Goal: Answer question/provide support: Share knowledge or assist other users

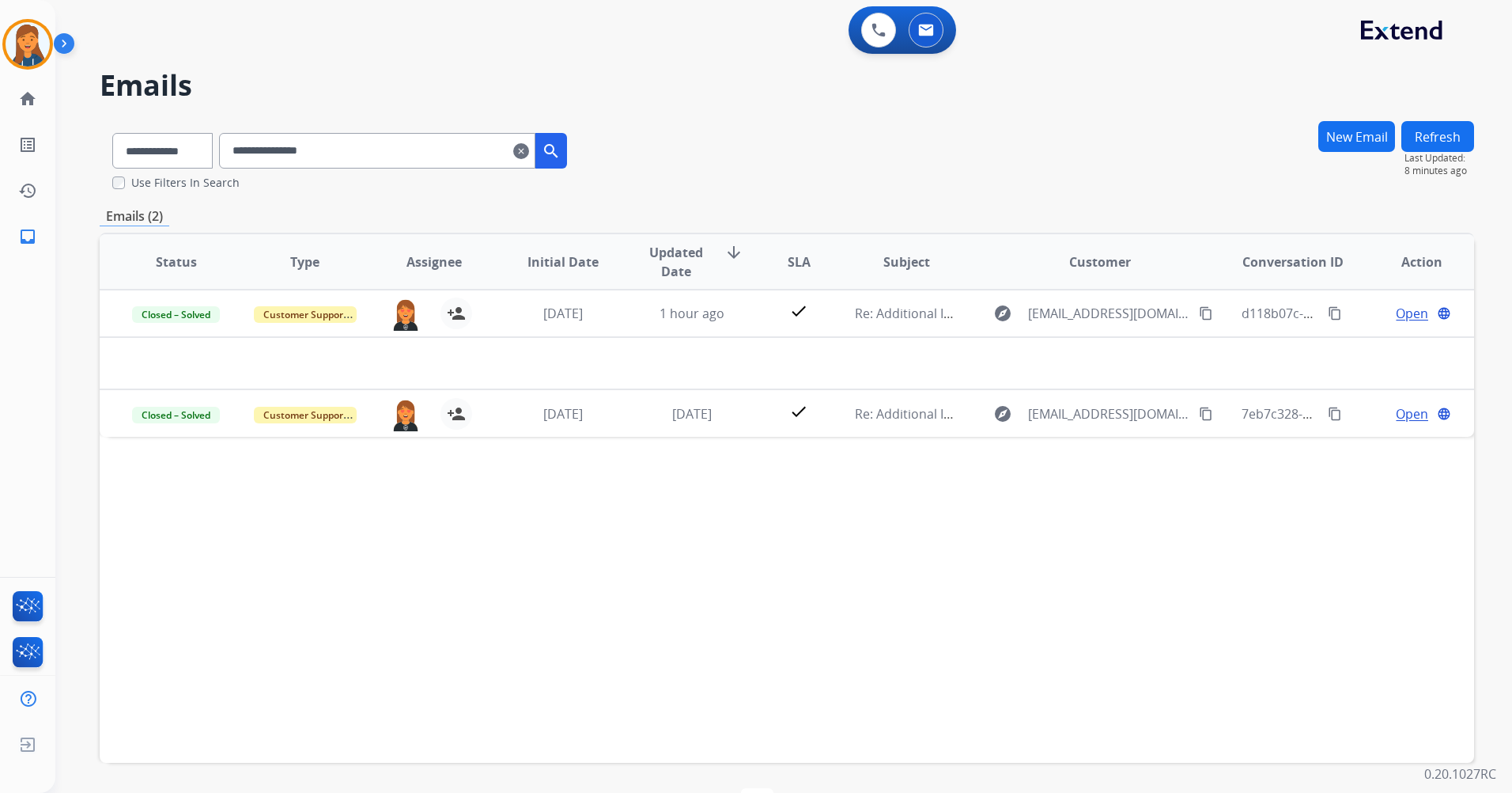
click at [529, 157] on mat-icon "clear" at bounding box center [521, 151] width 16 height 19
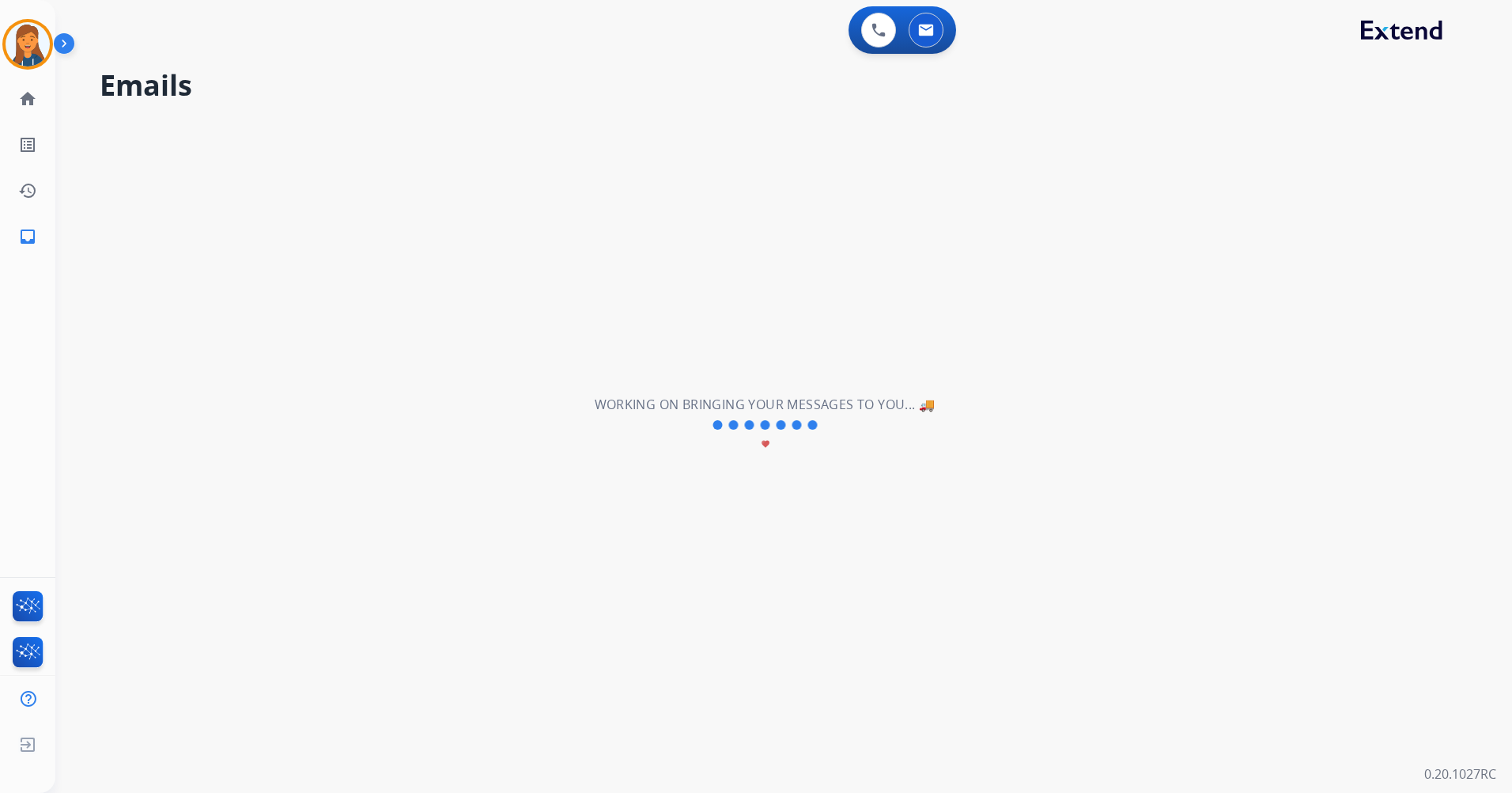
select select "**********"
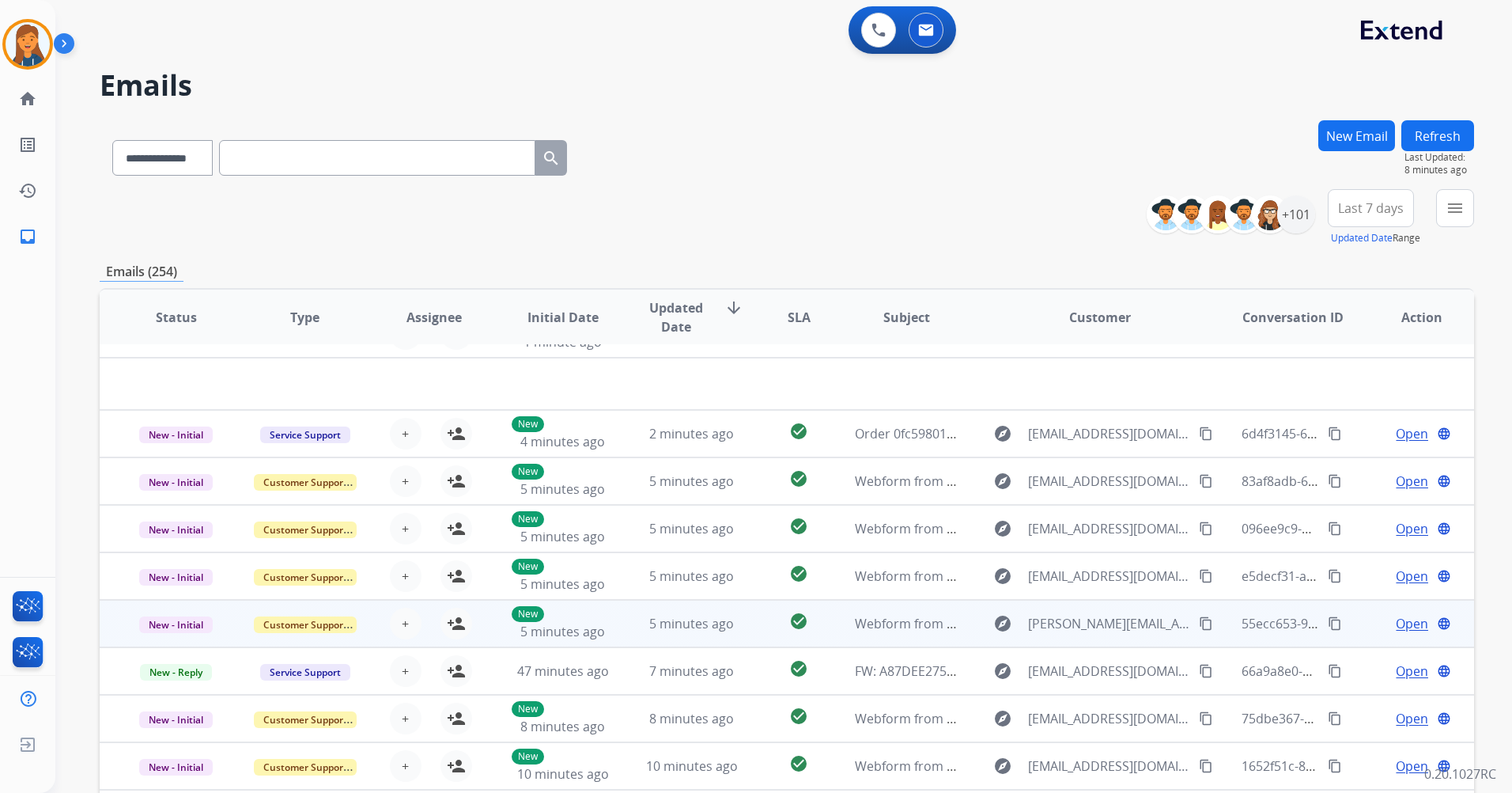
scroll to position [54, 0]
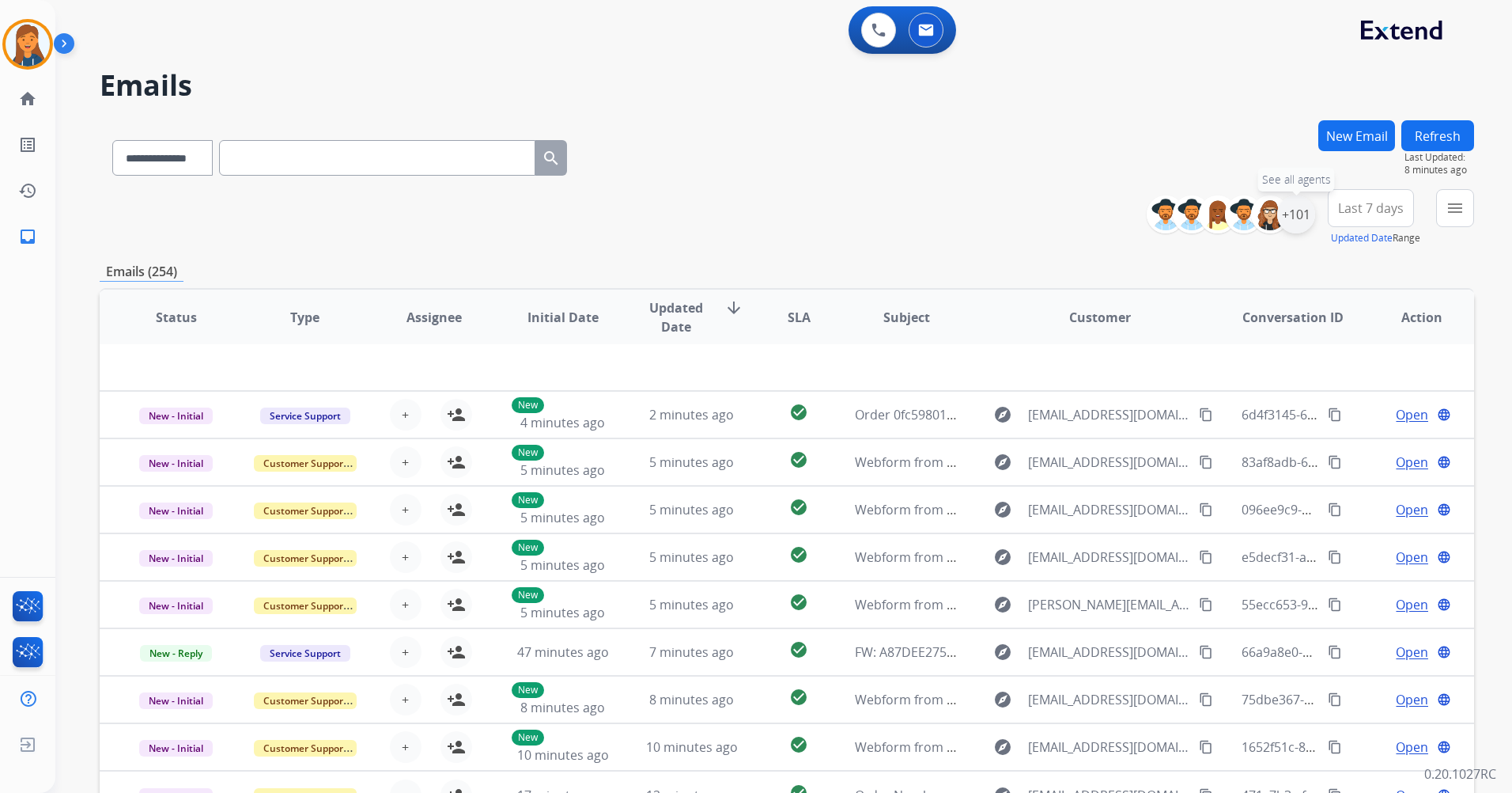
click at [1313, 216] on div "+101" at bounding box center [1297, 214] width 38 height 38
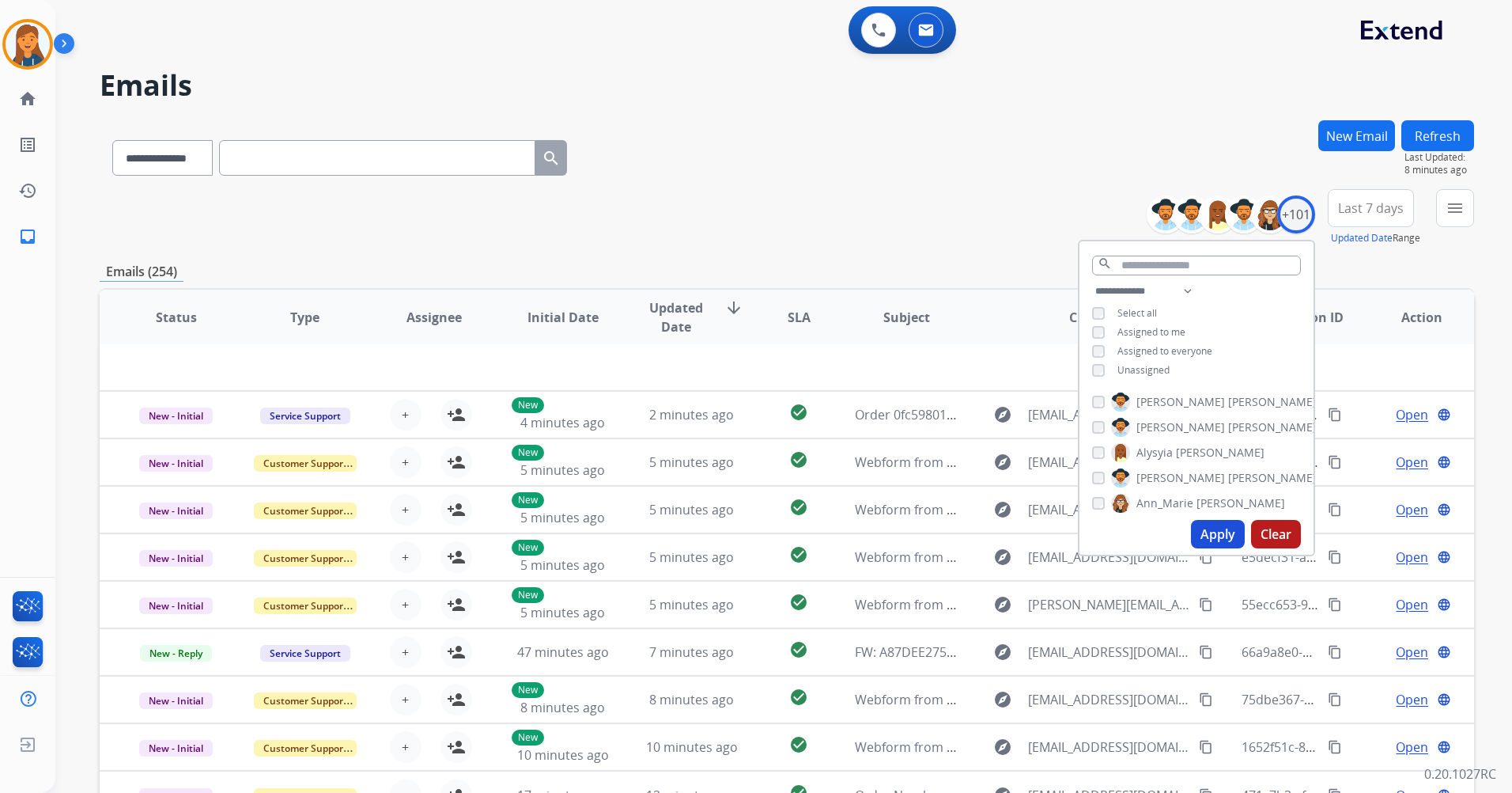
click at [1197, 534] on button "Apply" at bounding box center [1218, 534] width 54 height 28
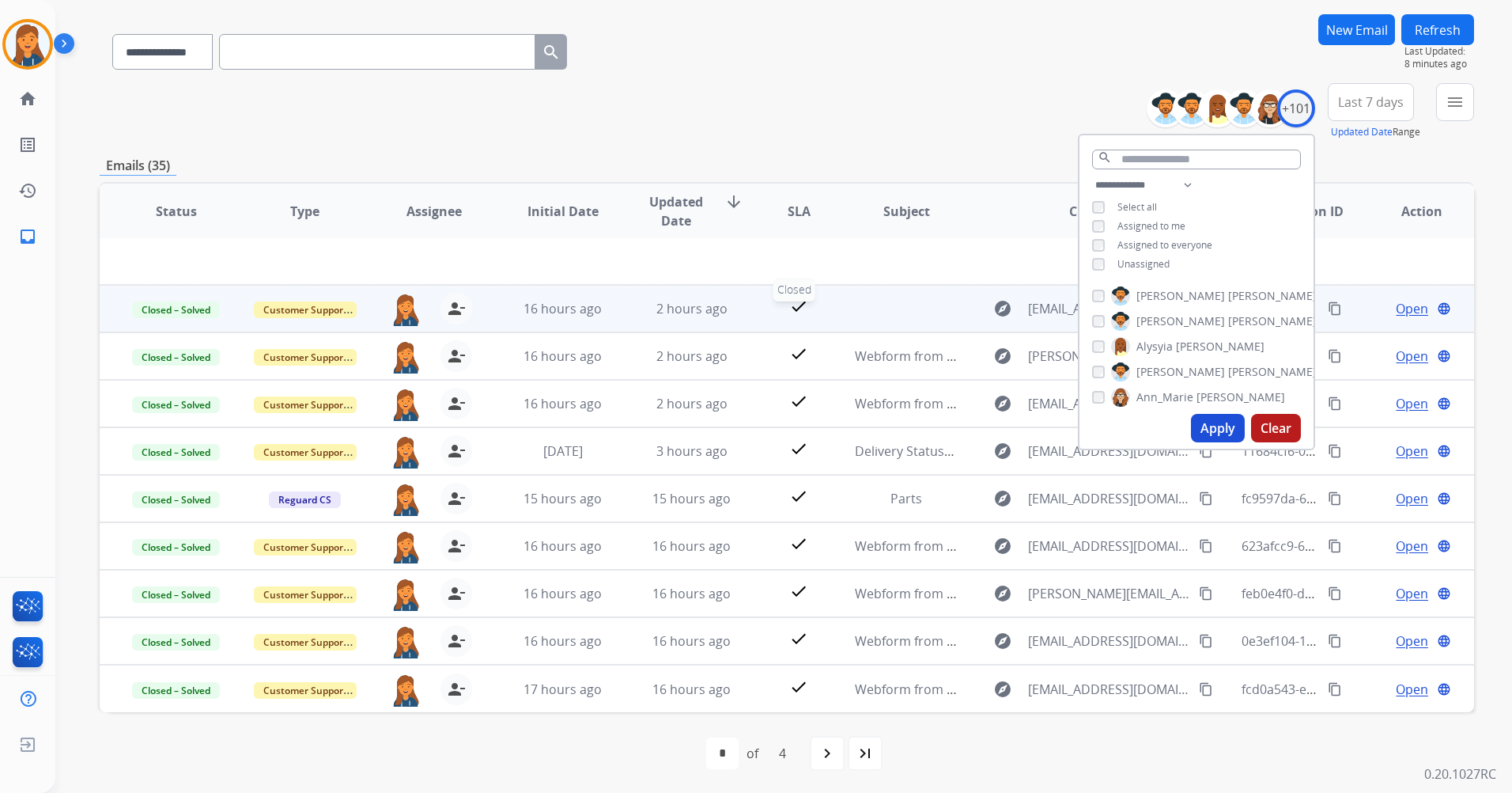
scroll to position [108, 0]
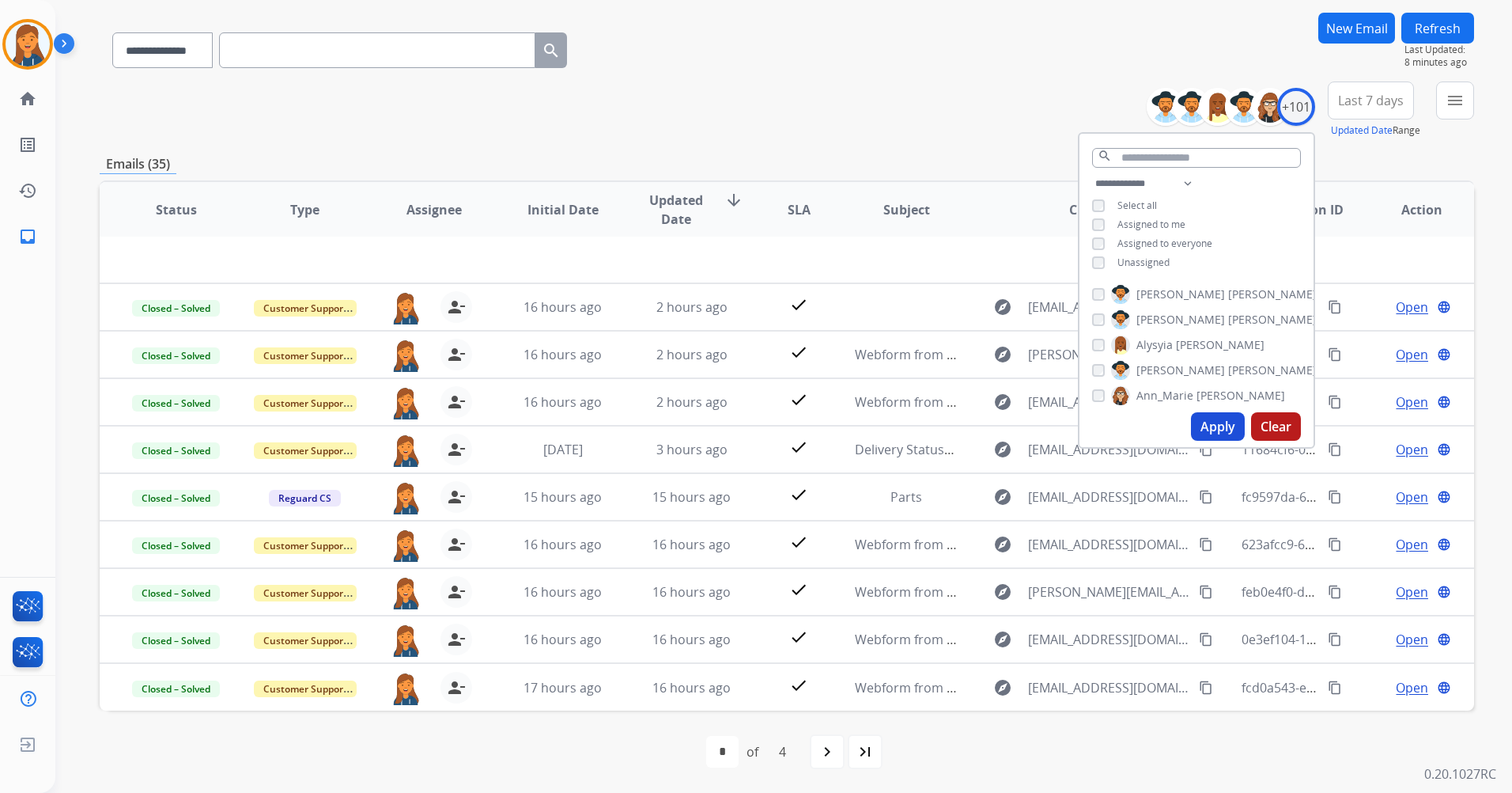
click at [1364, 102] on span "Last 7 days" at bounding box center [1371, 101] width 66 height 6
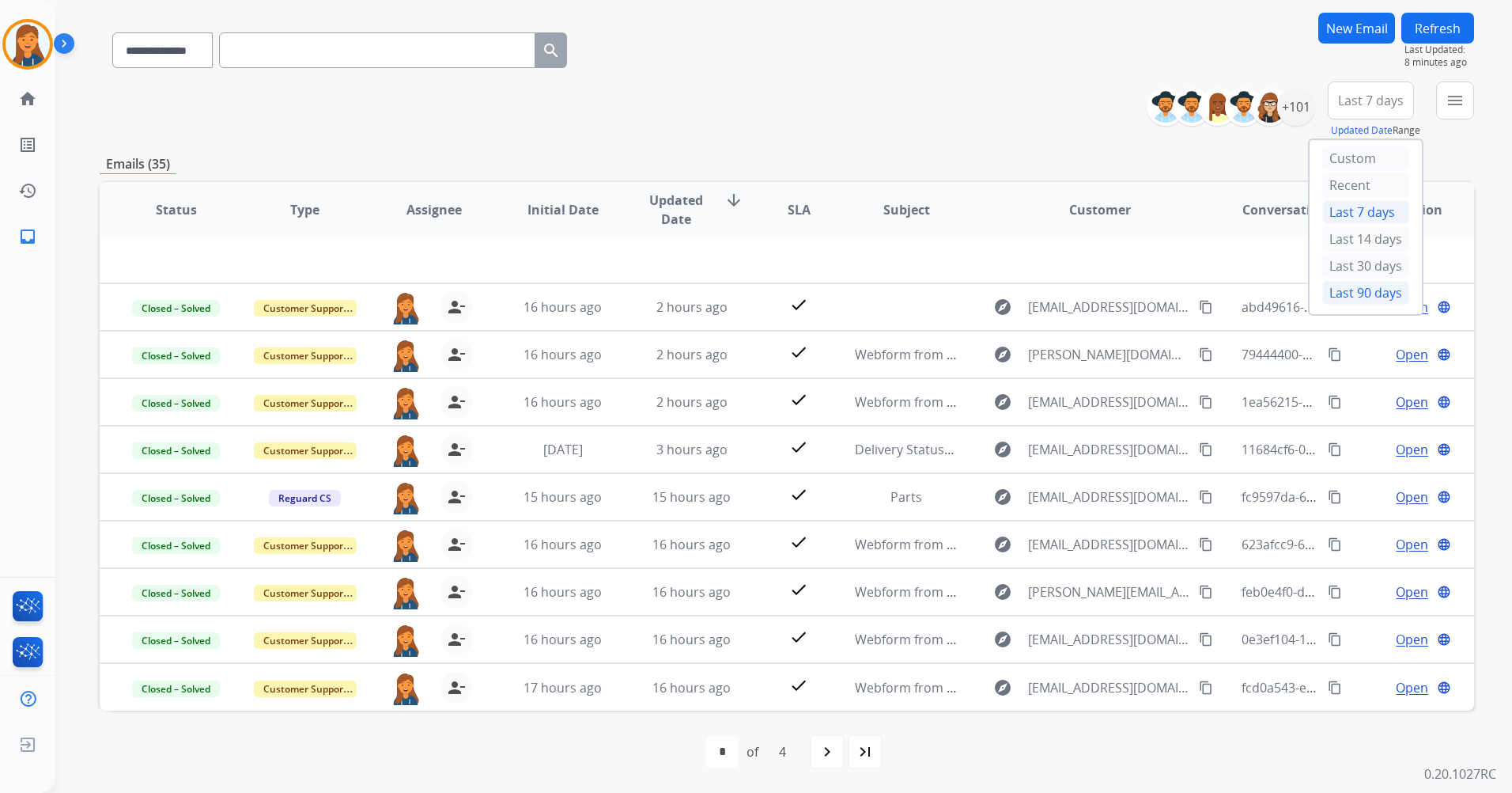
click at [1329, 295] on div "Last 90 days" at bounding box center [1366, 293] width 87 height 24
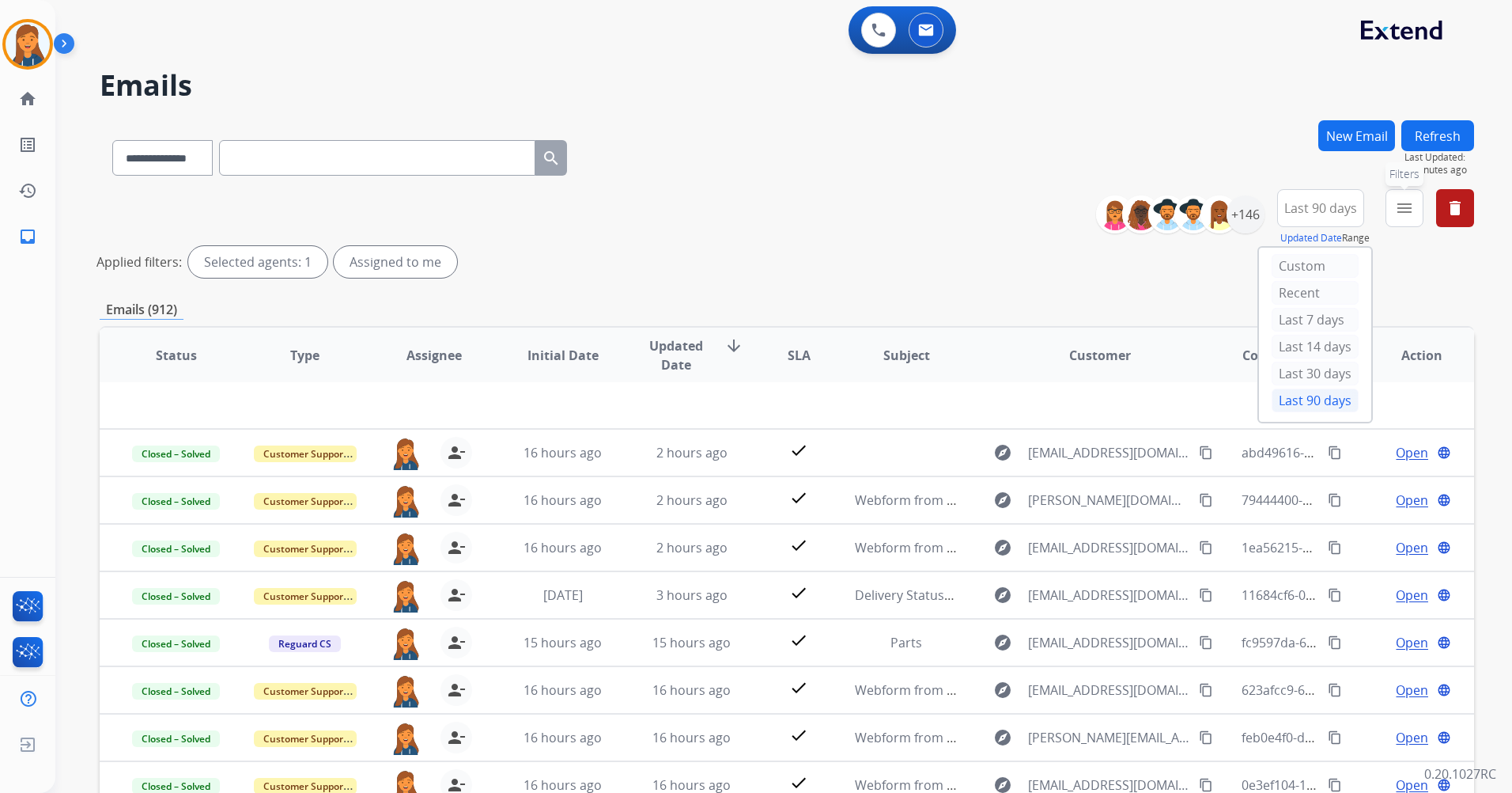
click at [1397, 208] on mat-icon "menu" at bounding box center [1405, 208] width 19 height 19
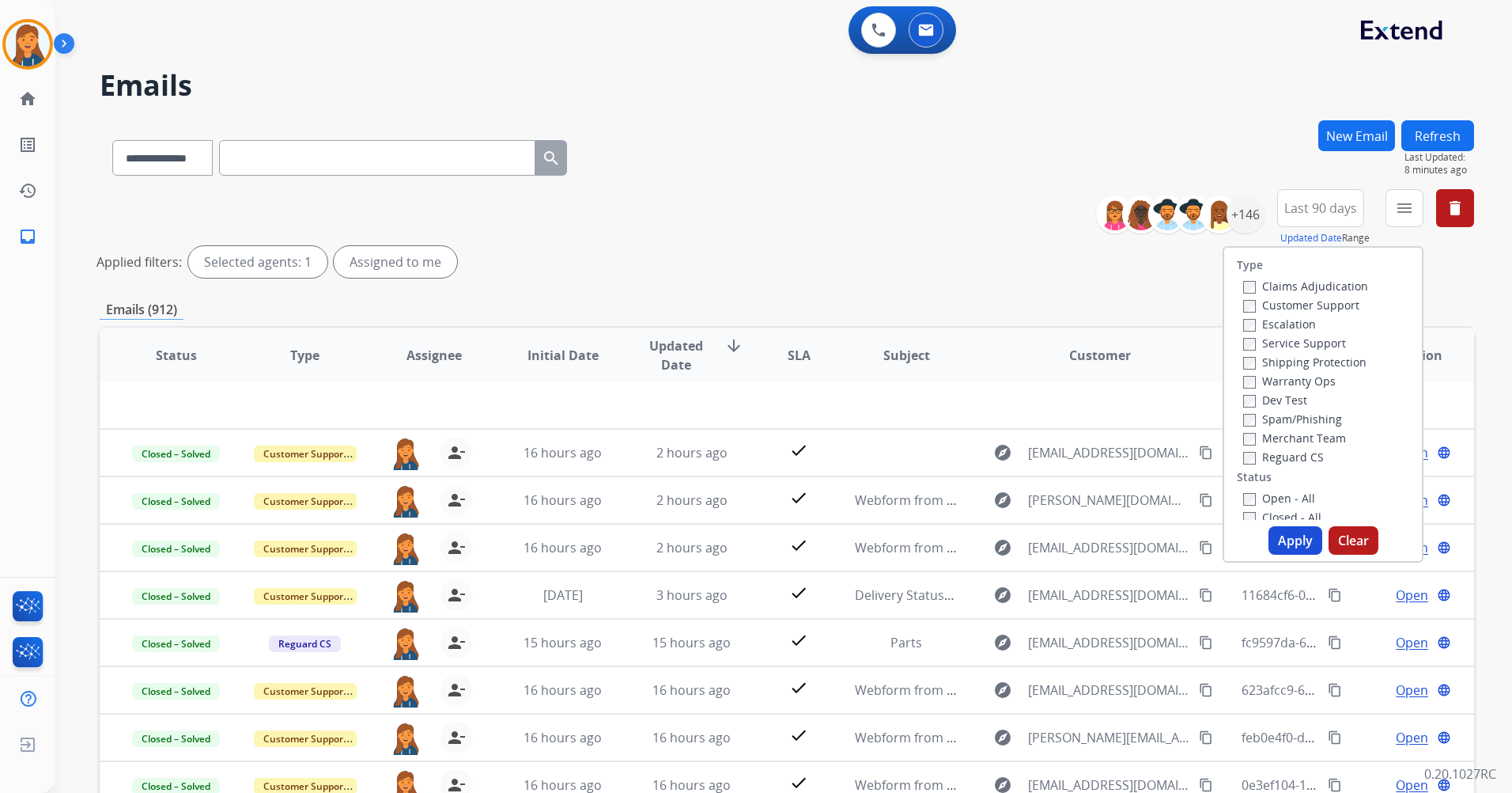
click at [1307, 302] on label "Customer Support" at bounding box center [1302, 305] width 116 height 15
click at [1285, 360] on label "Shipping Protection" at bounding box center [1305, 362] width 123 height 15
click at [1271, 450] on label "Reguard CS" at bounding box center [1284, 457] width 81 height 15
click at [1273, 492] on label "Open - All" at bounding box center [1279, 498] width 72 height 15
click at [1277, 532] on button "Apply" at bounding box center [1296, 541] width 54 height 28
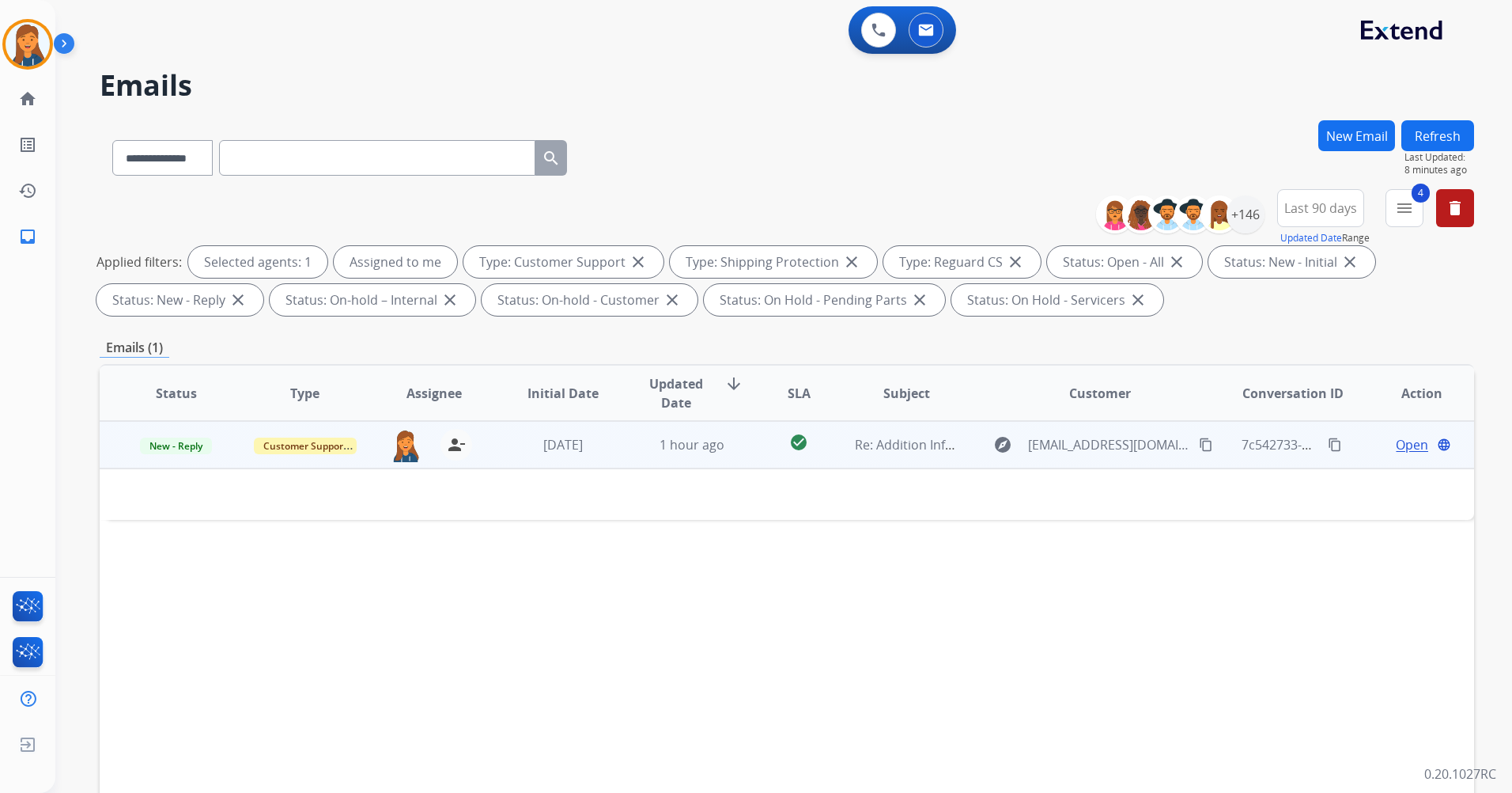
click at [889, 447] on span "Re: Addition Information" at bounding box center [928, 445] width 146 height 17
click at [885, 446] on span "Re: Addition Information" at bounding box center [928, 446] width 146 height 17
click at [1397, 448] on span "Open" at bounding box center [1412, 445] width 32 height 19
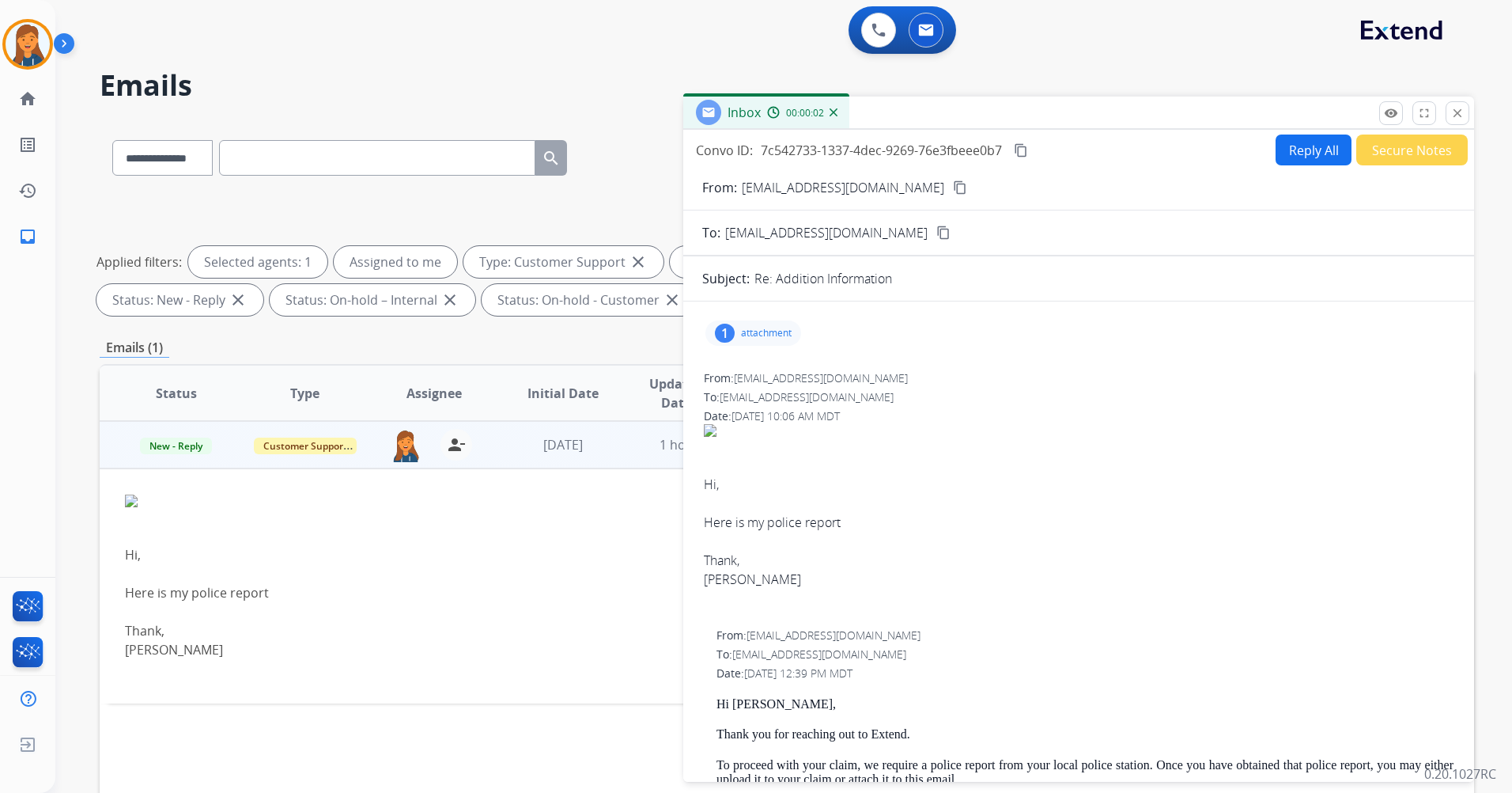
click at [953, 190] on mat-icon "content_copy" at bounding box center [961, 188] width 14 height 14
click at [1391, 120] on button "remove_red_eye Logs" at bounding box center [1392, 113] width 24 height 24
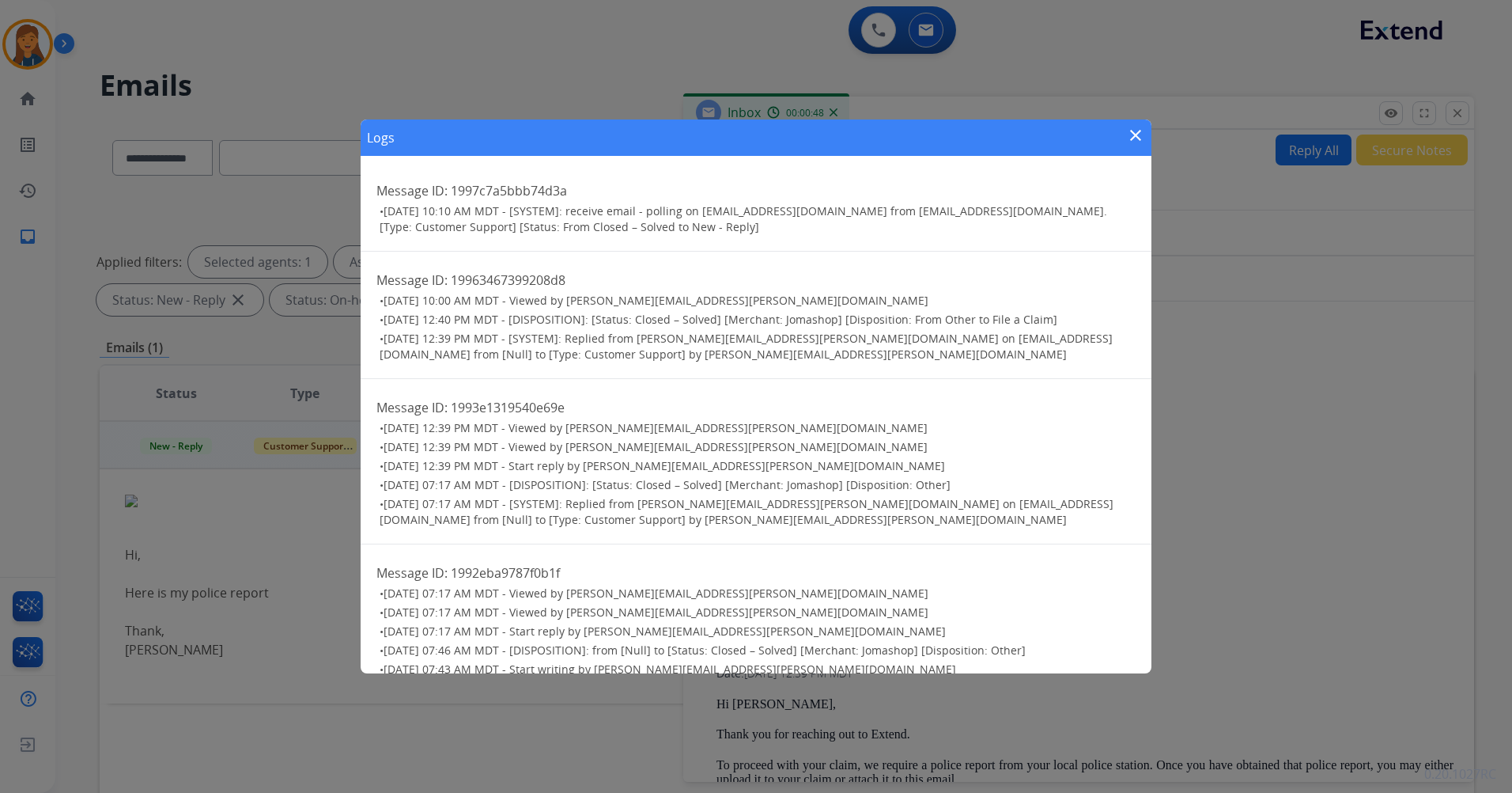
click at [1134, 132] on mat-icon "close" at bounding box center [1136, 135] width 19 height 19
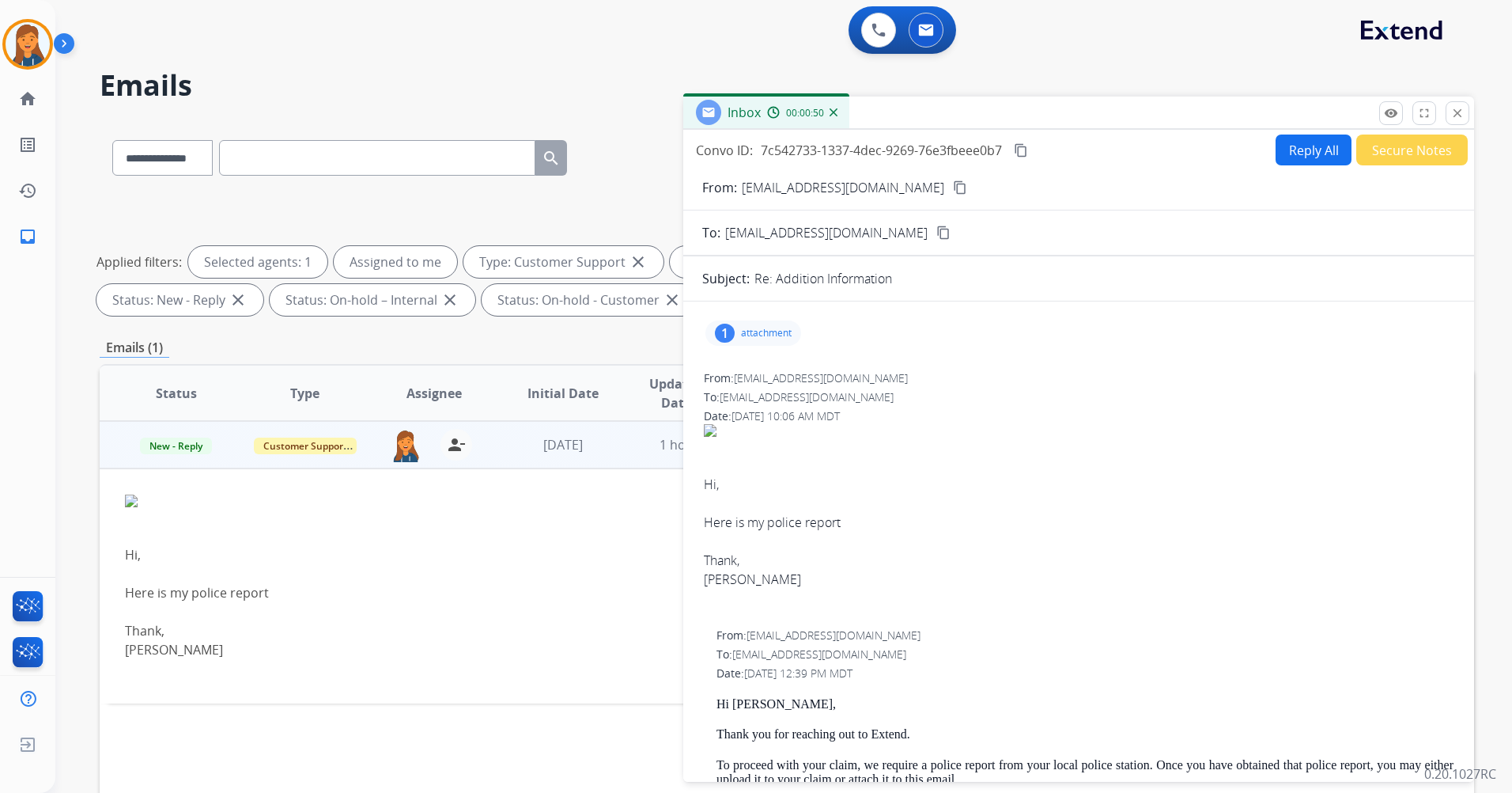
click at [772, 336] on p "attachment" at bounding box center [767, 333] width 51 height 13
click at [773, 373] on div at bounding box center [761, 377] width 79 height 55
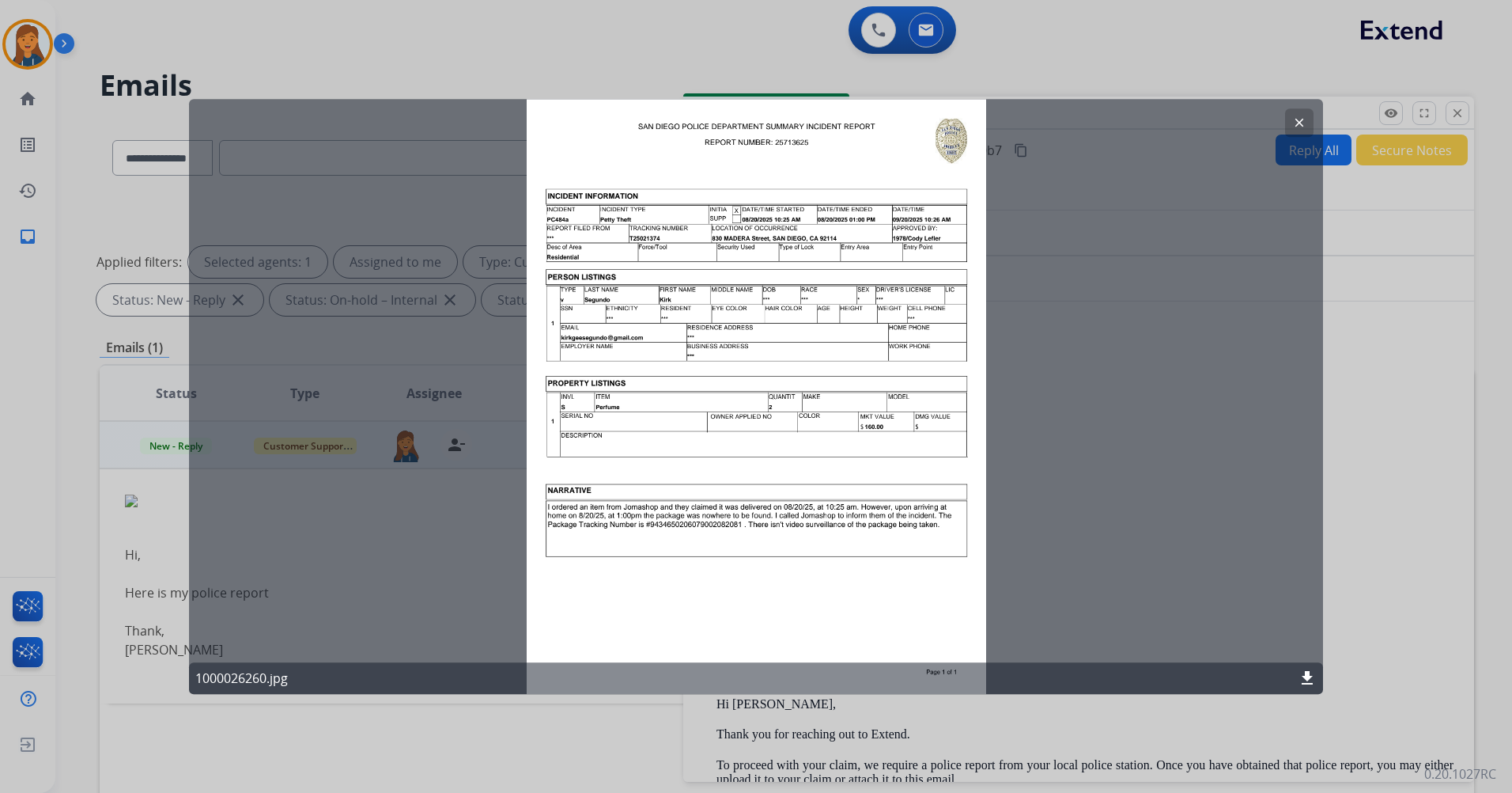
click at [1300, 120] on mat-icon "clear" at bounding box center [1300, 123] width 14 height 14
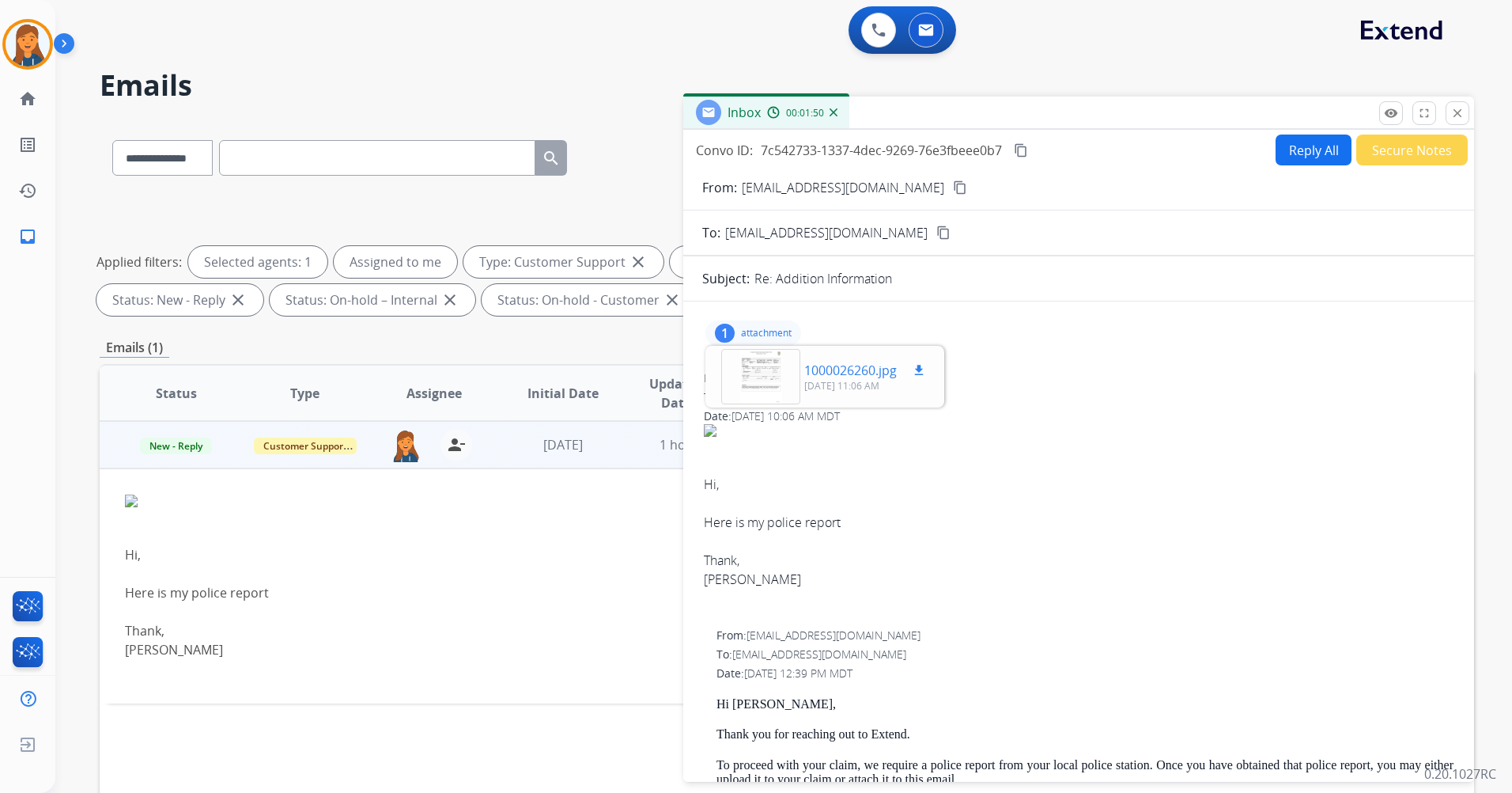
click at [923, 370] on mat-icon "download" at bounding box center [919, 370] width 14 height 14
click at [1022, 150] on mat-icon "content_copy" at bounding box center [1021, 150] width 14 height 14
click at [1312, 150] on button "Reply All" at bounding box center [1314, 150] width 76 height 31
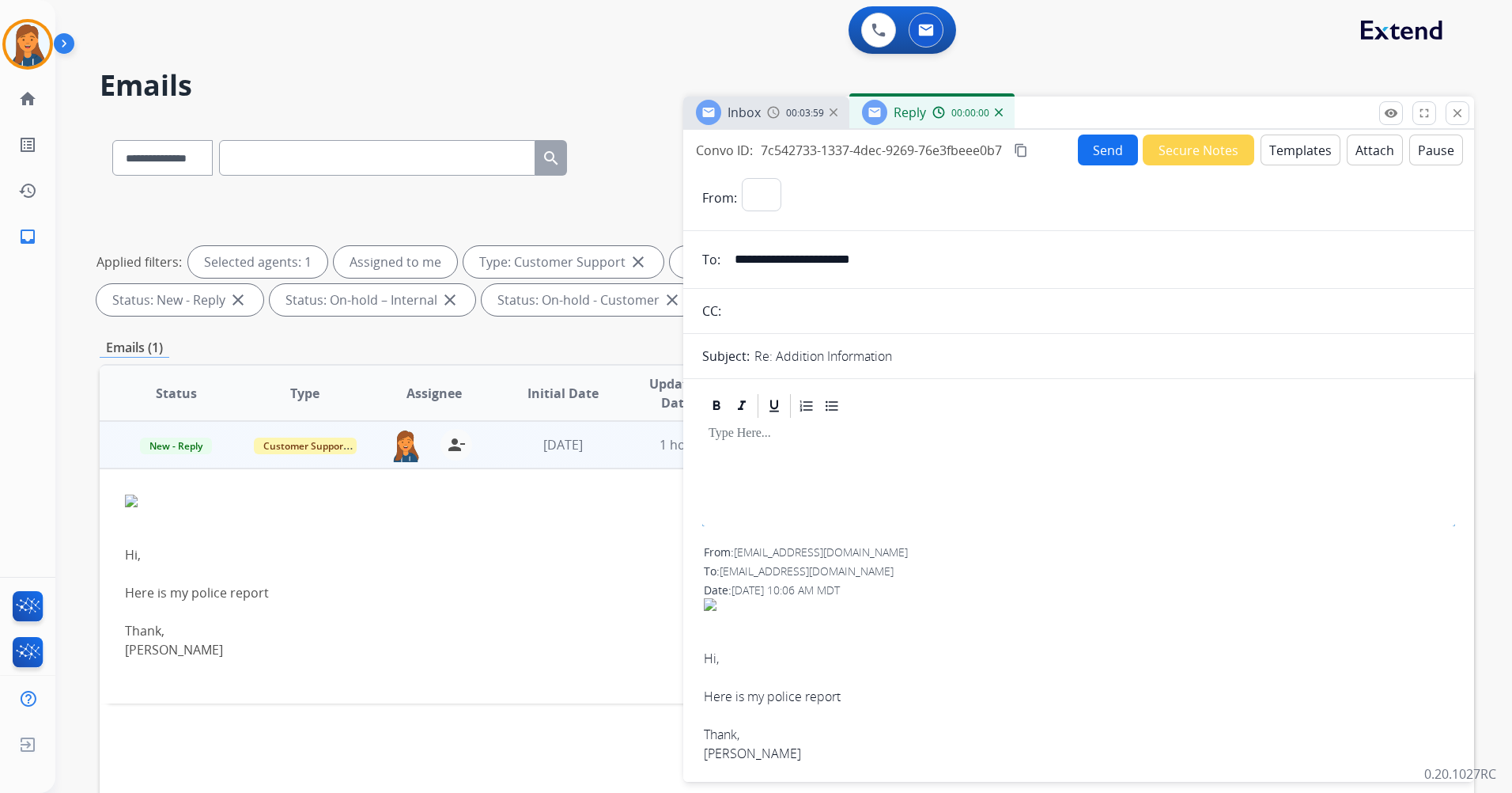
select select "**********"
click at [1305, 150] on button "Templates" at bounding box center [1301, 150] width 80 height 31
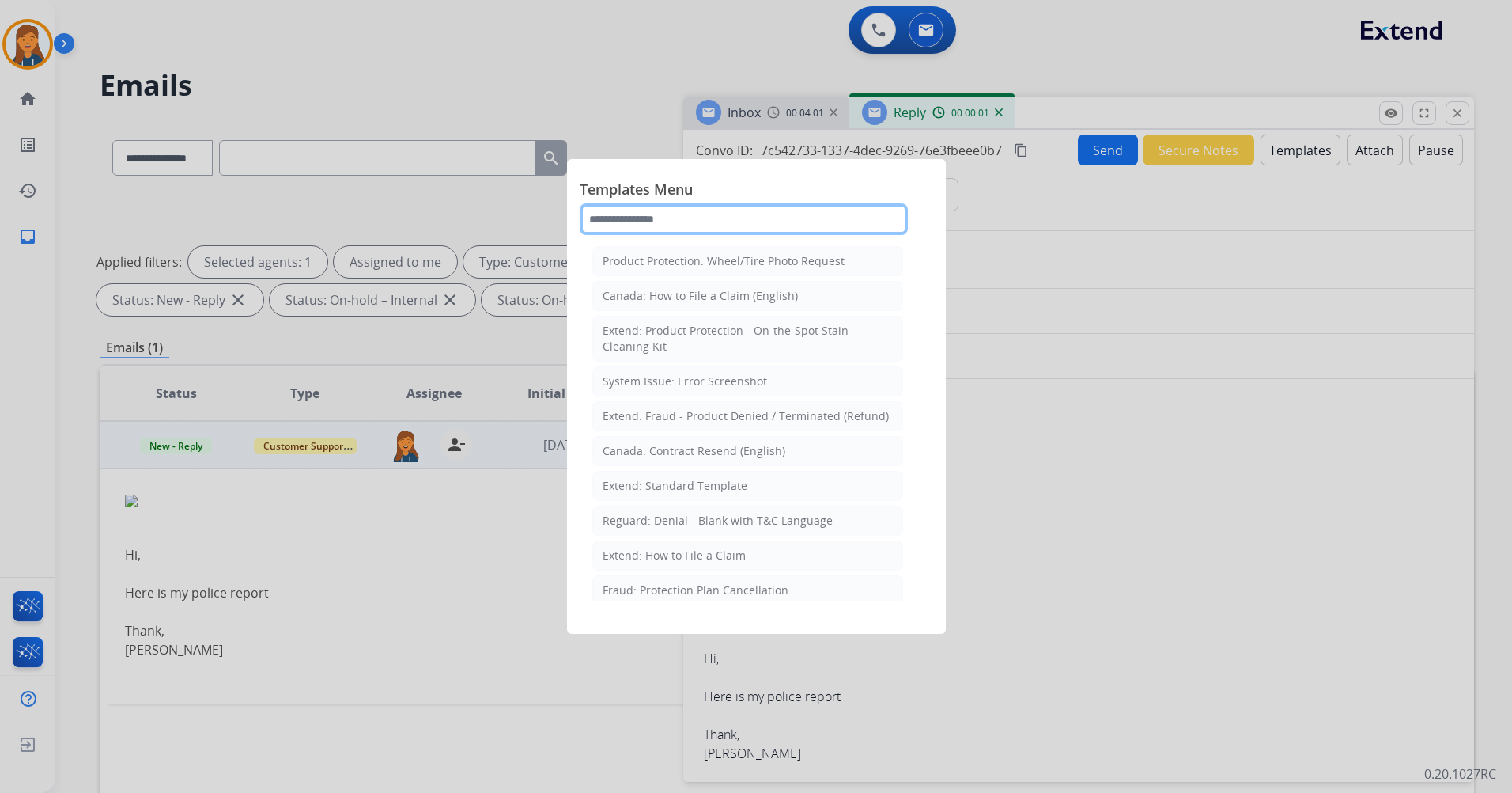
click at [745, 229] on input "text" at bounding box center [744, 219] width 328 height 32
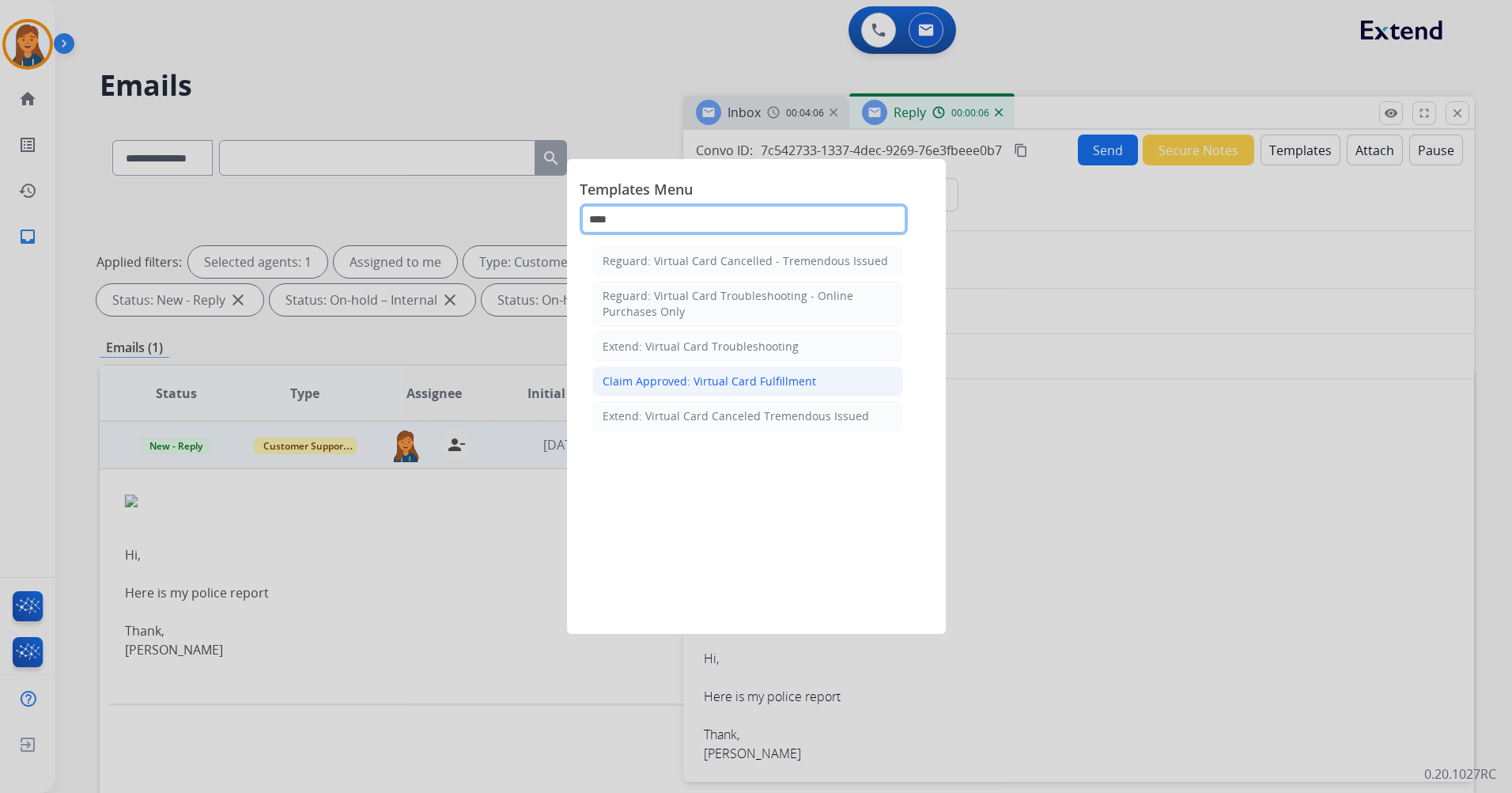
type input "****"
click at [685, 382] on div "Claim Approved: Virtual Card Fulfillment" at bounding box center [710, 381] width 214 height 16
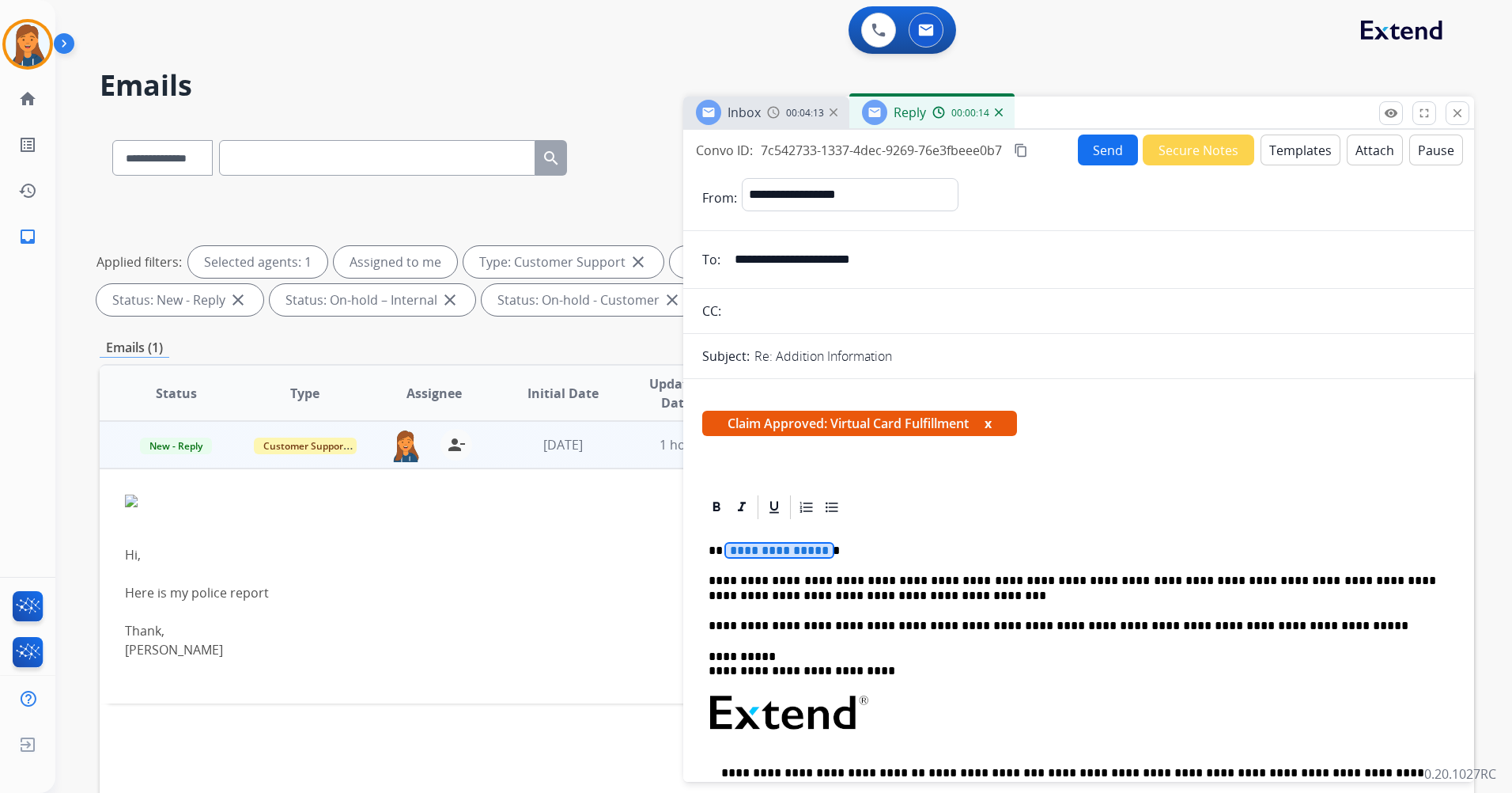
click at [779, 545] on span "**********" at bounding box center [779, 550] width 107 height 13
click at [1090, 146] on button "Send" at bounding box center [1108, 150] width 60 height 31
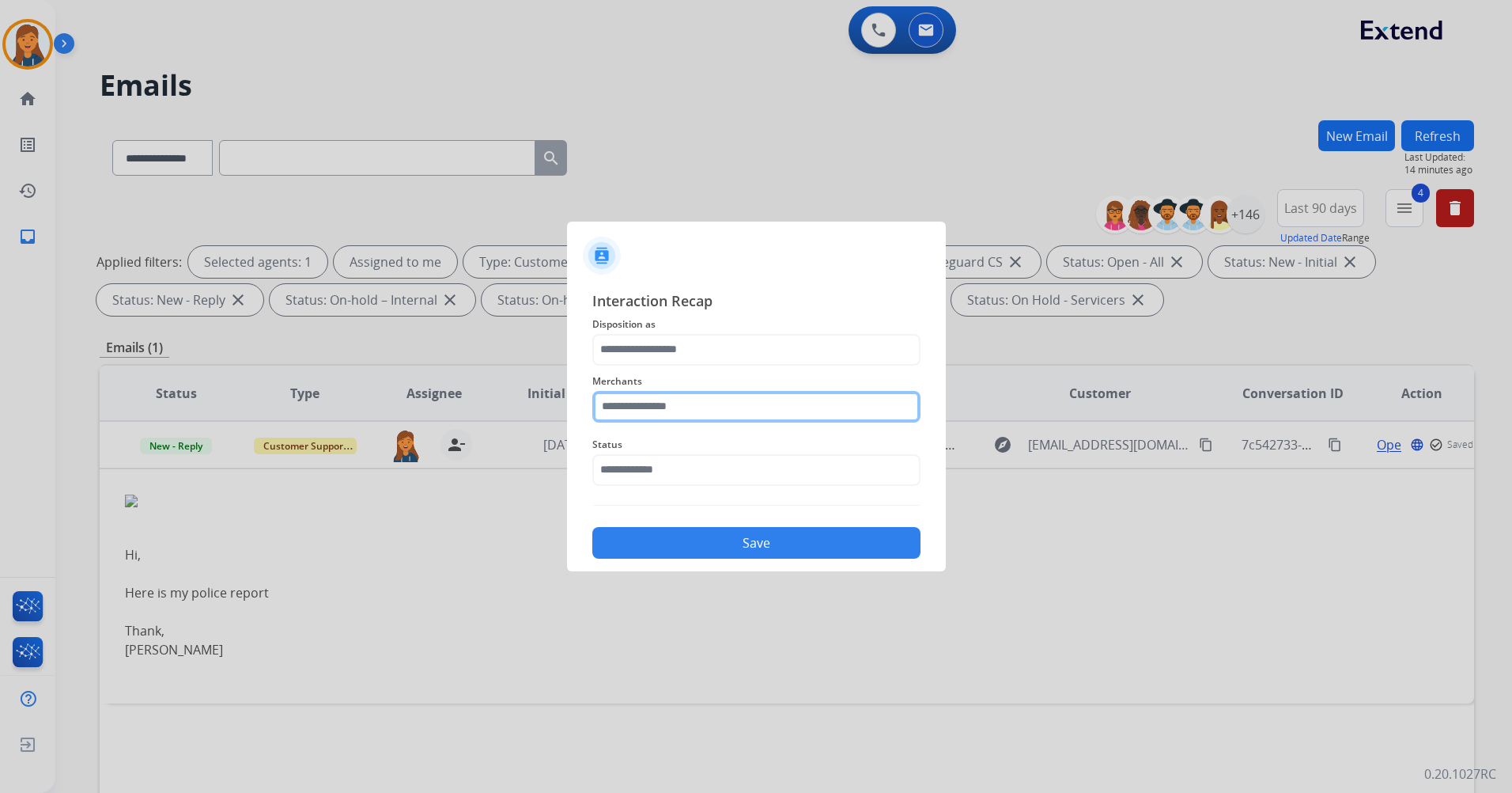
click at [730, 419] on input "text" at bounding box center [756, 407] width 328 height 32
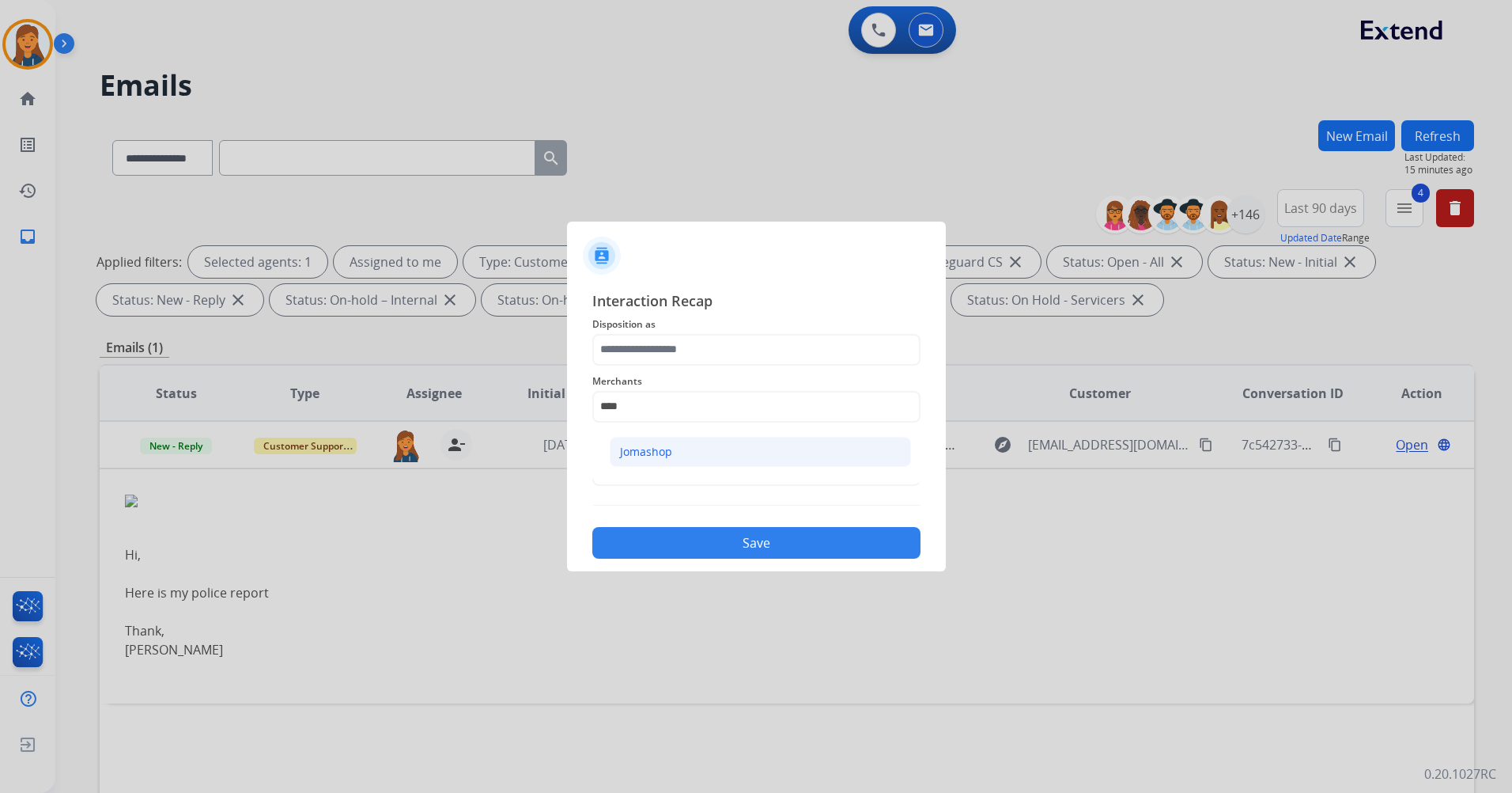
click at [666, 446] on div "Jomashop" at bounding box center [646, 452] width 52 height 16
type input "********"
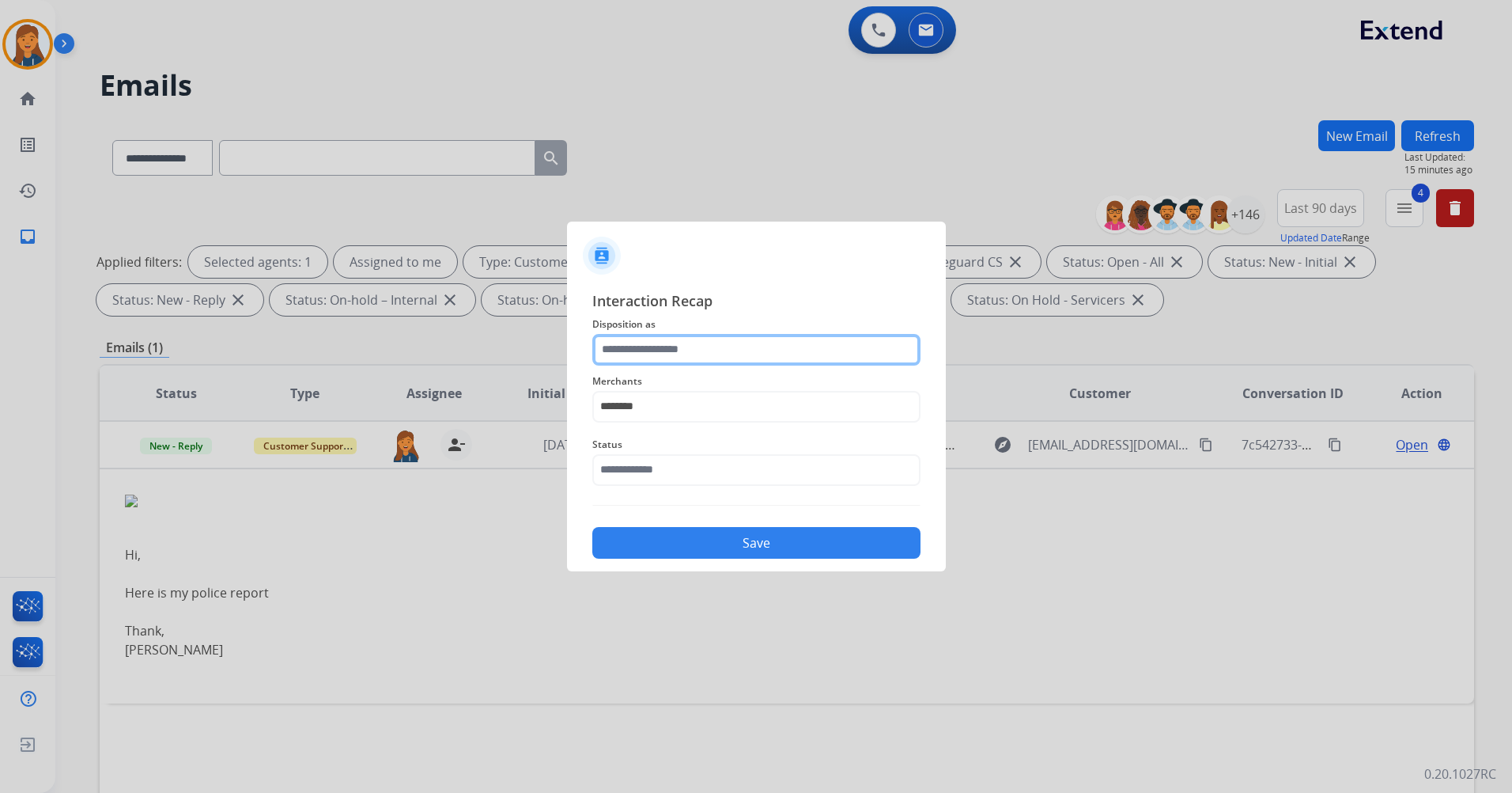
click at [642, 362] on input "text" at bounding box center [756, 350] width 328 height 32
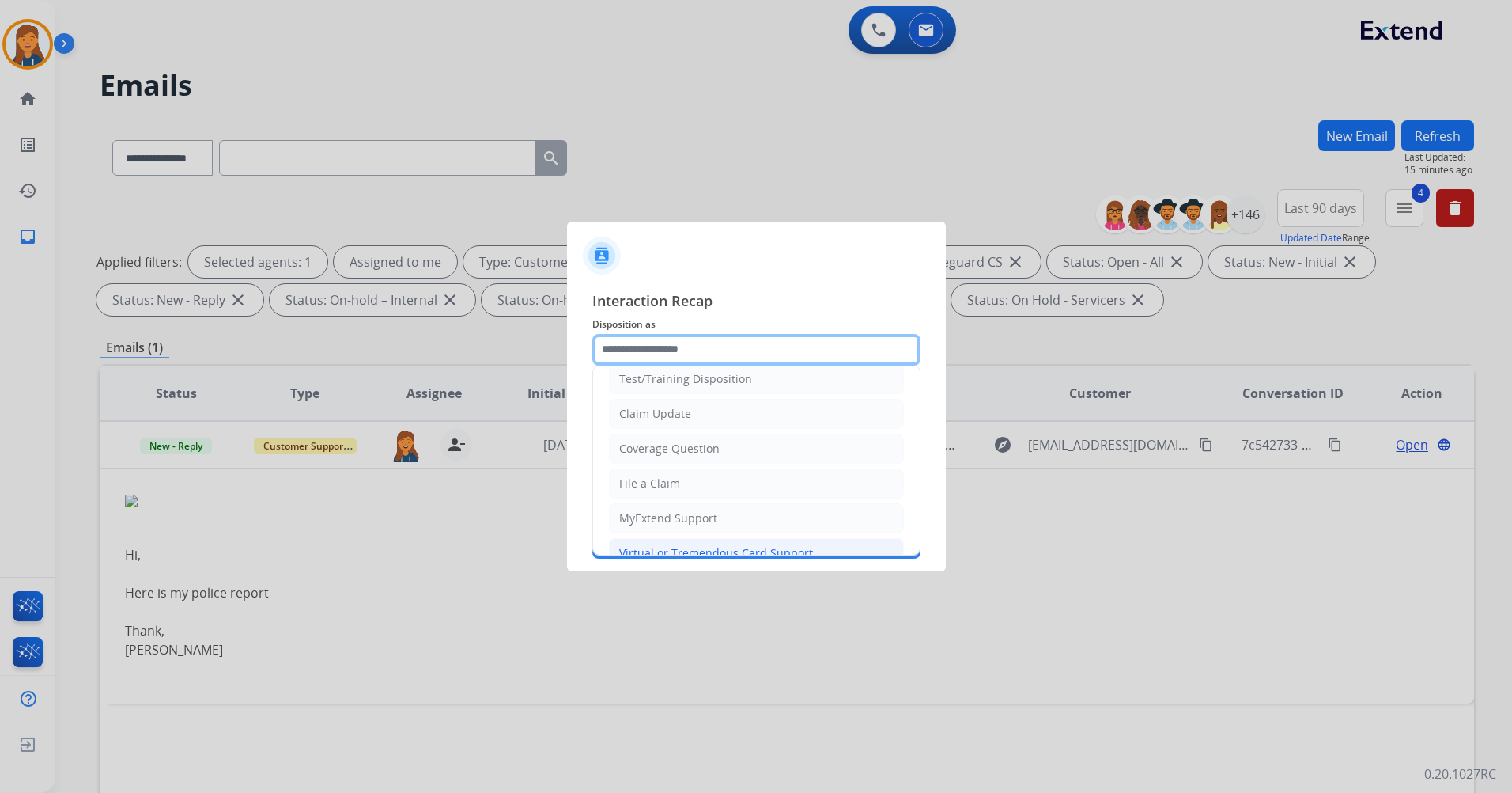
scroll to position [158, 0]
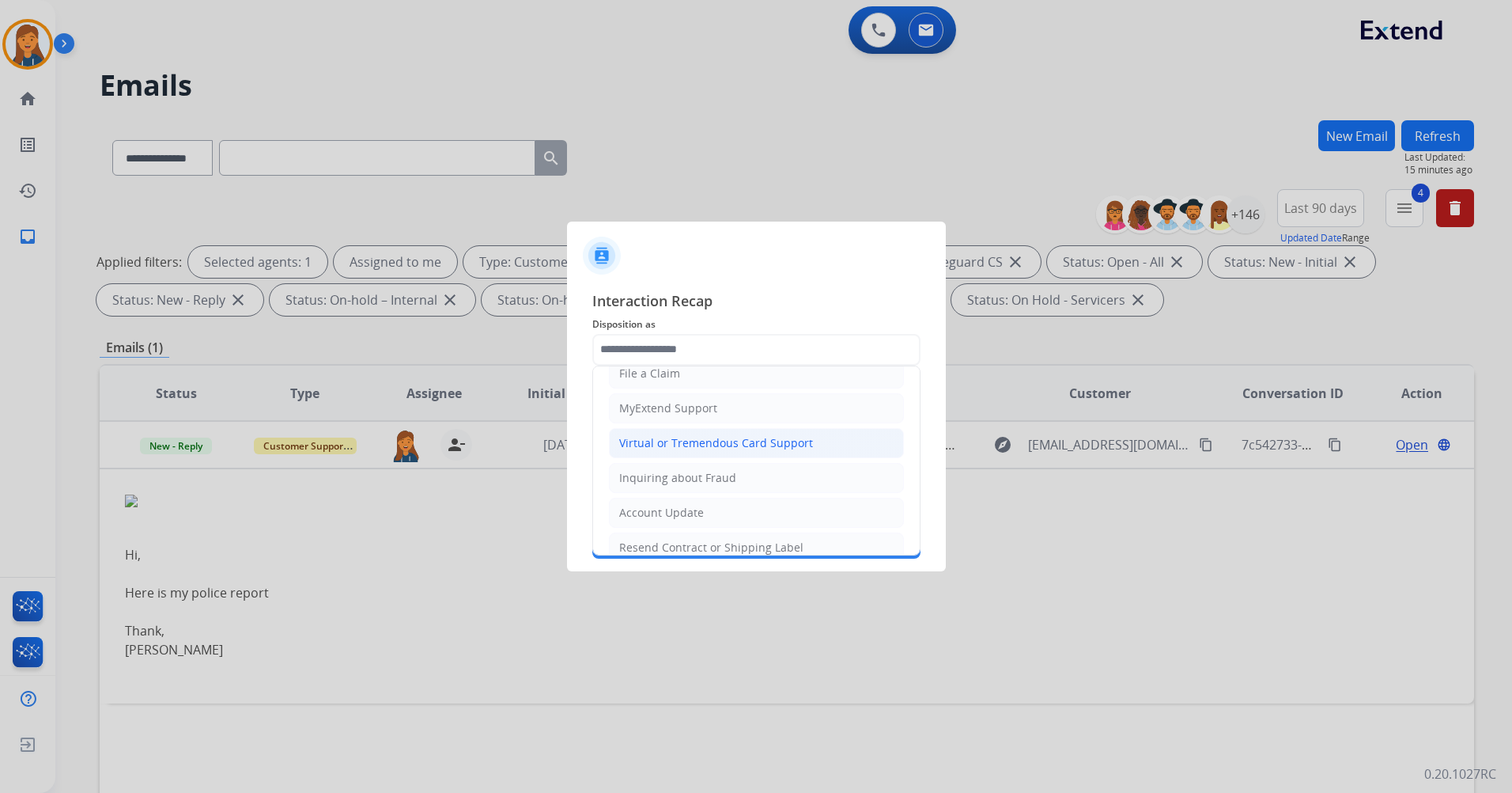
click at [722, 446] on div "Virtual or Tremendous Card Support" at bounding box center [716, 443] width 194 height 16
type input "**********"
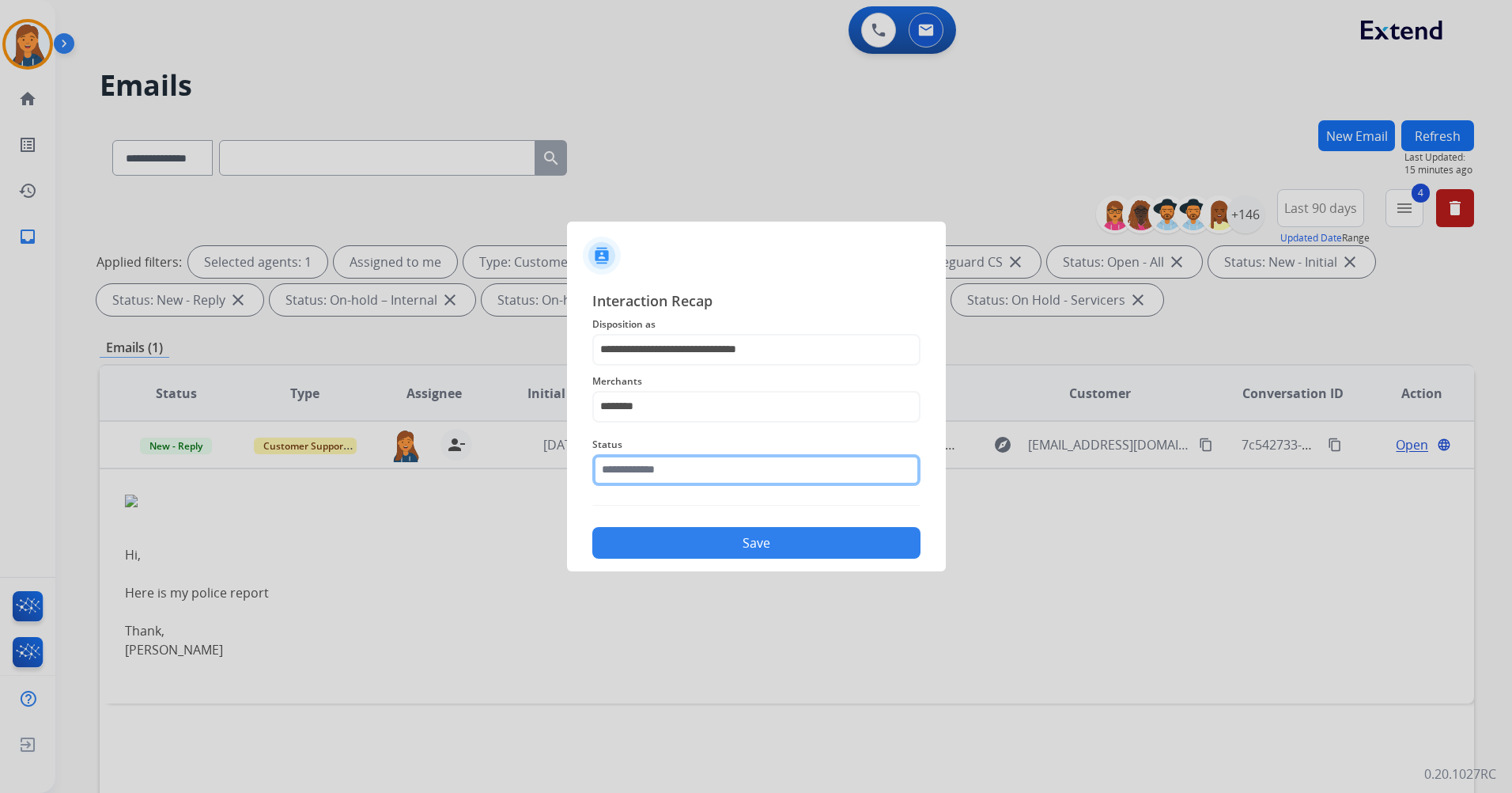
click at [683, 468] on input "text" at bounding box center [756, 470] width 328 height 32
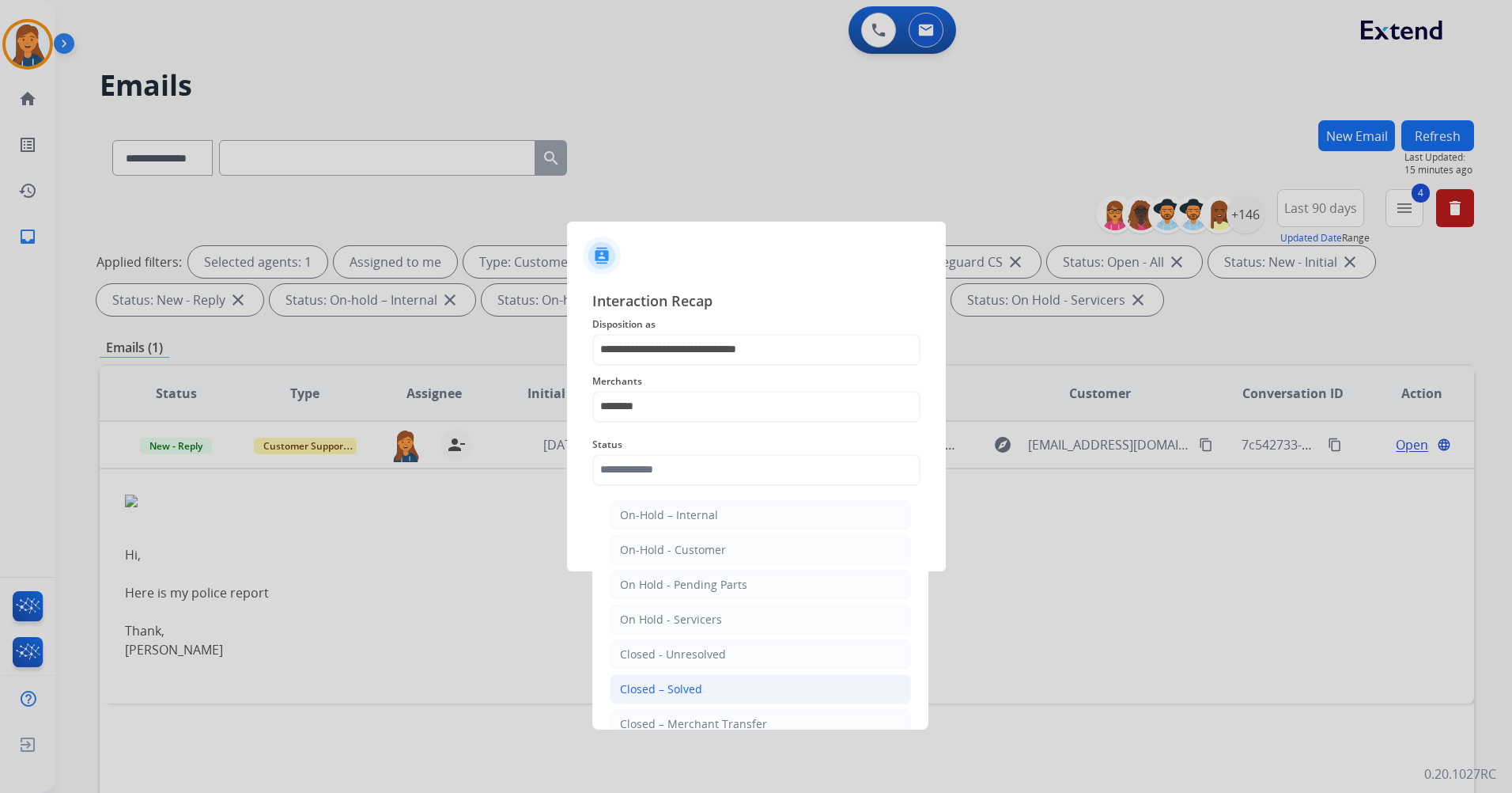
click at [631, 687] on div "Closed – Solved" at bounding box center [661, 689] width 82 height 16
type input "**********"
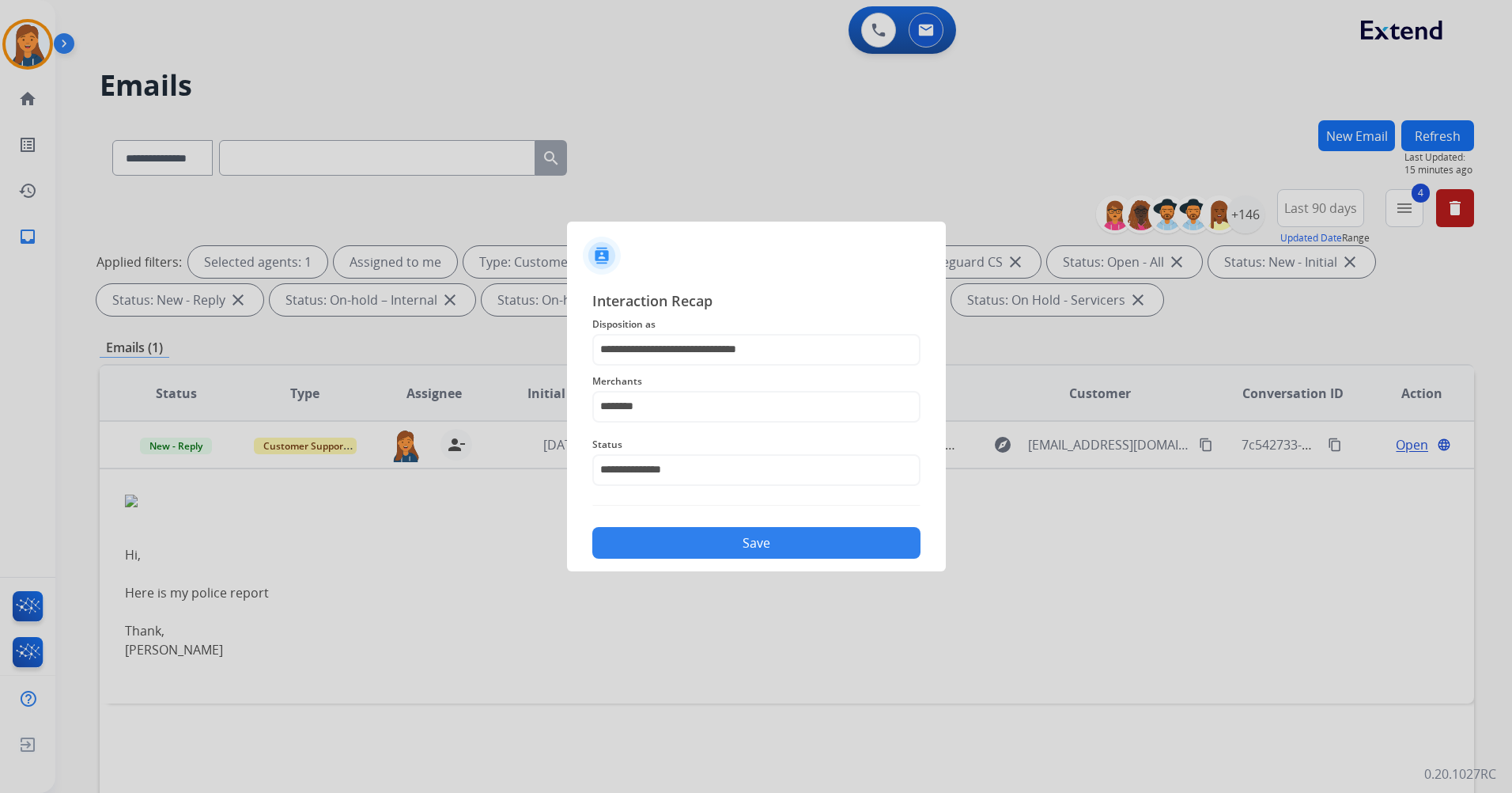
click at [686, 543] on button "Save" at bounding box center [756, 543] width 328 height 32
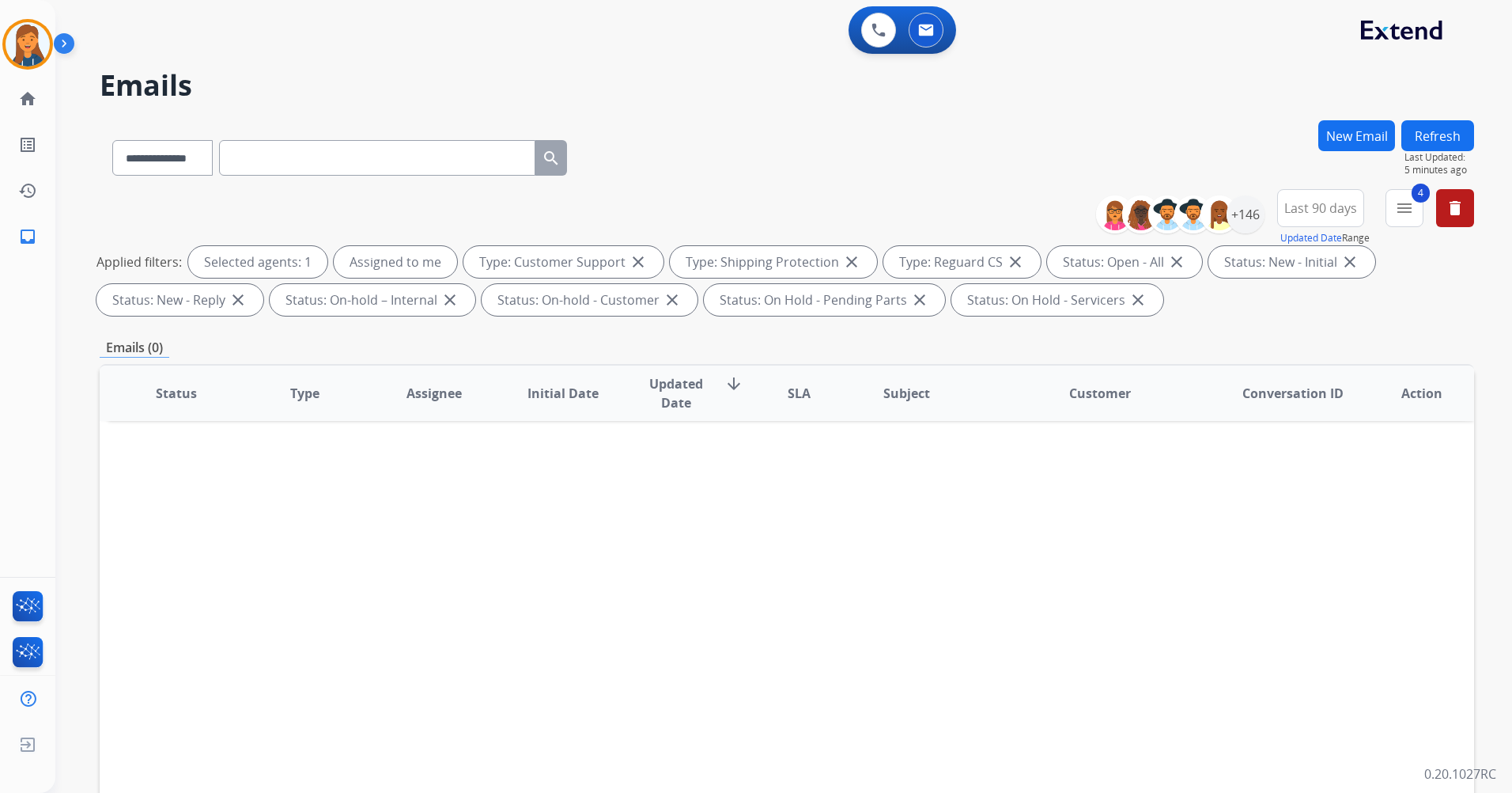
click at [305, 145] on input "text" at bounding box center [377, 157] width 316 height 36
paste input "**********"
type input "**********"
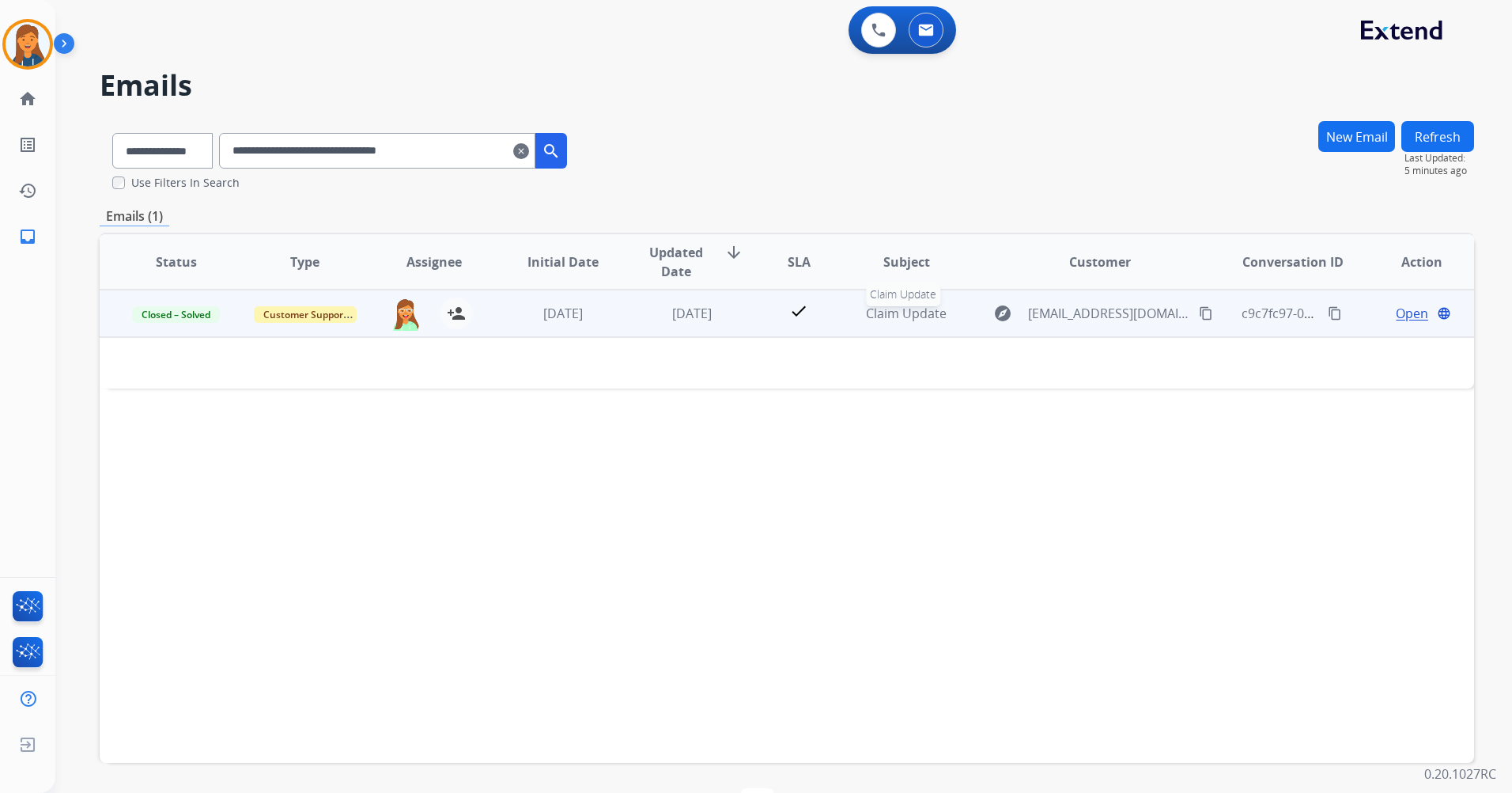
click at [918, 313] on span "Claim Update" at bounding box center [907, 313] width 81 height 17
click at [903, 318] on span "Claim Update" at bounding box center [907, 314] width 81 height 17
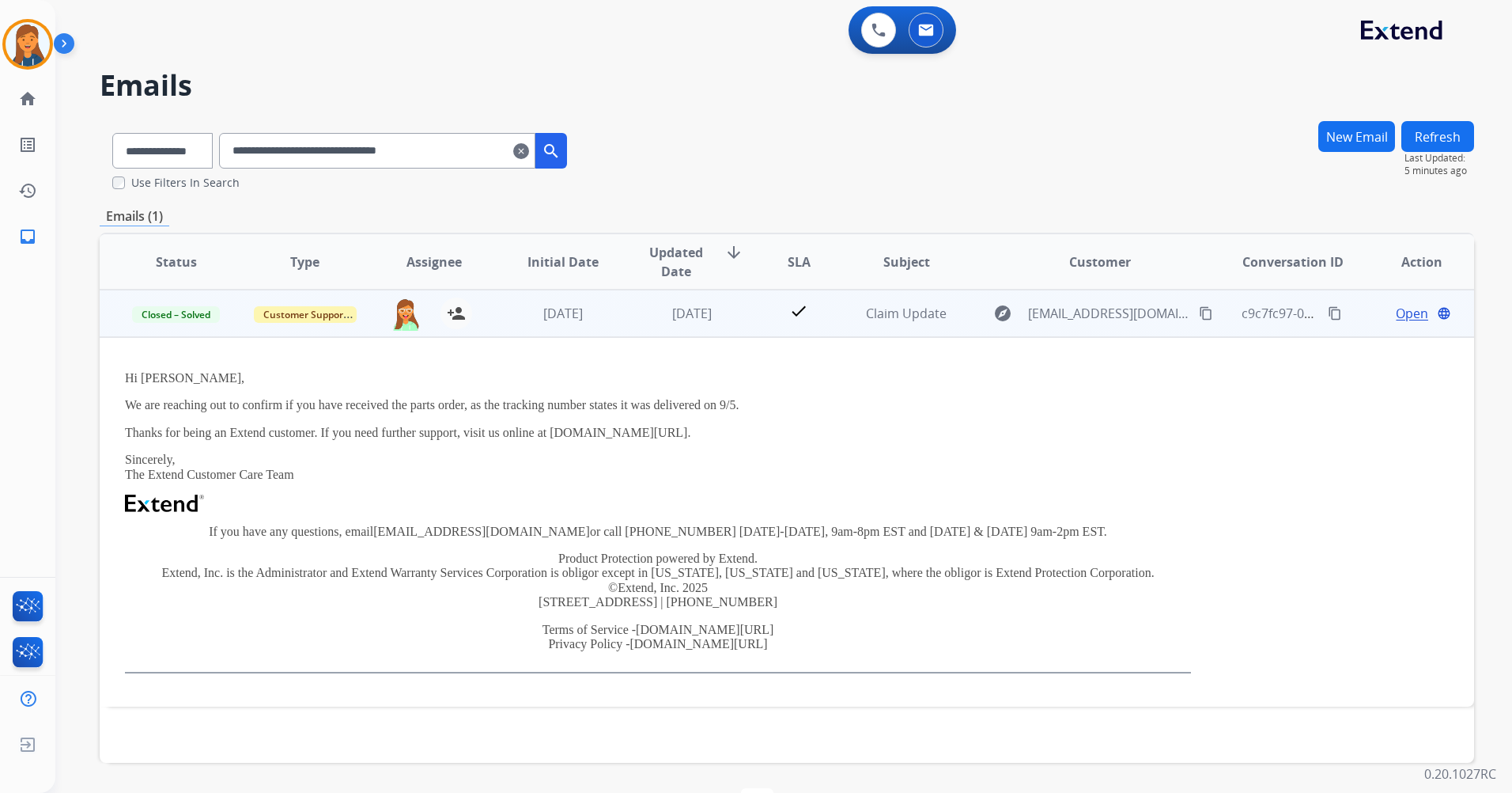
click at [1397, 319] on span "Open" at bounding box center [1412, 313] width 32 height 19
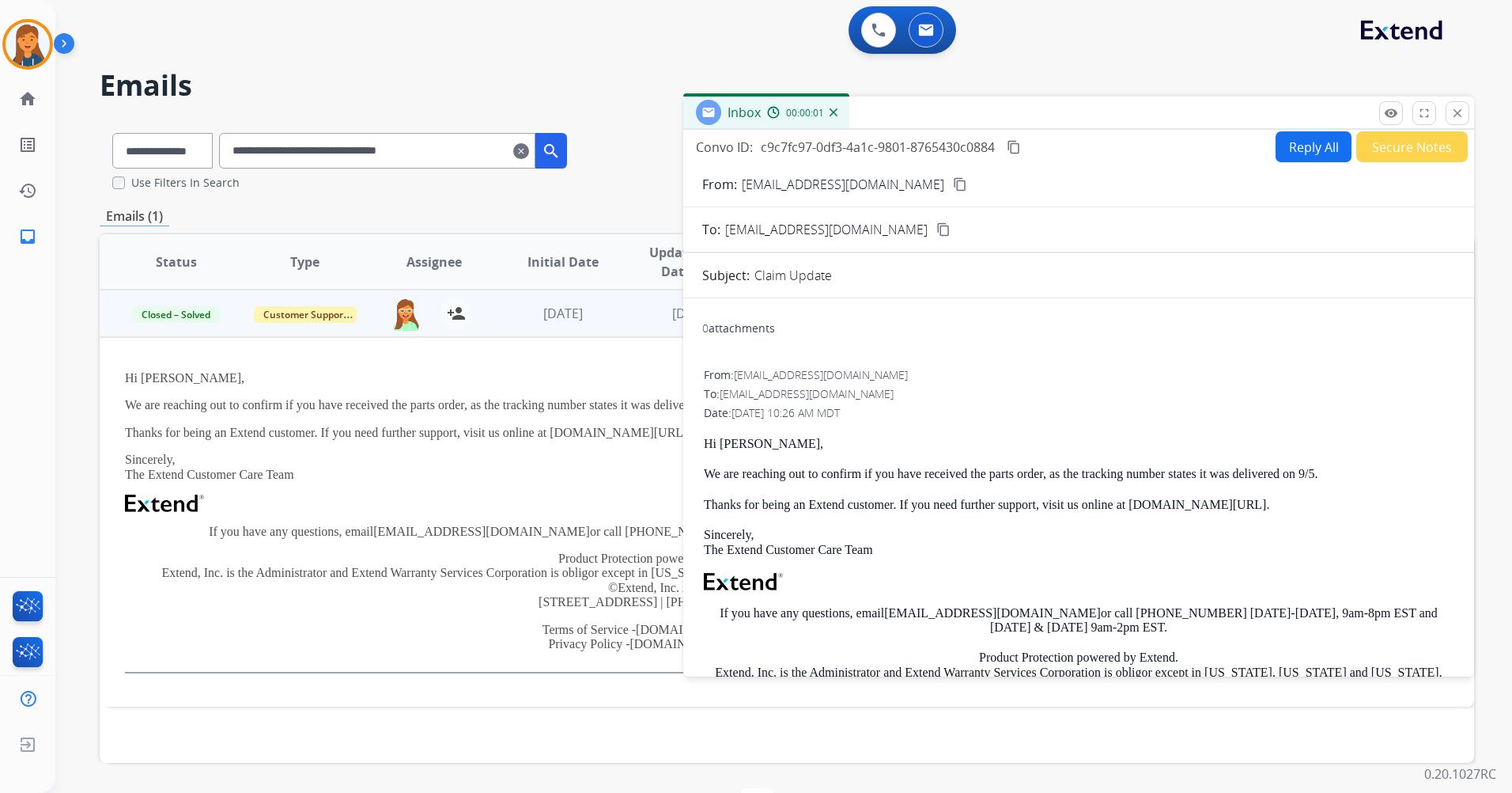
scroll to position [0, 0]
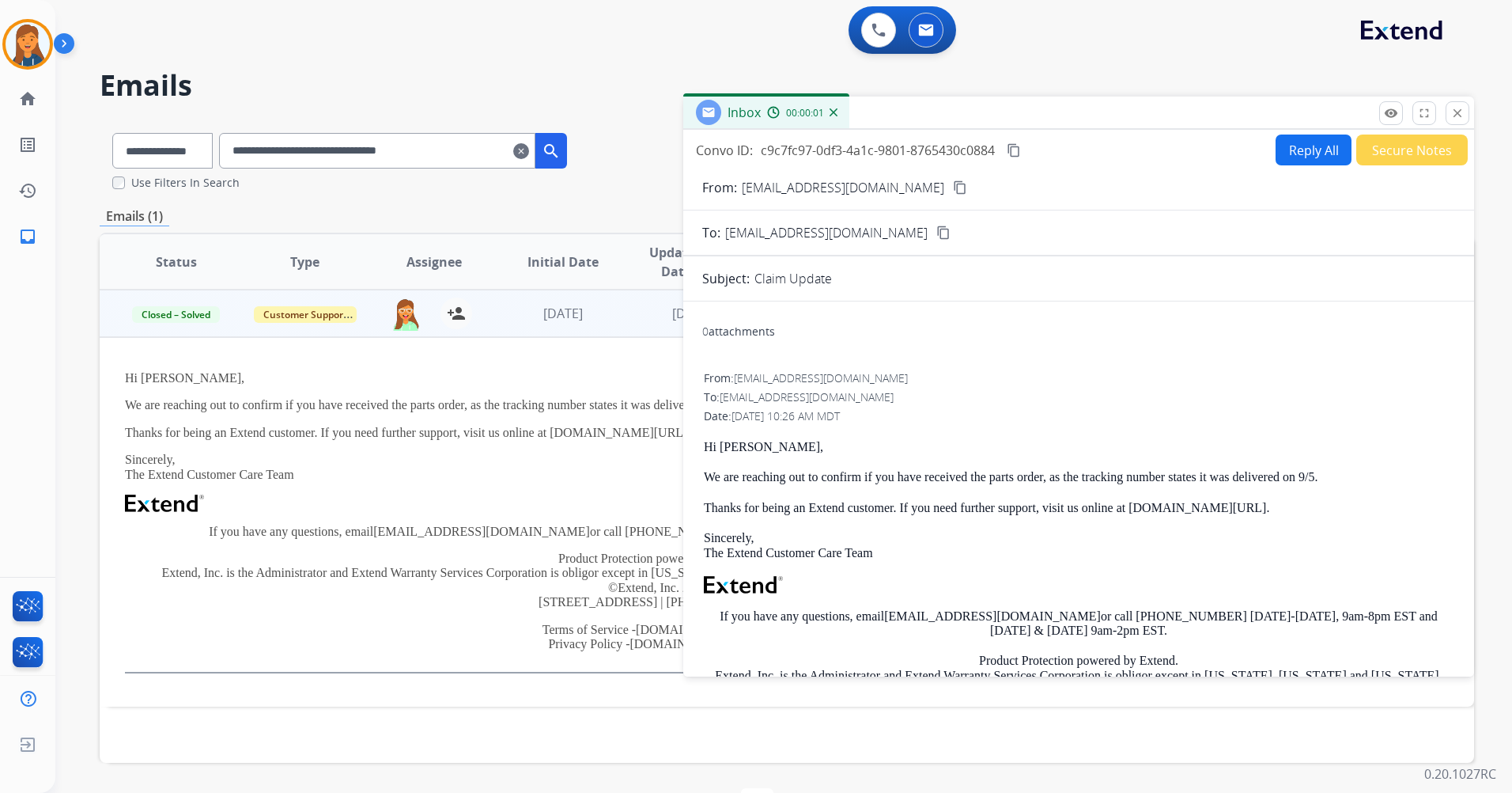
click at [1294, 153] on button "Reply All" at bounding box center [1314, 150] width 76 height 31
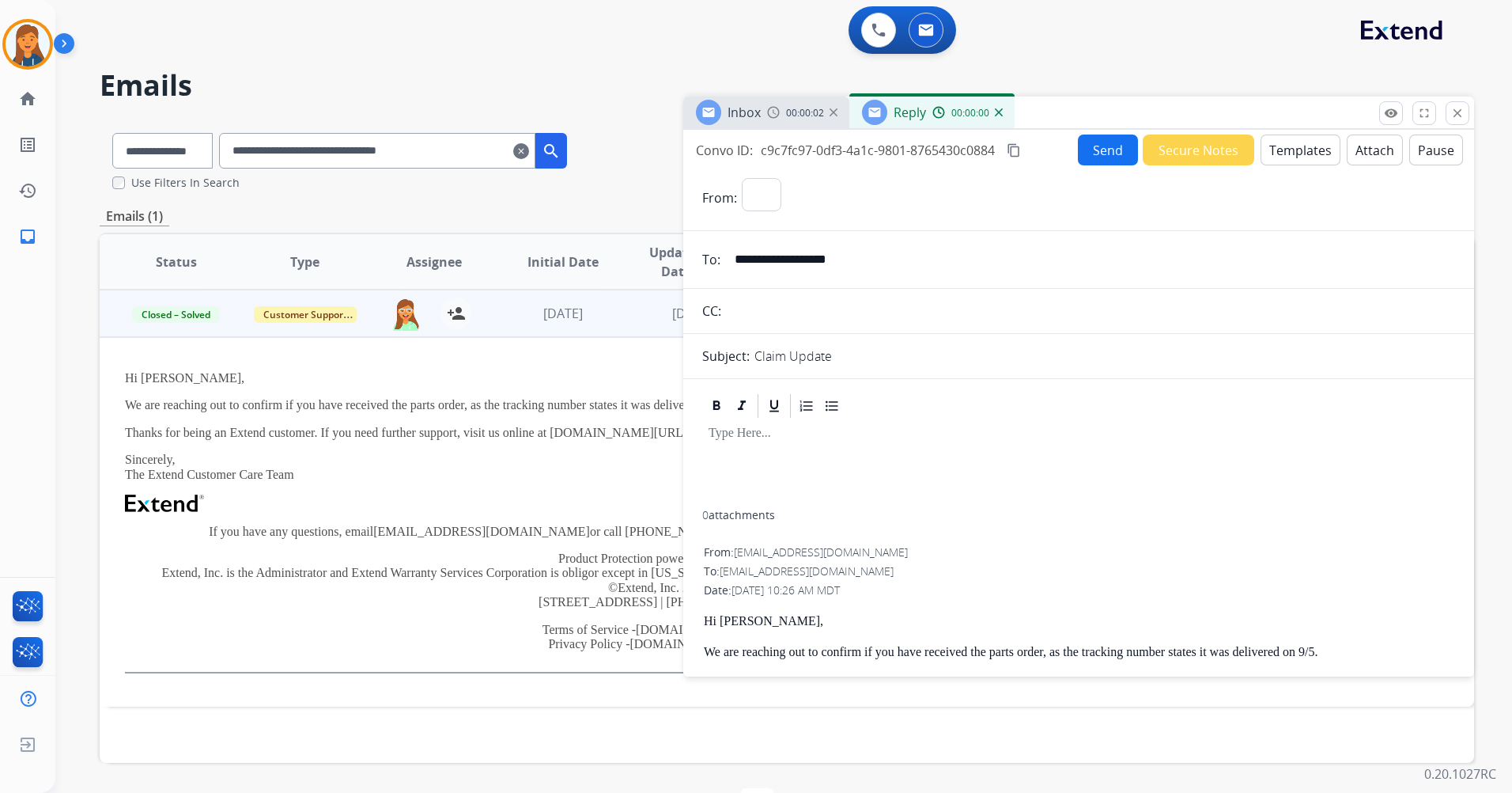
select select "**********"
click at [1261, 158] on button "Templates" at bounding box center [1301, 150] width 80 height 31
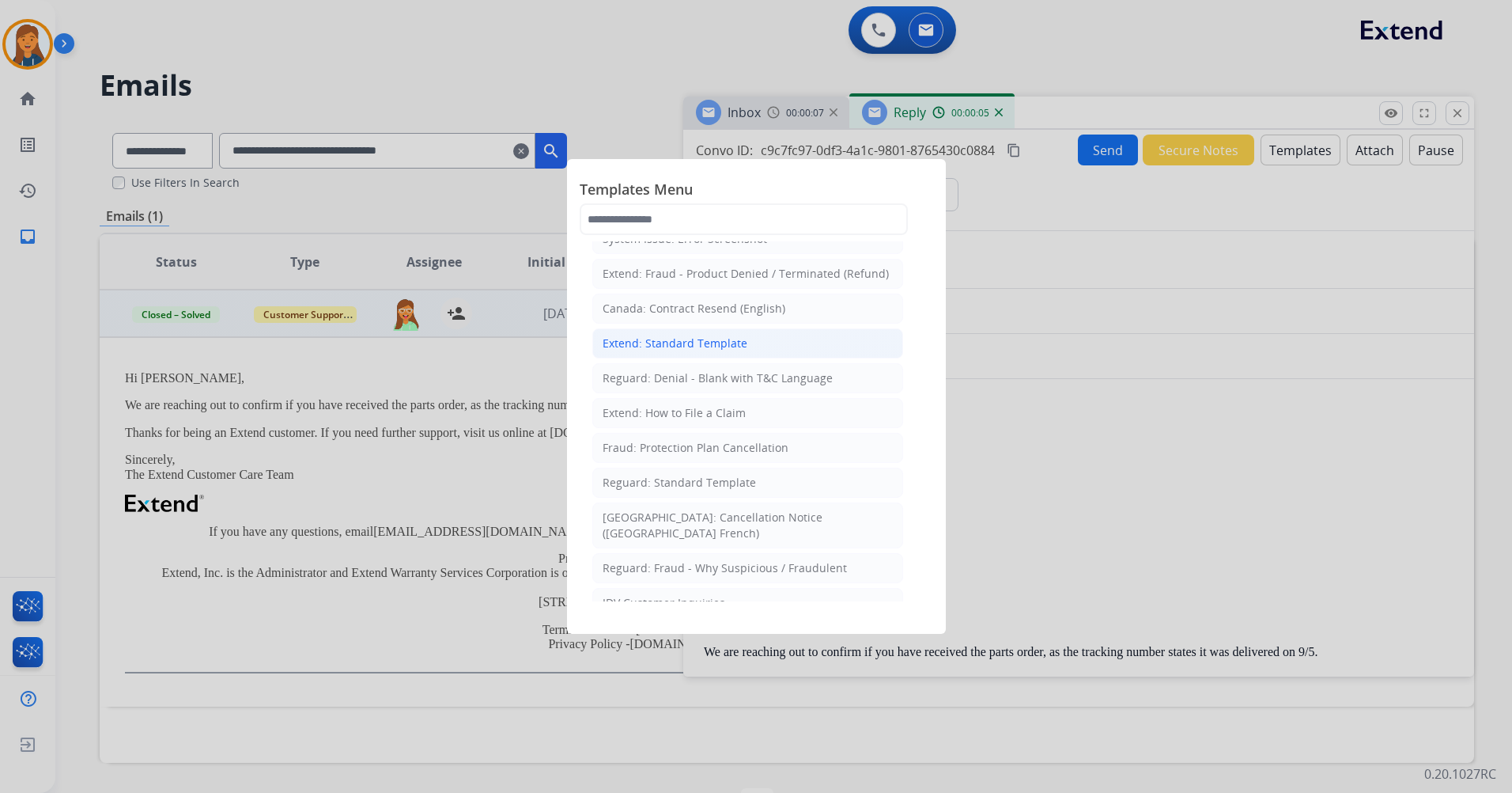
scroll to position [158, 0]
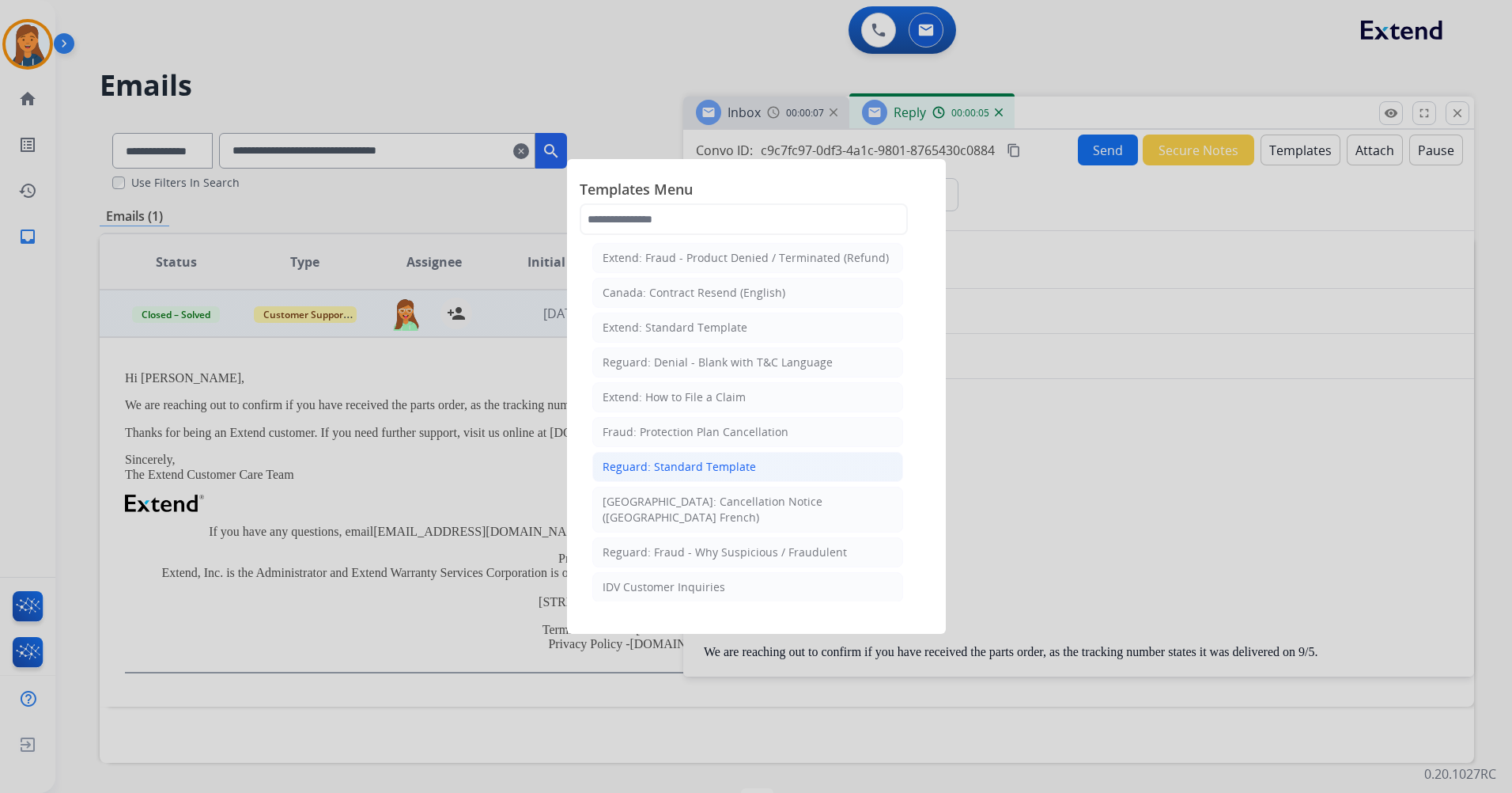
click at [669, 472] on div "Reguard: Standard Template" at bounding box center [680, 467] width 153 height 16
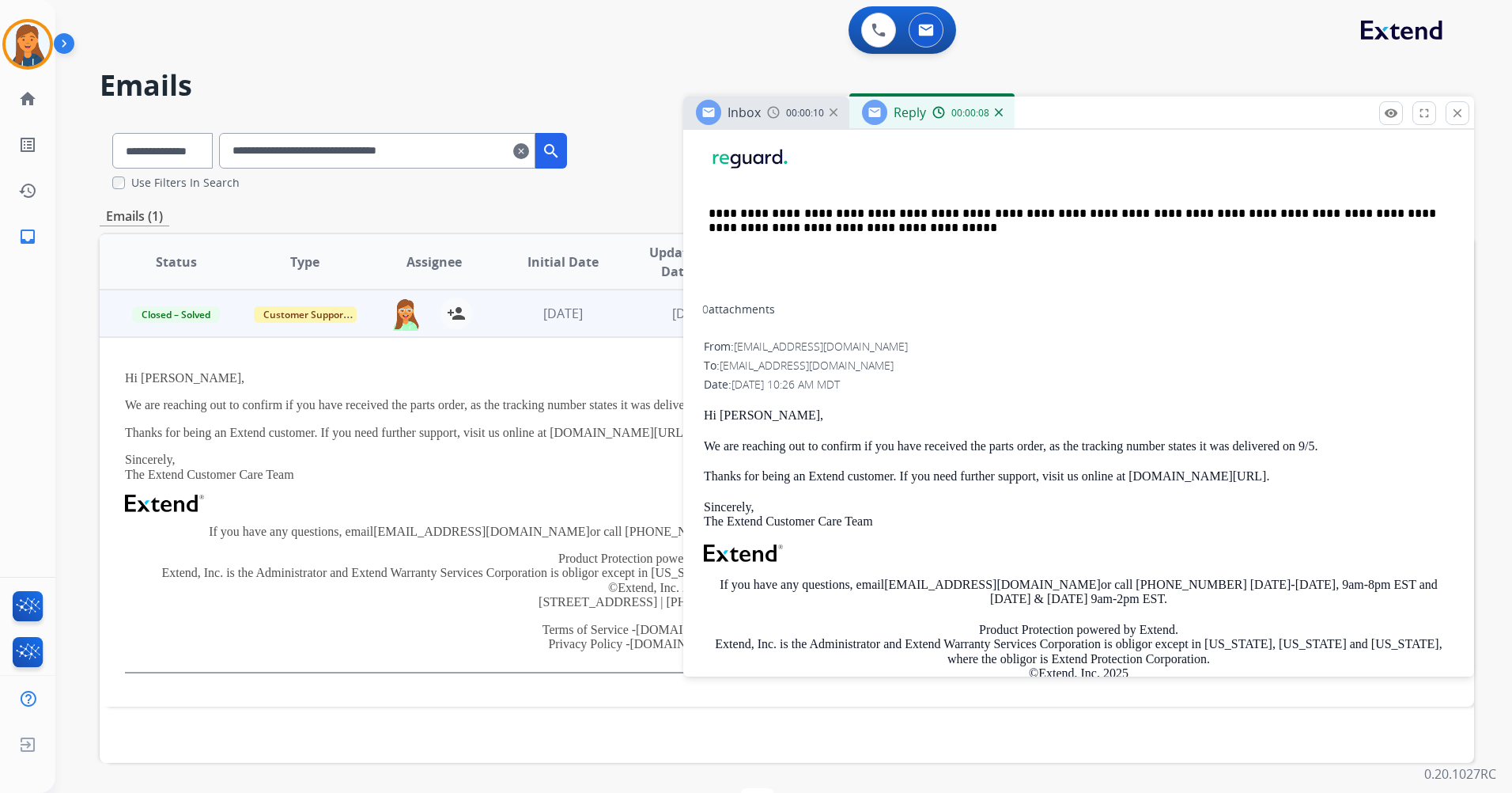
scroll to position [678, 0]
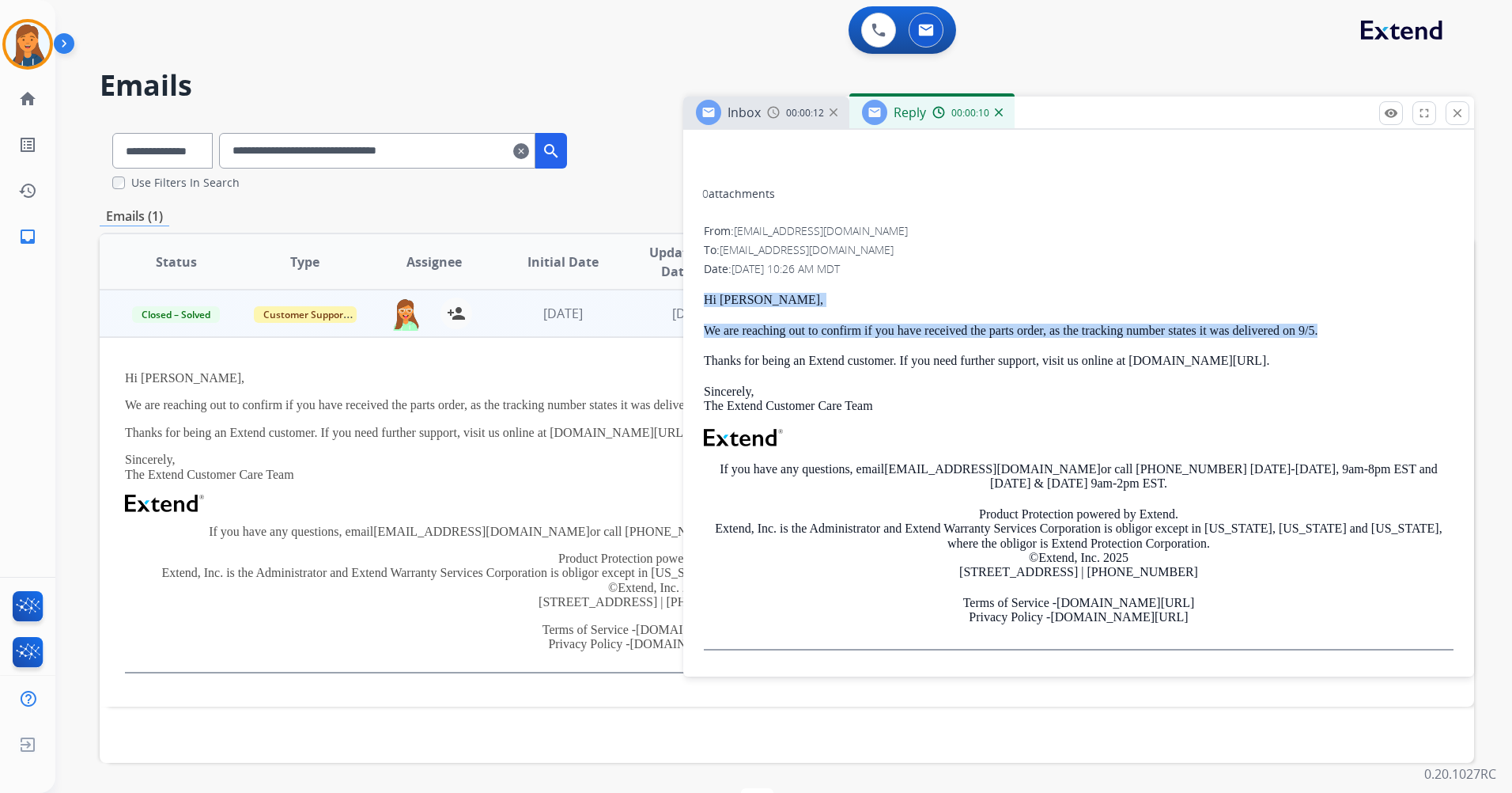
drag, startPoint x: 705, startPoint y: 298, endPoint x: 1369, endPoint y: 334, distance: 665.0
click at [1369, 334] on div "Hi [PERSON_NAME], We are reaching out to confirm if you have received the parts…" at bounding box center [1079, 471] width 750 height 357
copy div "Hi [PERSON_NAME], We are reaching out to confirm if you have received the parts…"
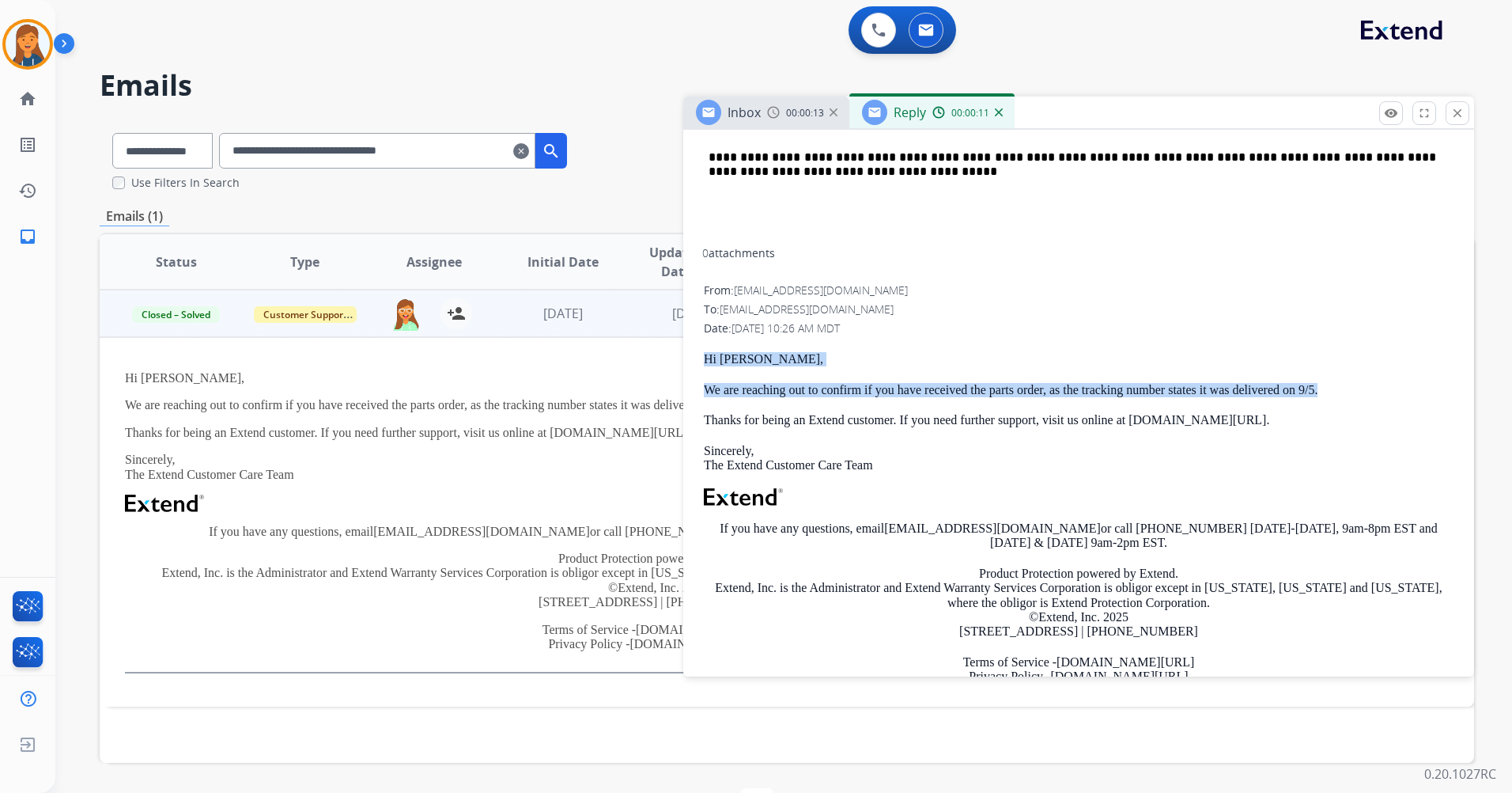
scroll to position [283, 0]
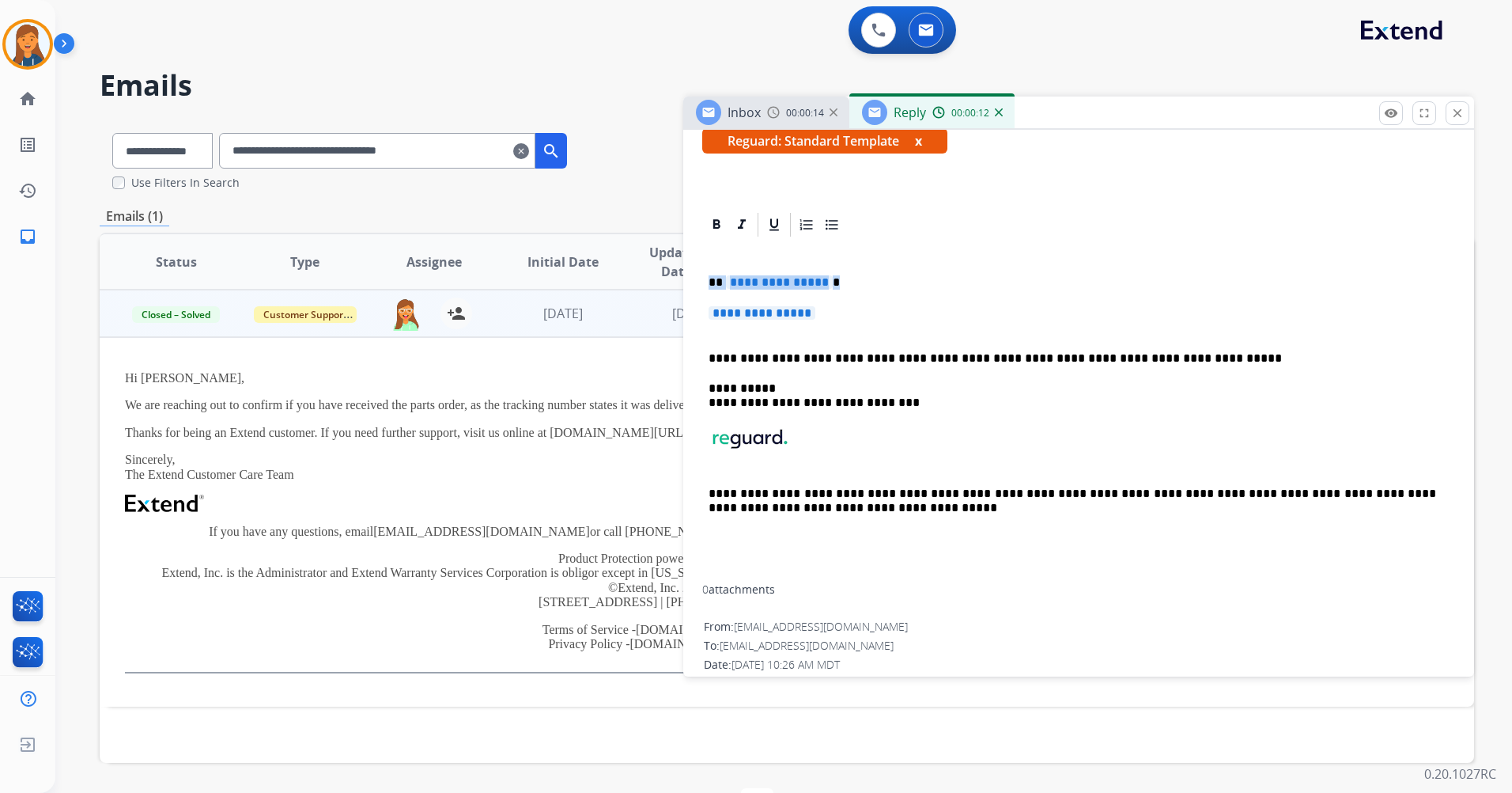
drag, startPoint x: 824, startPoint y: 321, endPoint x: 707, endPoint y: 288, distance: 121.6
click at [707, 288] on div "**********" at bounding box center [1079, 412] width 753 height 346
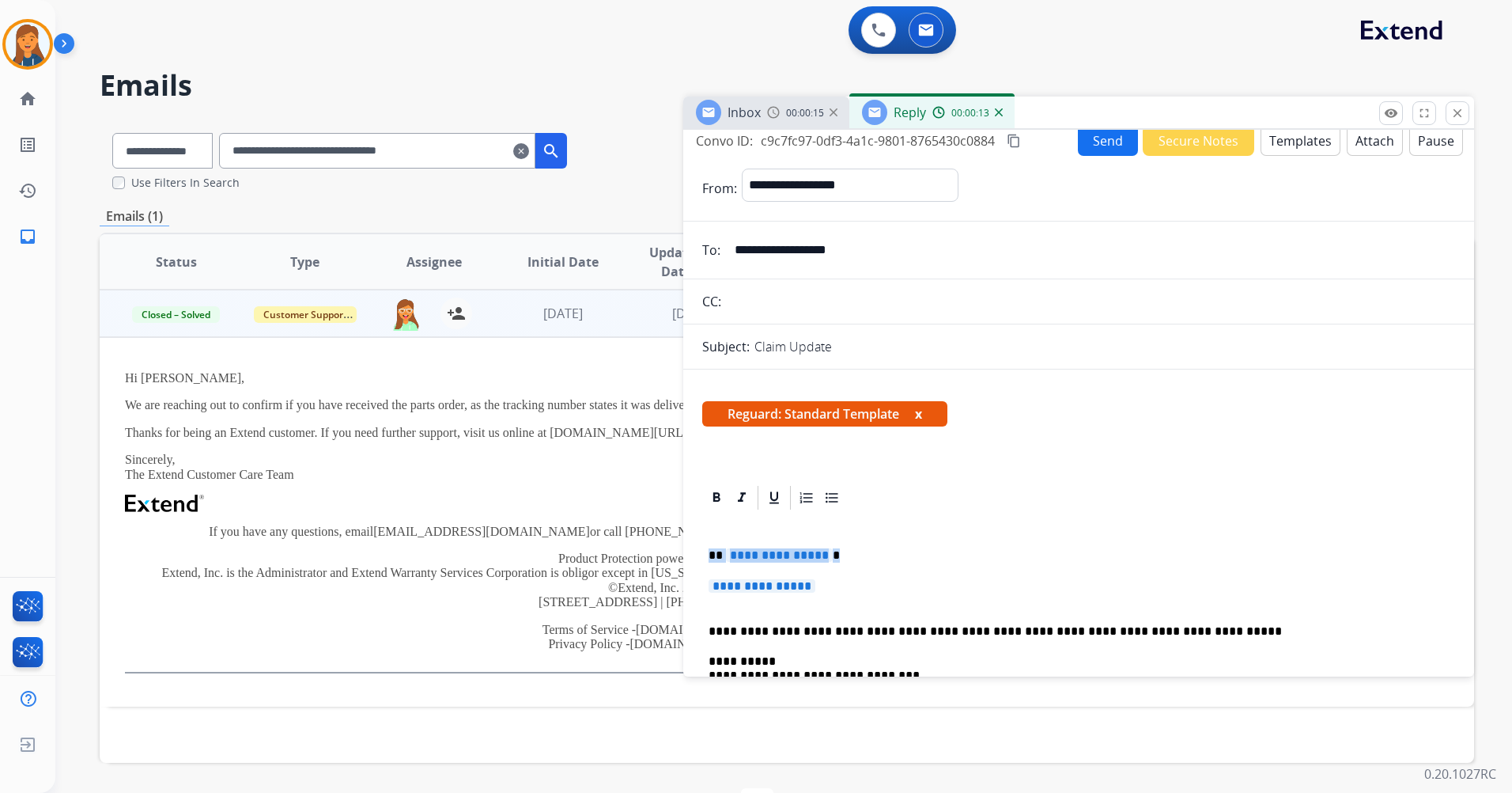
scroll to position [0, 0]
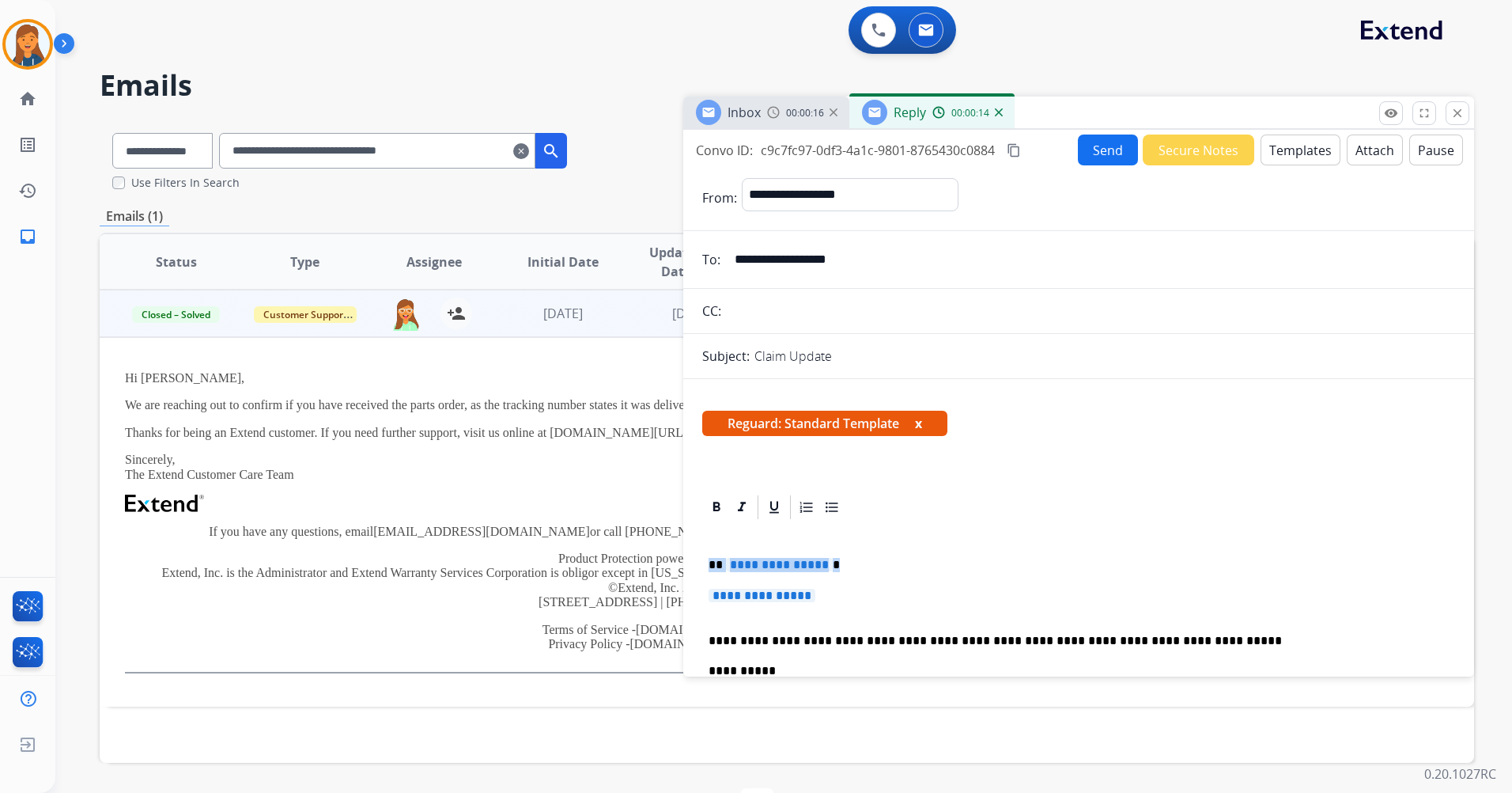
click at [1270, 151] on button "Templates" at bounding box center [1301, 150] width 80 height 31
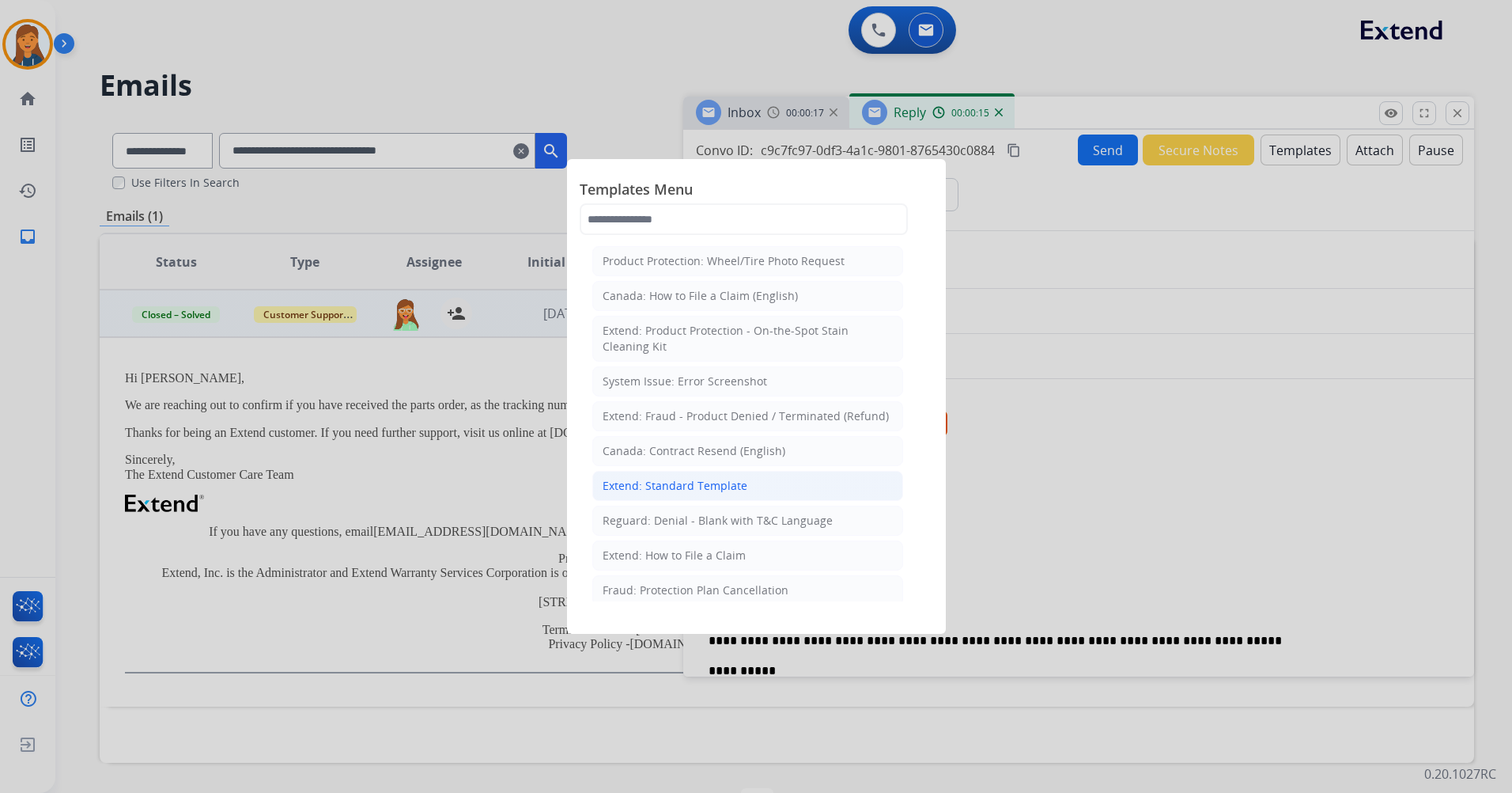
click at [674, 490] on div "Extend: Standard Template" at bounding box center [675, 486] width 145 height 16
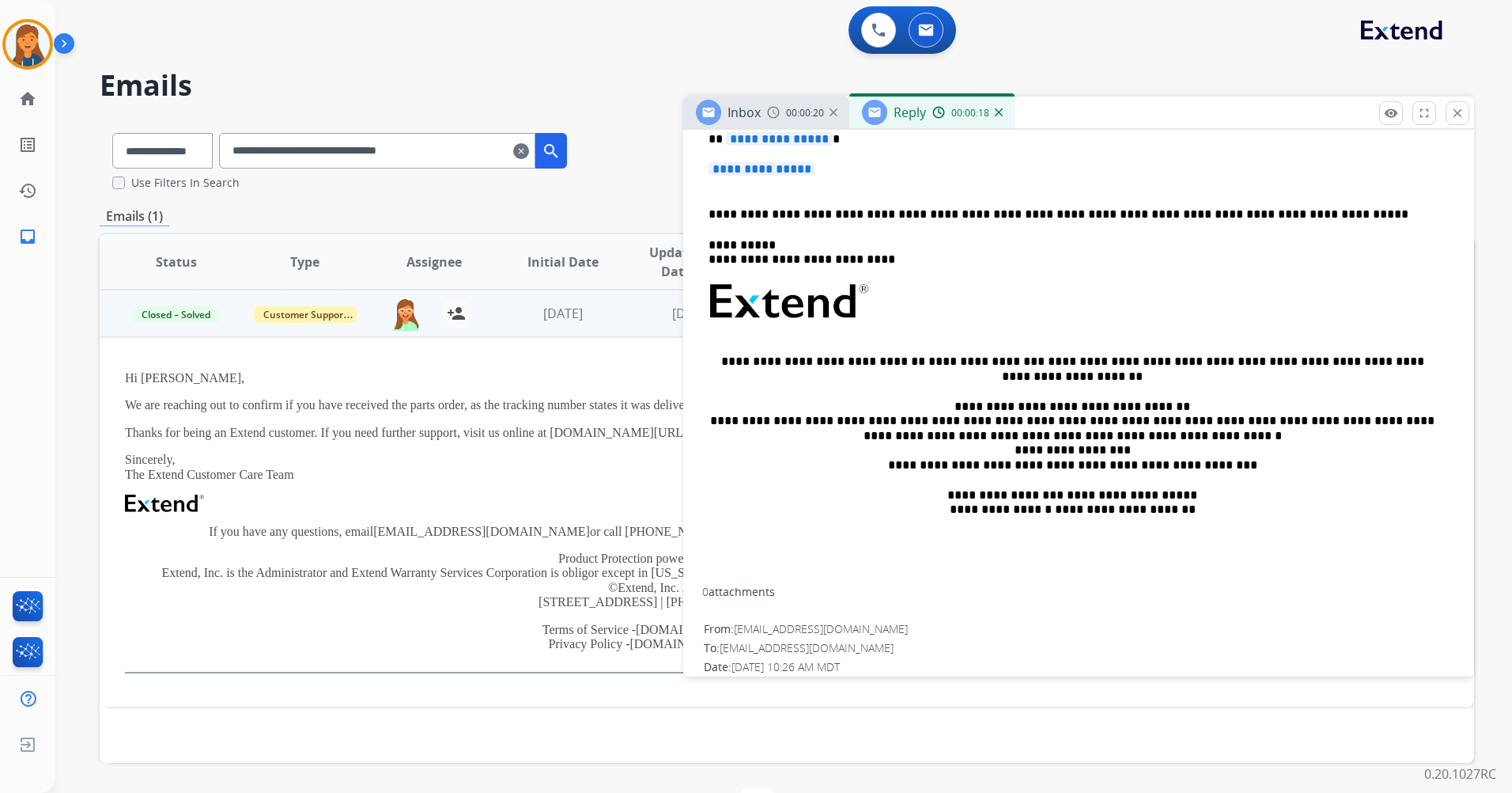
scroll to position [97, 0]
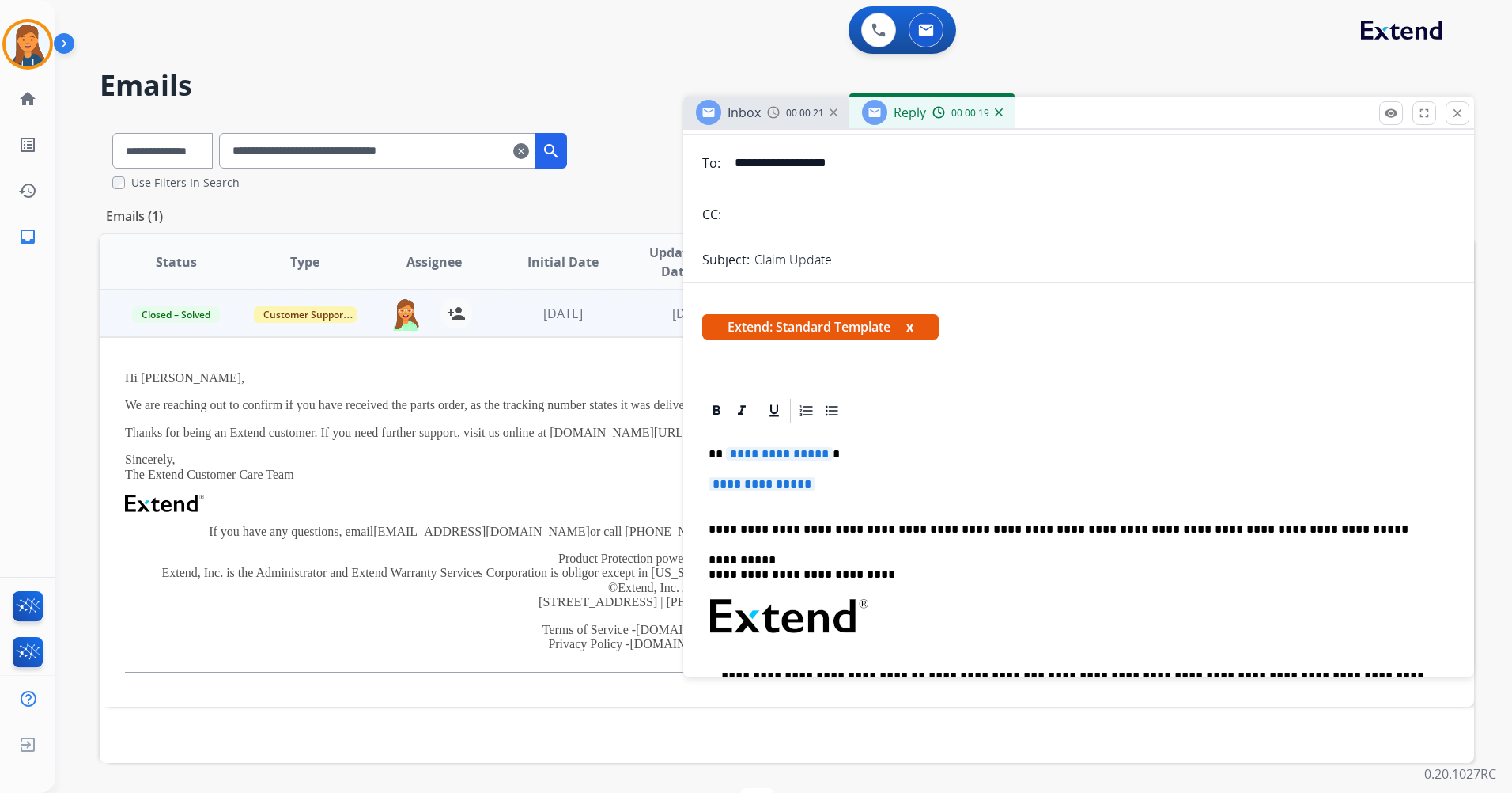
drag, startPoint x: 698, startPoint y: 453, endPoint x: 719, endPoint y: 453, distance: 21.0
drag, startPoint x: 719, startPoint y: 453, endPoint x: 748, endPoint y: 457, distance: 29.3
drag, startPoint x: 710, startPoint y: 450, endPoint x: 831, endPoint y: 484, distance: 125.7
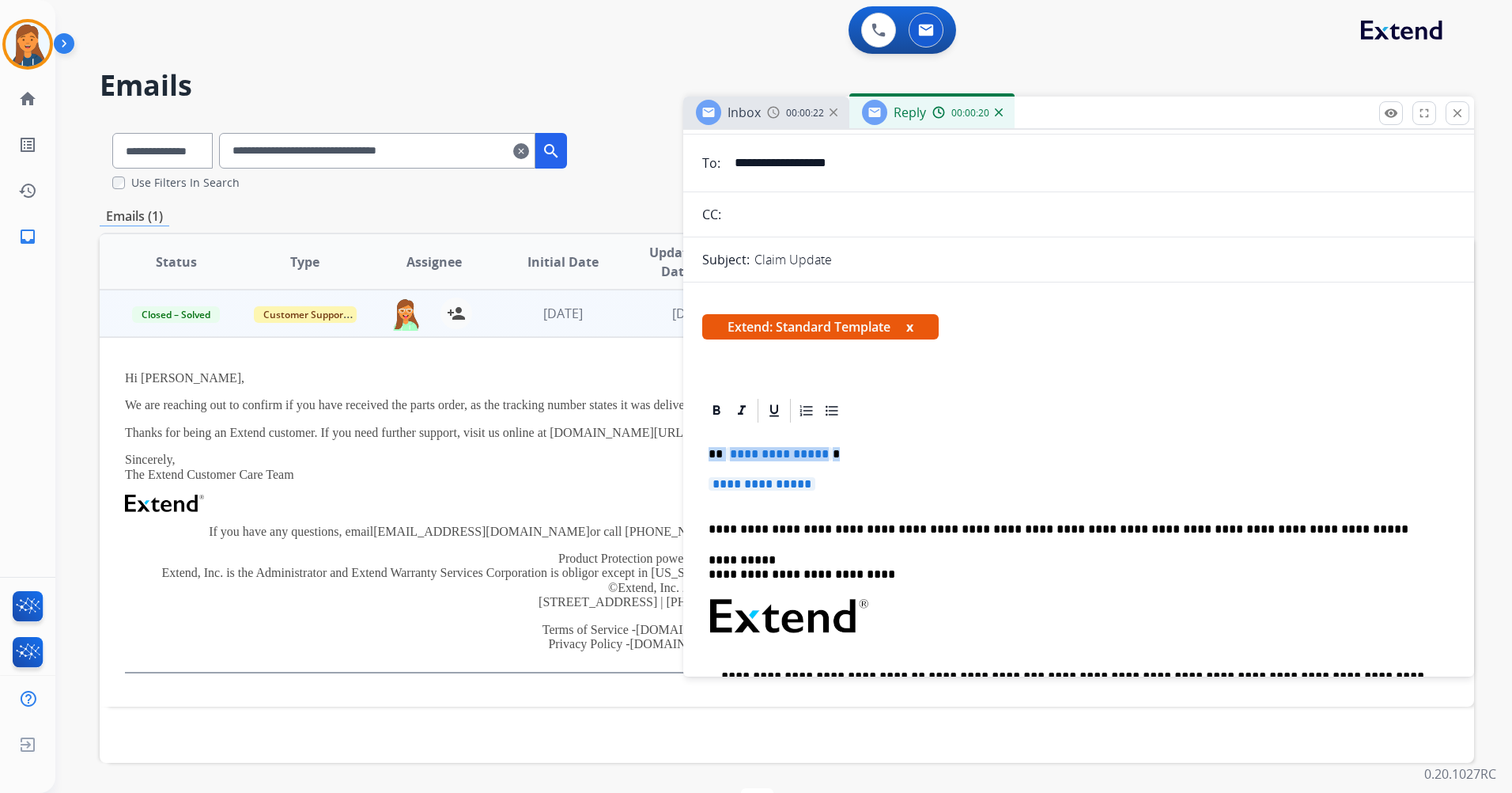
click at [831, 484] on div "**********" at bounding box center [1079, 663] width 753 height 477
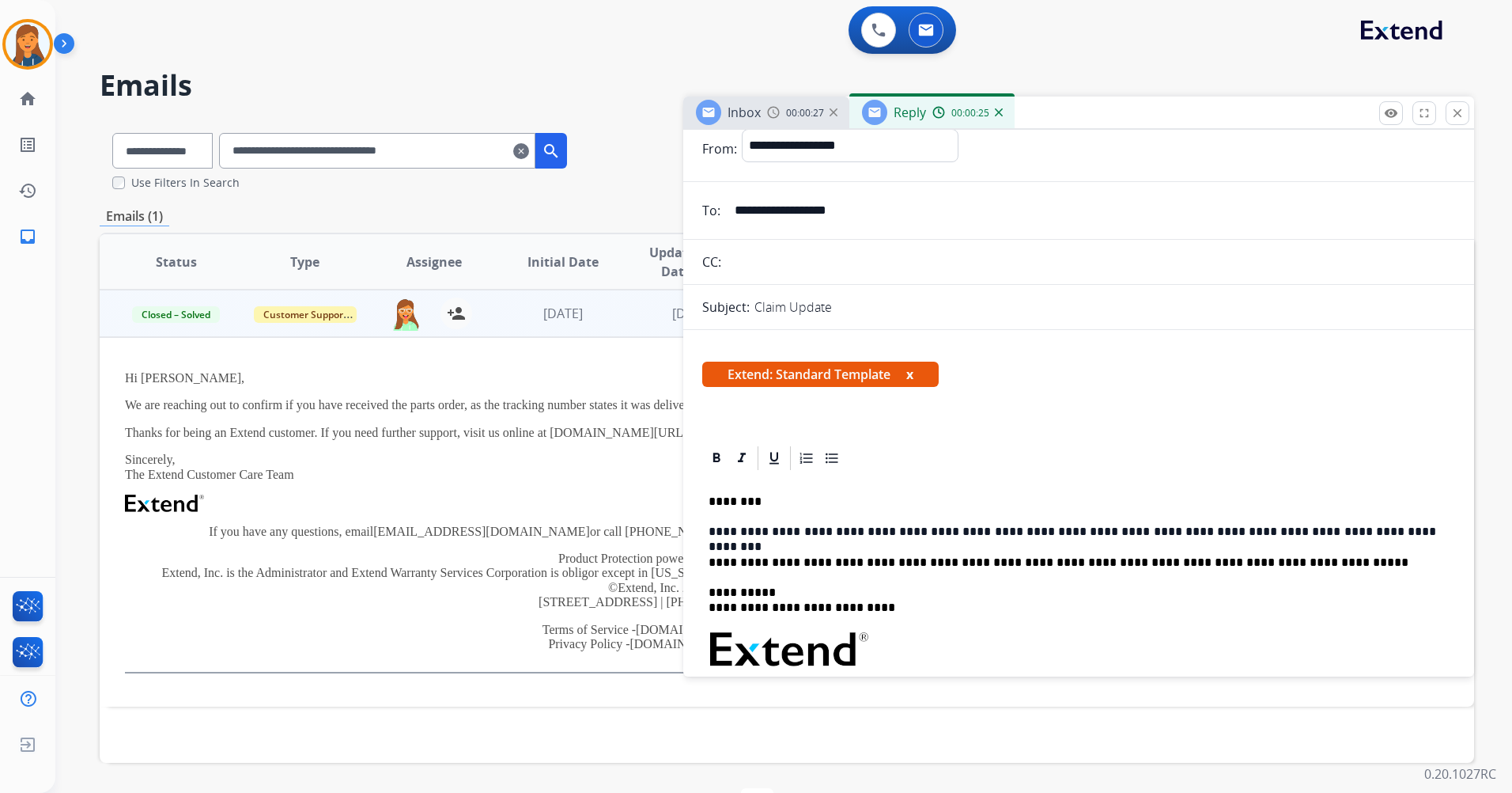
scroll to position [0, 0]
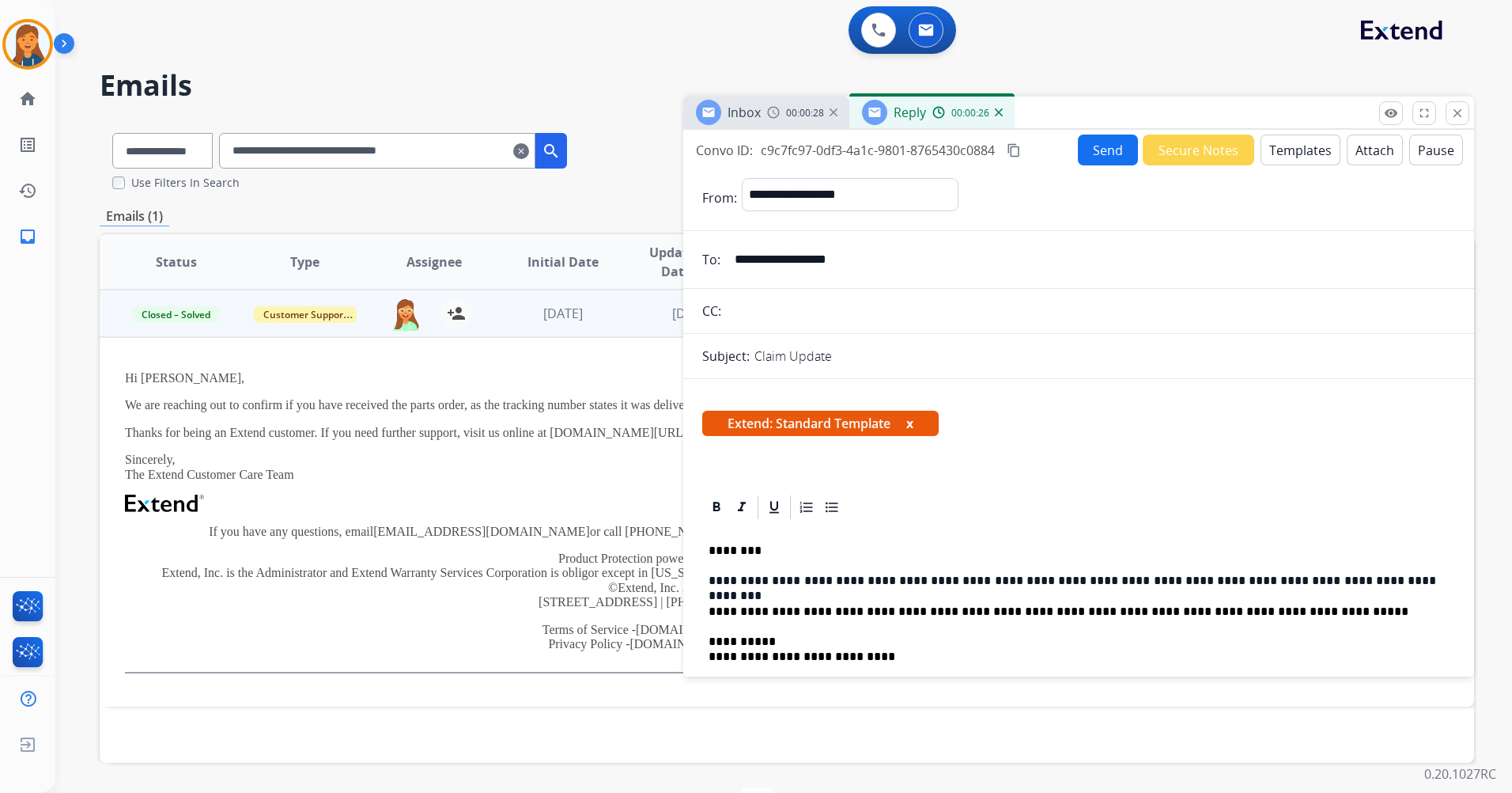
click at [1020, 145] on mat-icon "content_copy" at bounding box center [1014, 150] width 14 height 14
click at [1050, 147] on span "Copied!" at bounding box center [1046, 150] width 45 height 19
click at [1095, 151] on button "Send" at bounding box center [1108, 150] width 60 height 31
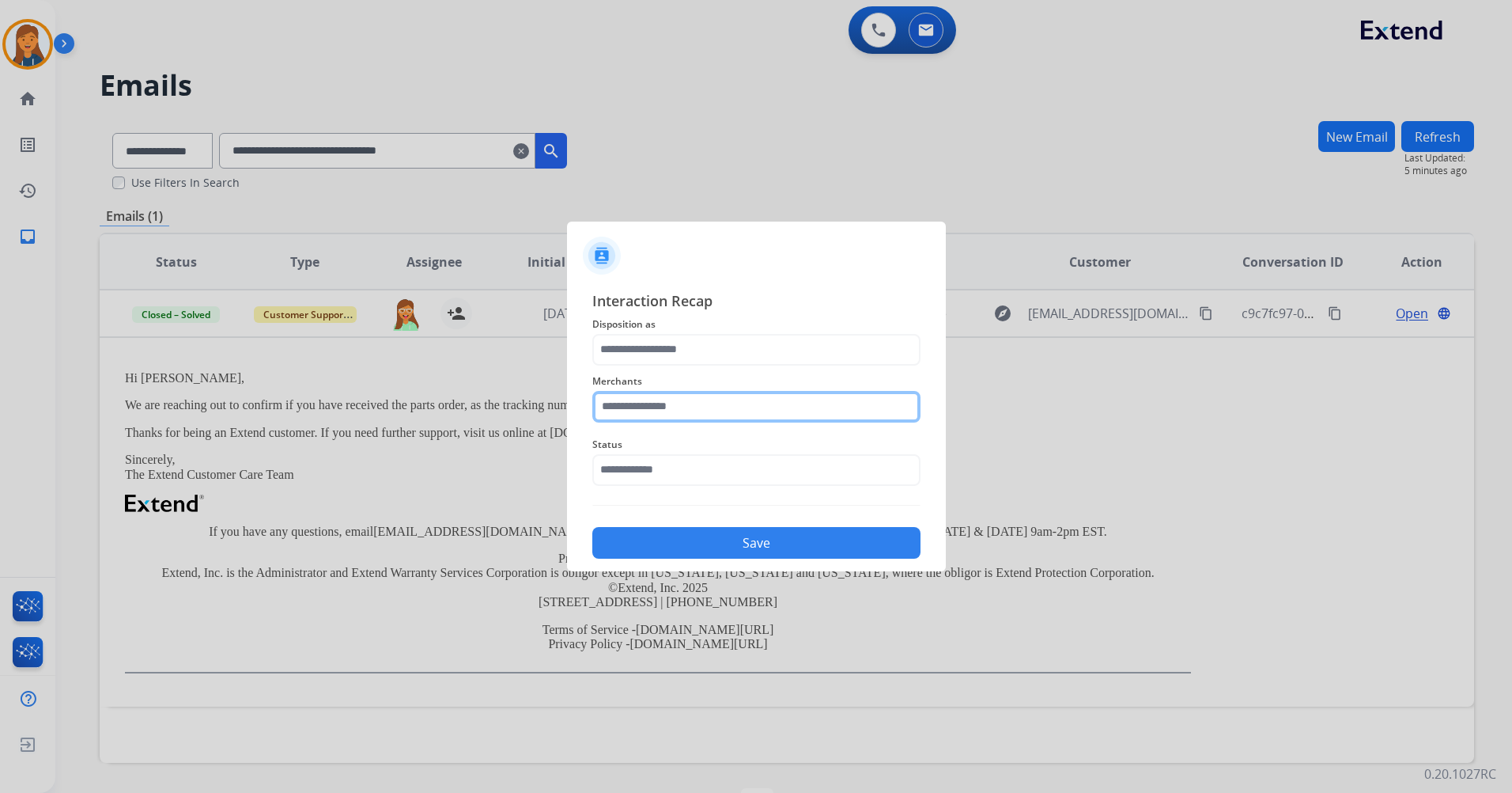
click at [651, 407] on input "text" at bounding box center [756, 407] width 328 height 32
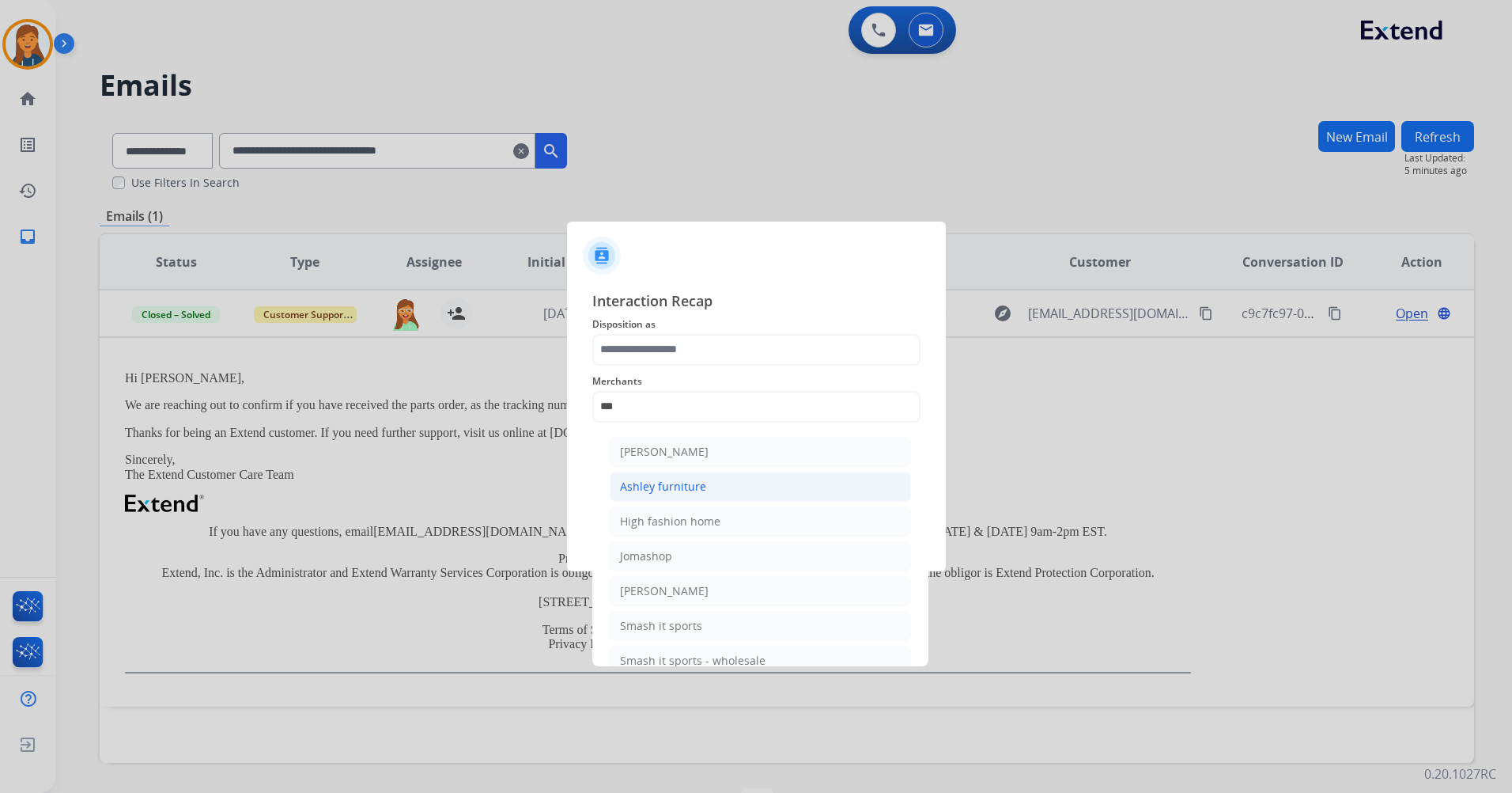
drag, startPoint x: 657, startPoint y: 493, endPoint x: 654, endPoint y: 484, distance: 9.5
click at [656, 493] on div "Ashley furniture" at bounding box center [663, 487] width 86 height 16
type input "**********"
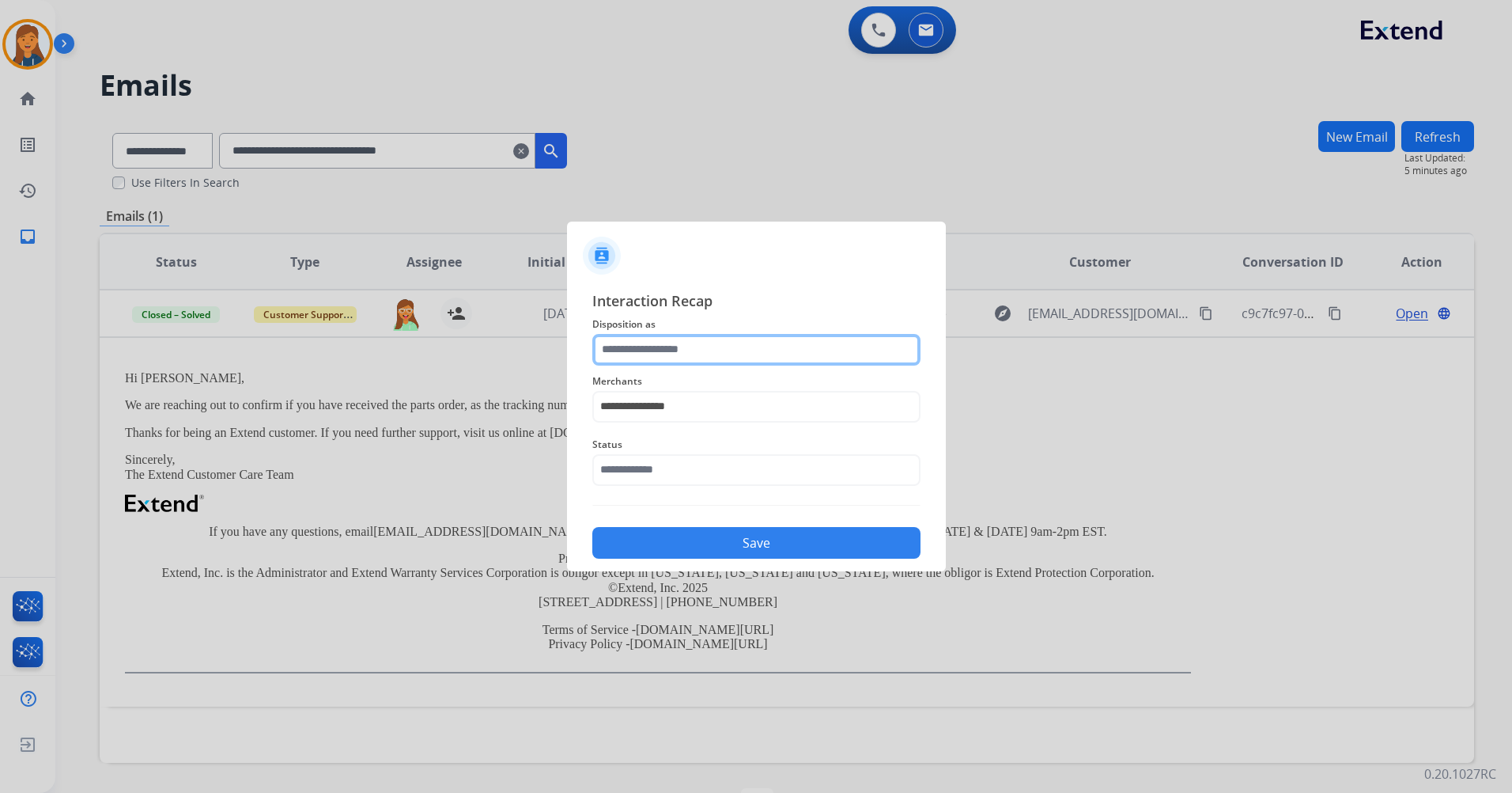
click at [641, 362] on input "text" at bounding box center [756, 350] width 328 height 32
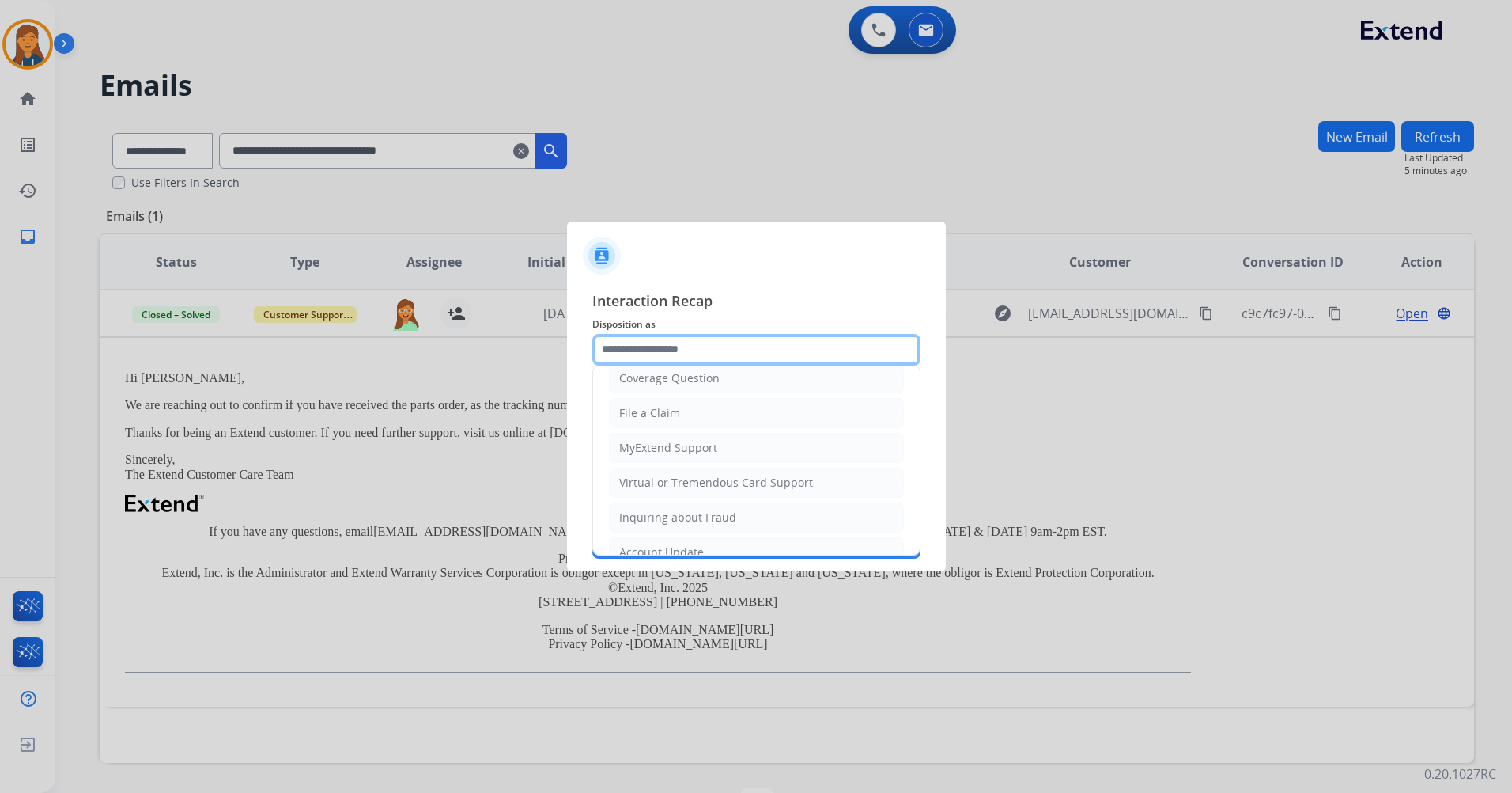
scroll to position [247, 0]
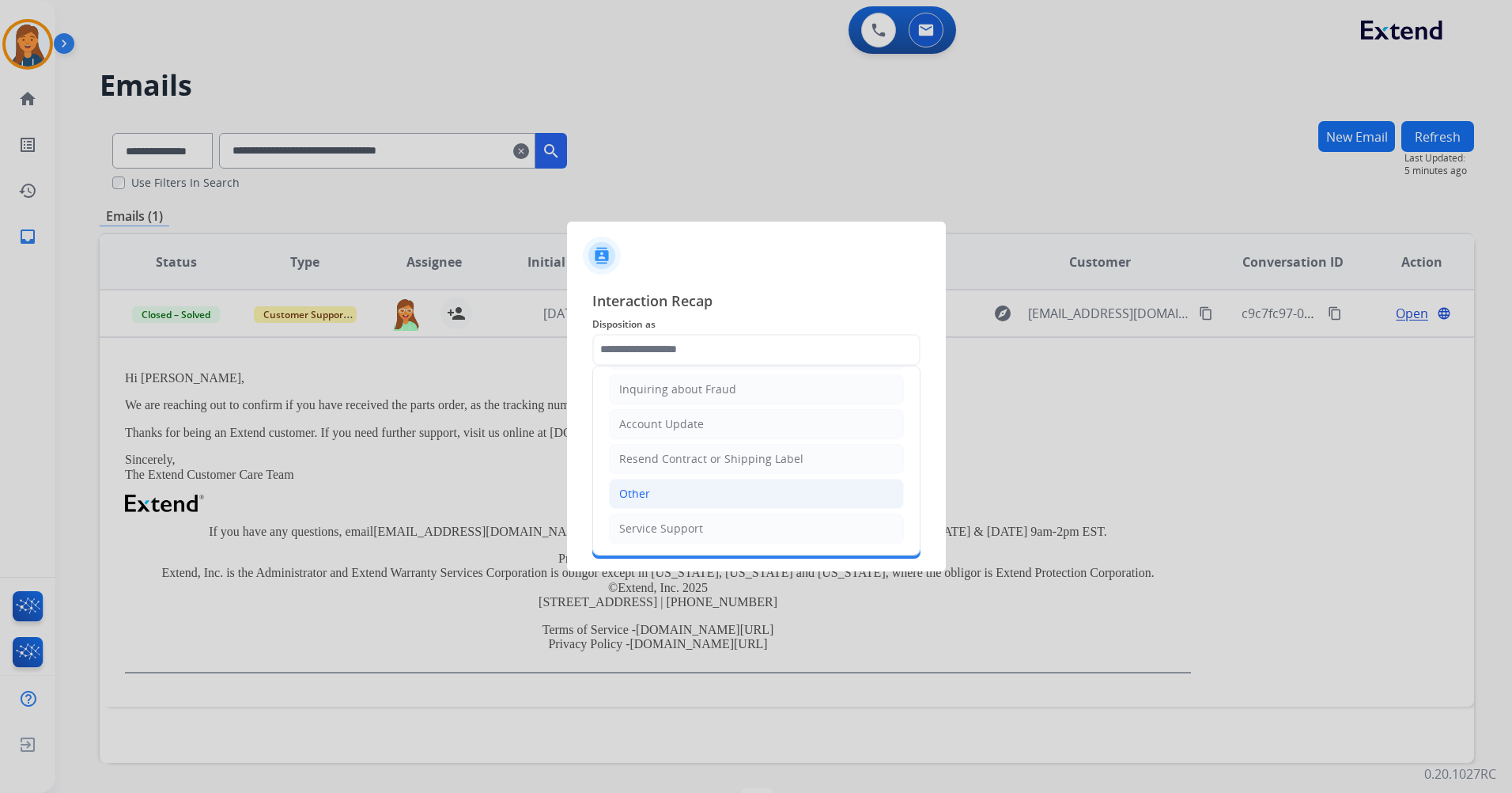
click at [640, 491] on div "Other" at bounding box center [635, 494] width 31 height 16
type input "*****"
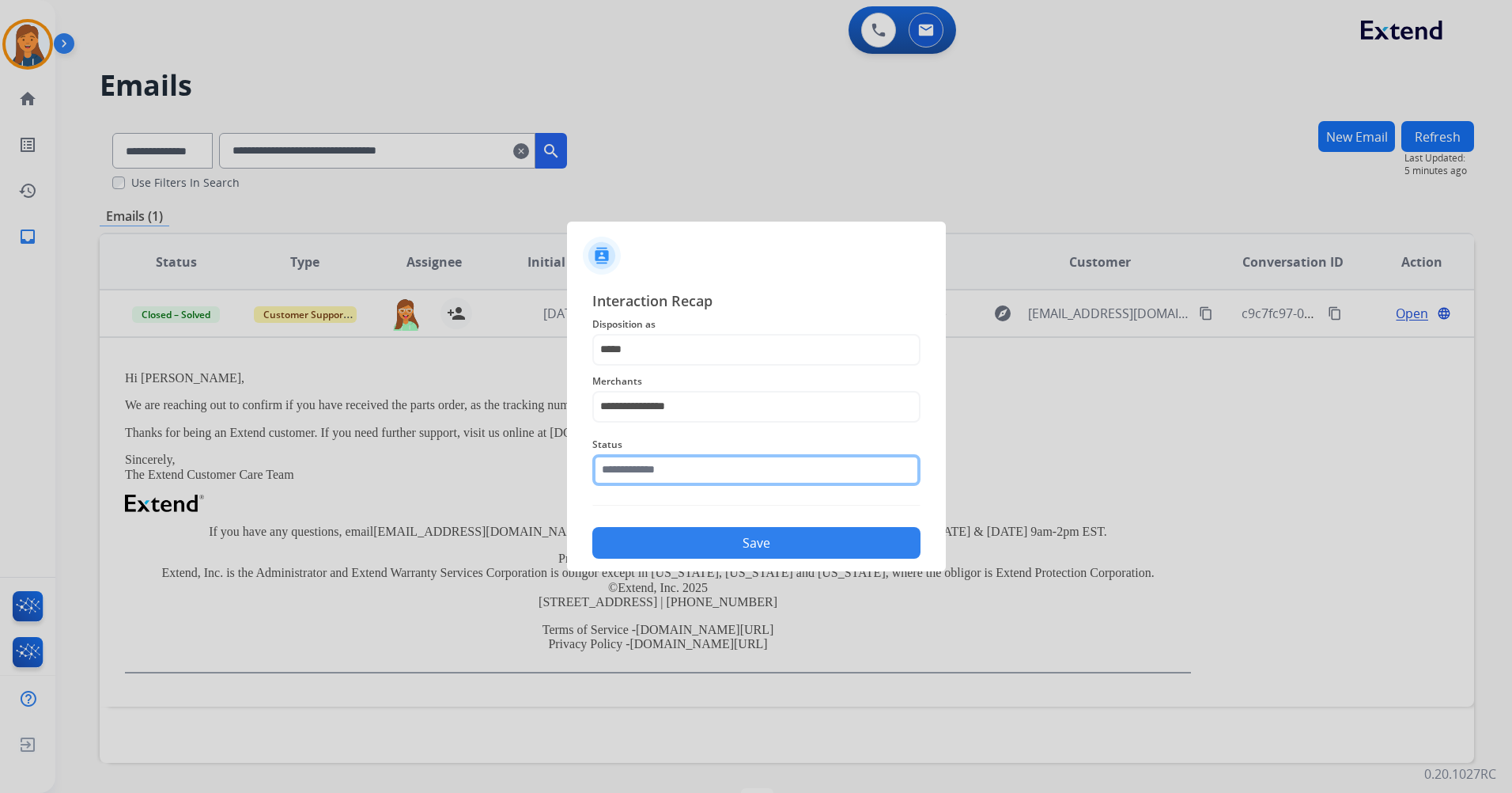
click at [650, 466] on input "text" at bounding box center [756, 470] width 328 height 32
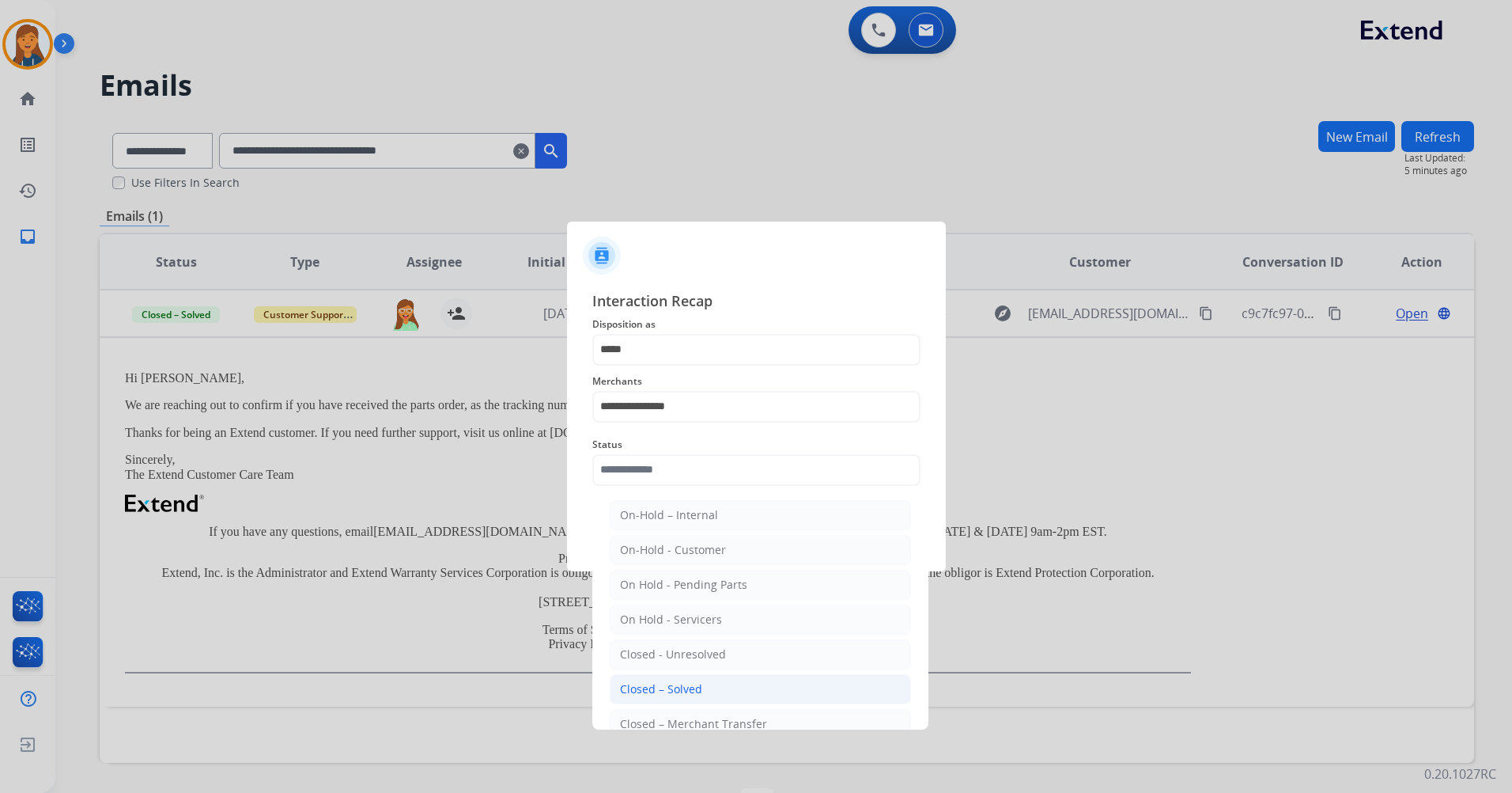
click at [665, 685] on div "Closed – Solved" at bounding box center [661, 689] width 82 height 16
type input "**********"
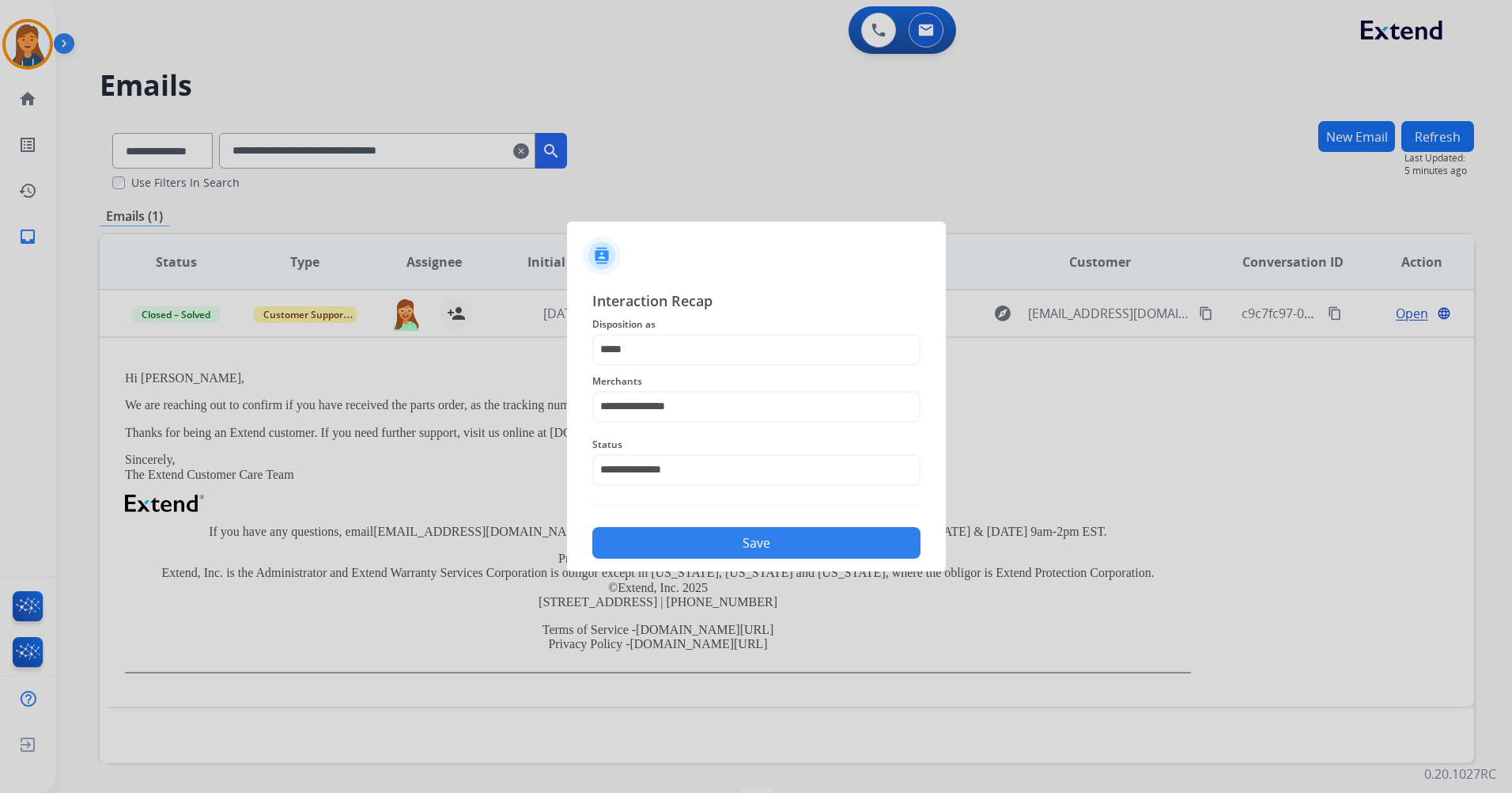
click at [673, 541] on button "Save" at bounding box center [756, 543] width 328 height 32
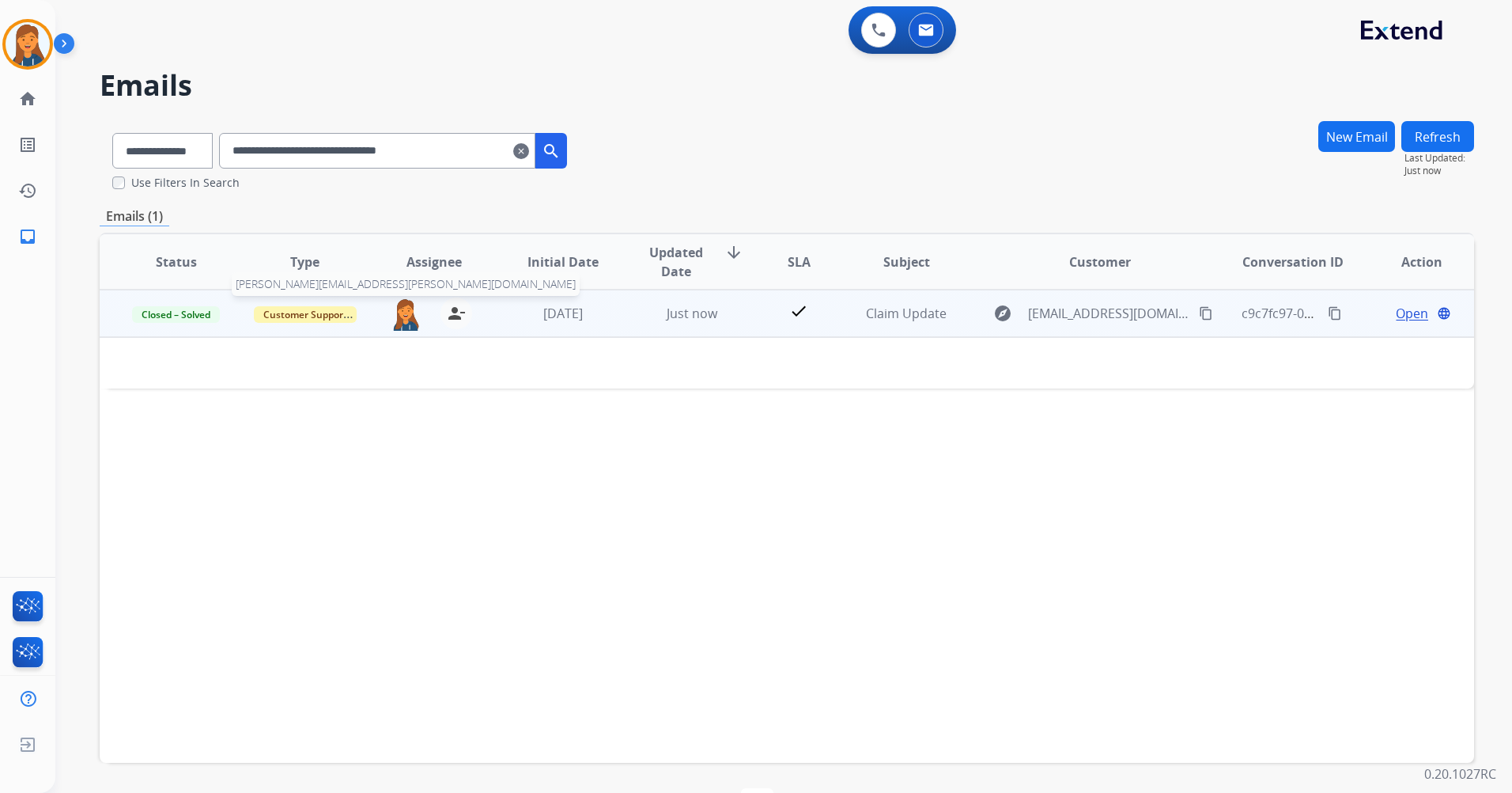
click at [393, 318] on img at bounding box center [406, 314] width 32 height 33
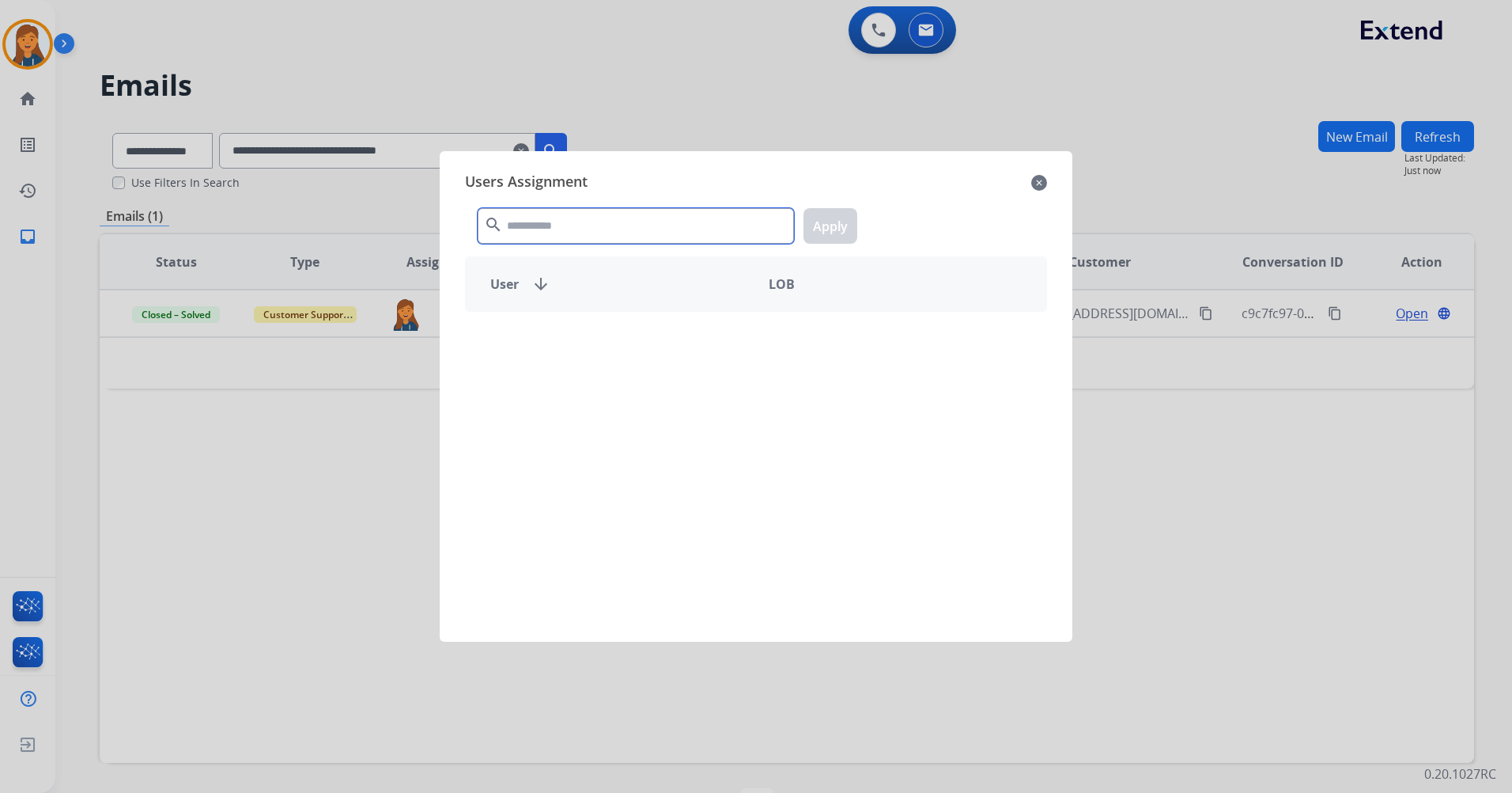
click at [559, 217] on input "text" at bounding box center [636, 226] width 316 height 36
type input "****"
click at [1046, 188] on mat-icon "close" at bounding box center [1040, 183] width 16 height 19
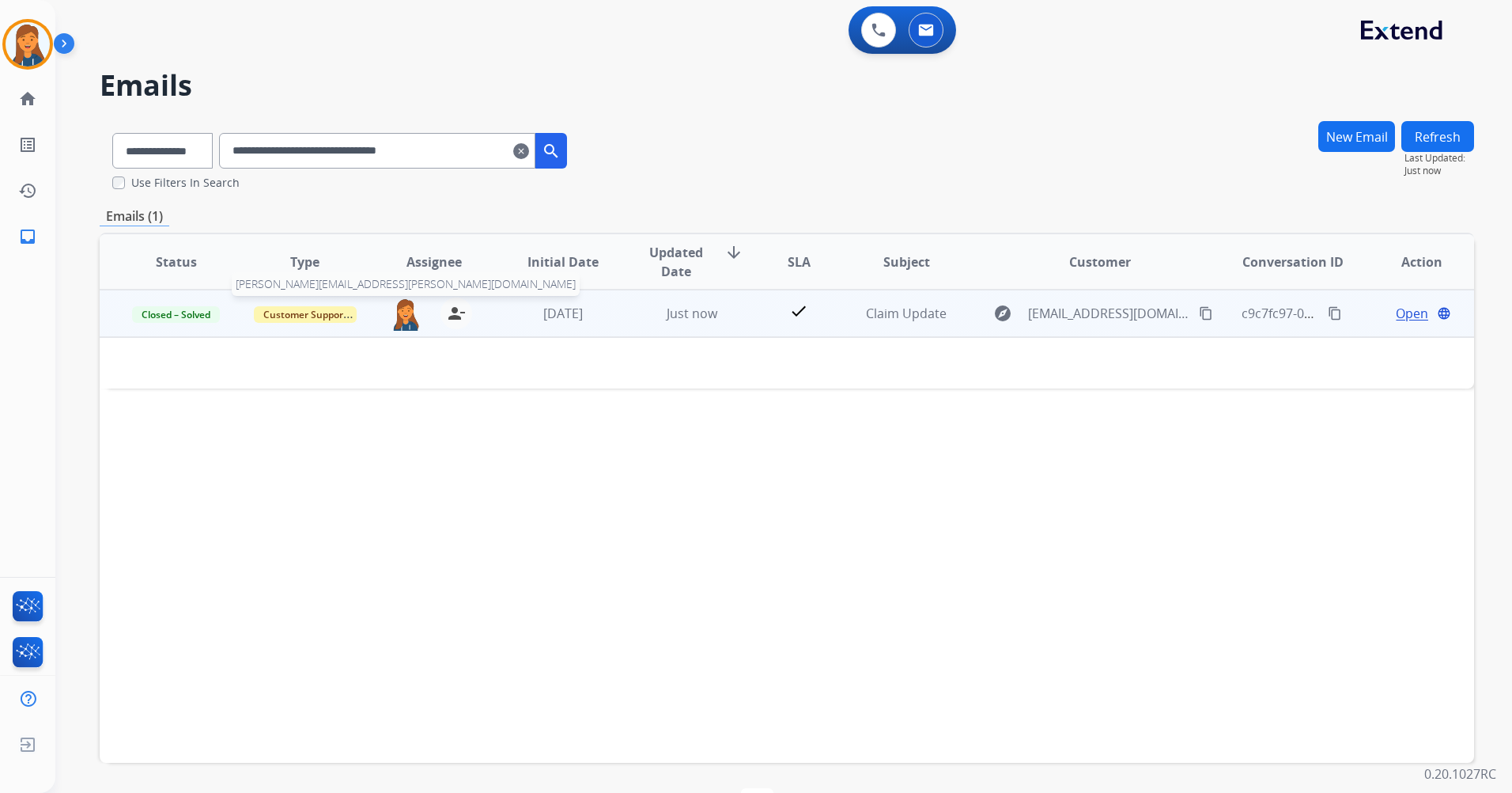
click at [410, 310] on img at bounding box center [406, 314] width 32 height 33
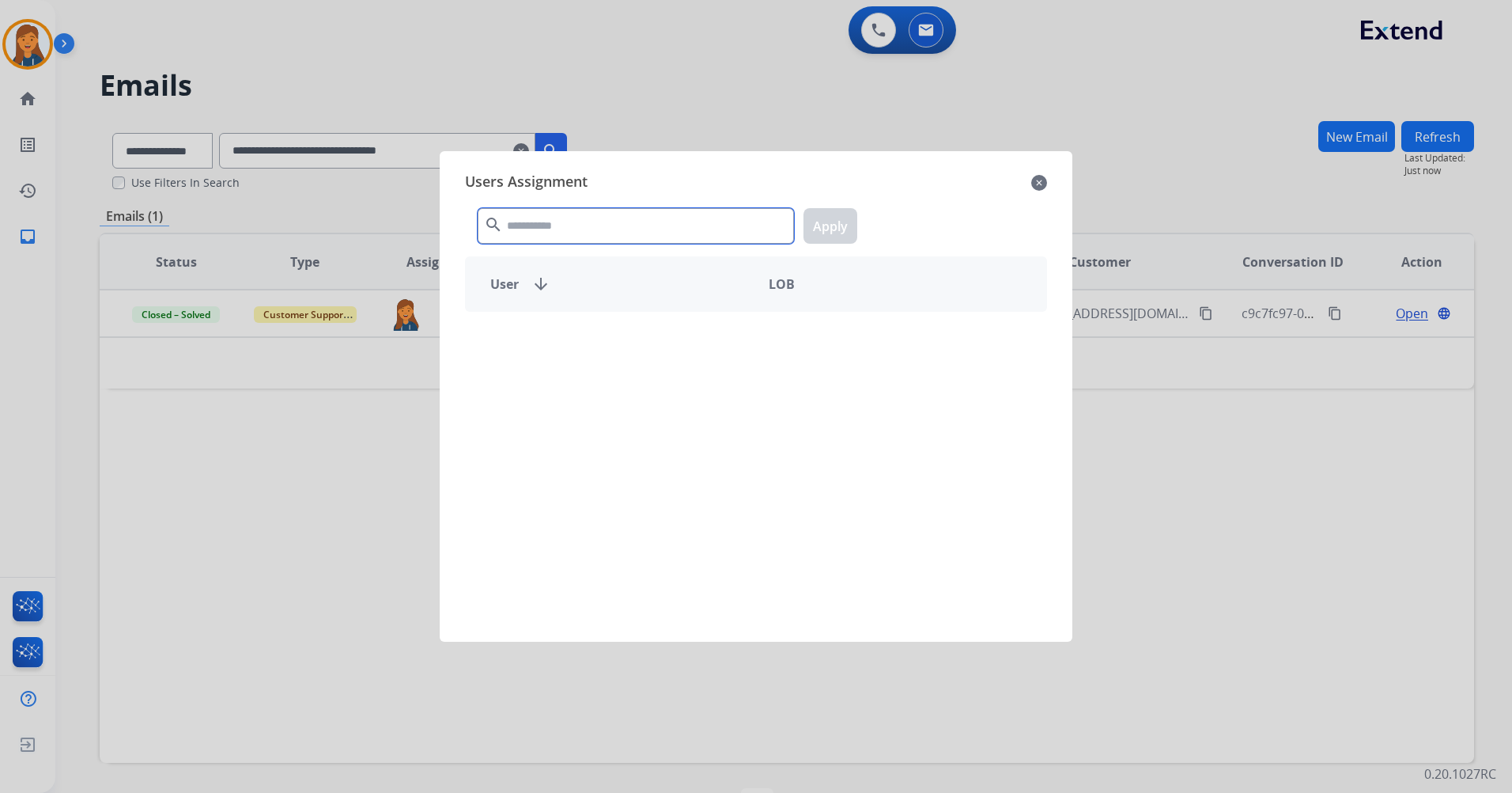
click at [583, 239] on input "text" at bounding box center [636, 226] width 316 height 36
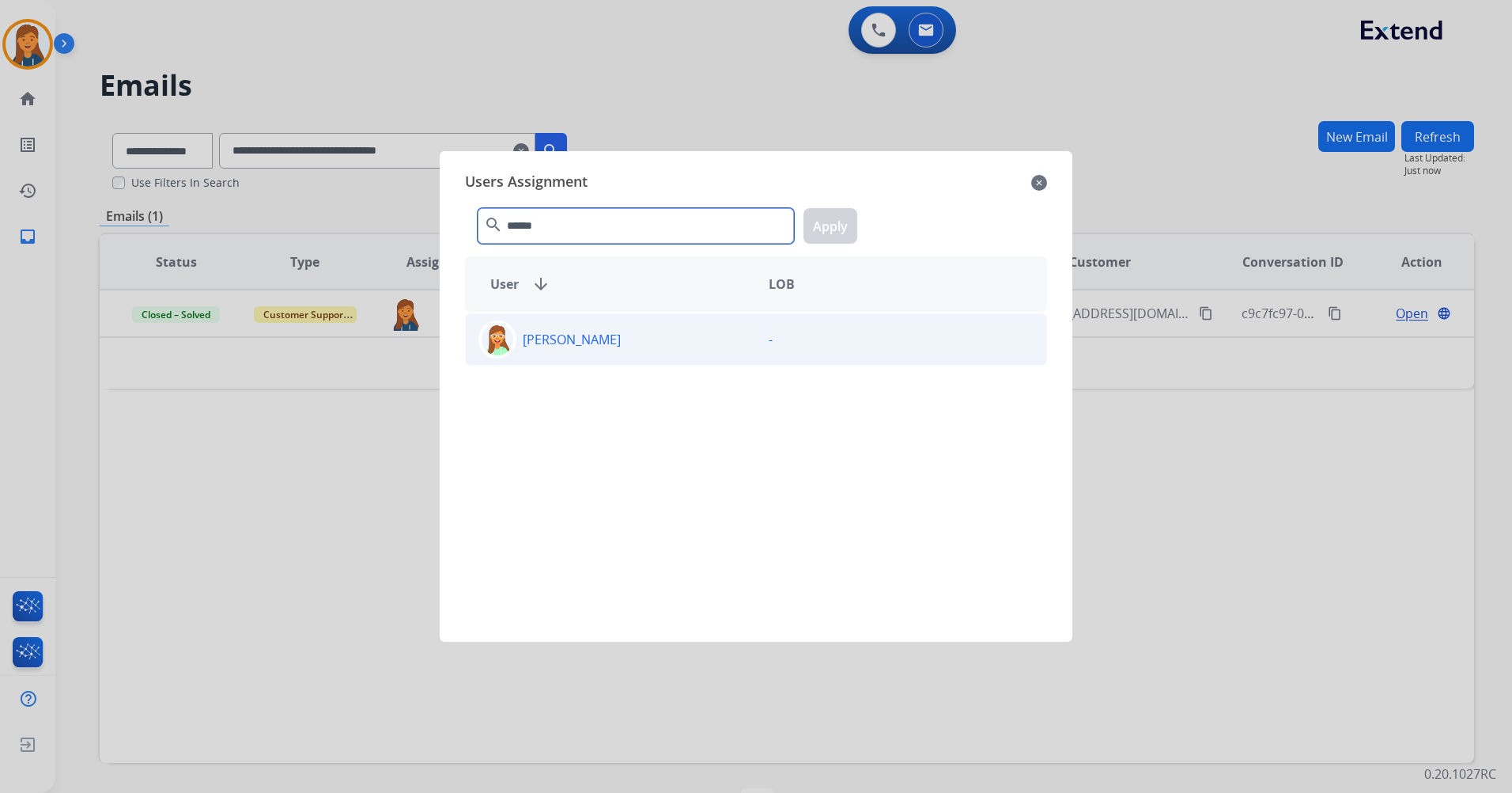
type input "******"
click at [563, 332] on p "[PERSON_NAME]" at bounding box center [572, 340] width 98 height 19
click at [836, 218] on button "Apply" at bounding box center [831, 226] width 54 height 36
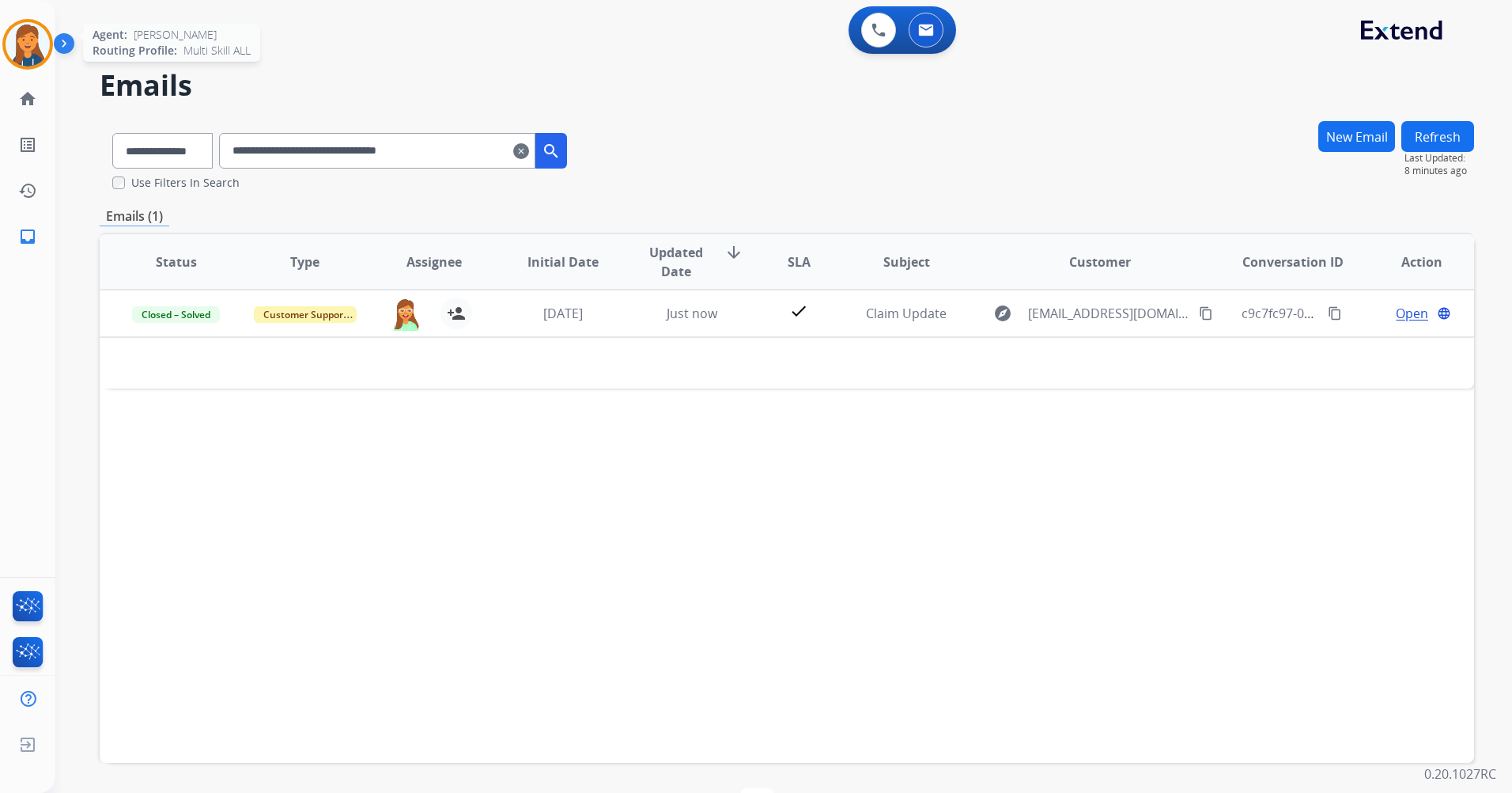
click at [23, 51] on img at bounding box center [28, 44] width 44 height 44
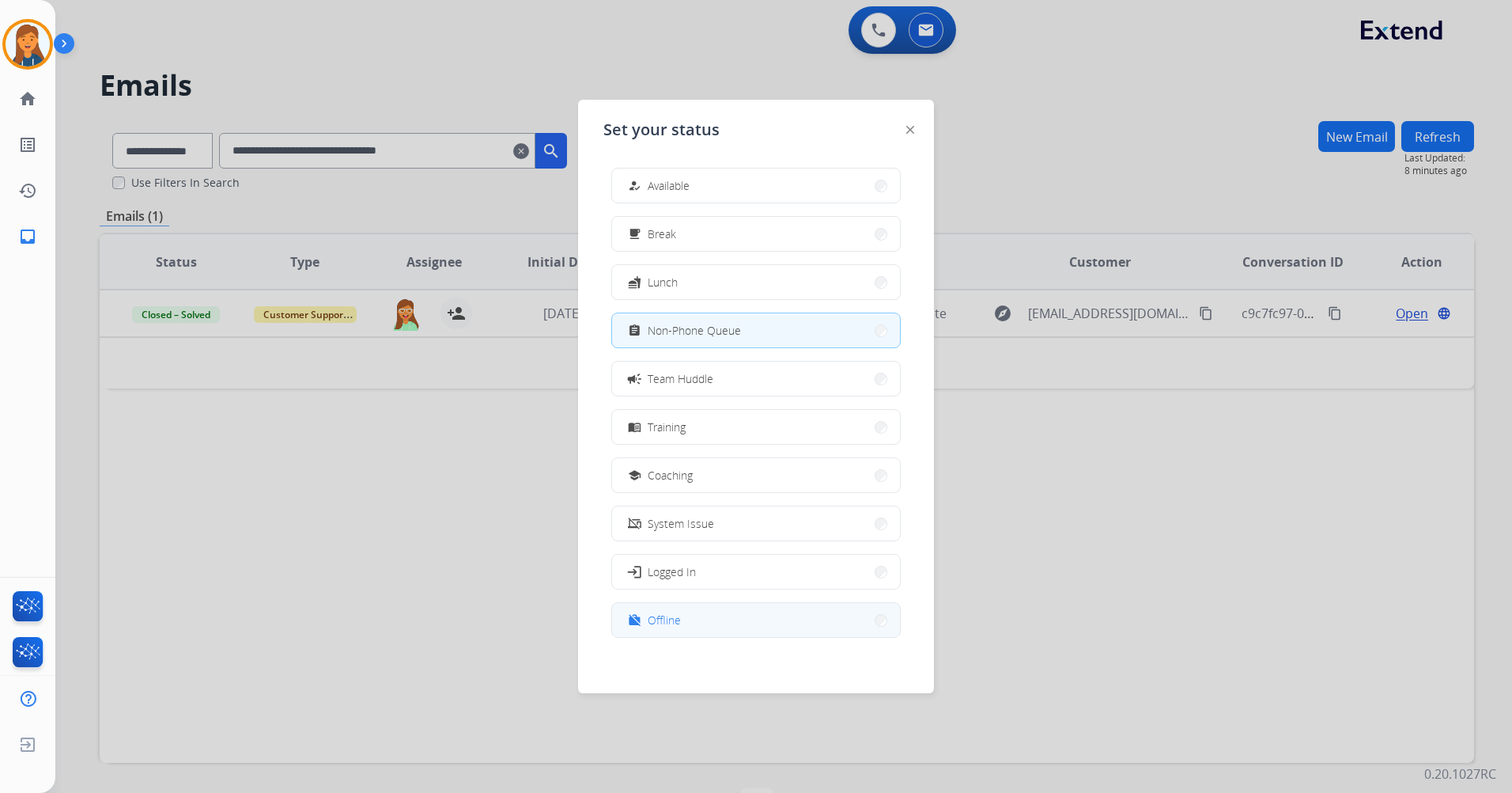
click at [664, 627] on span "Offline" at bounding box center [665, 620] width 33 height 17
